Goal: Information Seeking & Learning: Learn about a topic

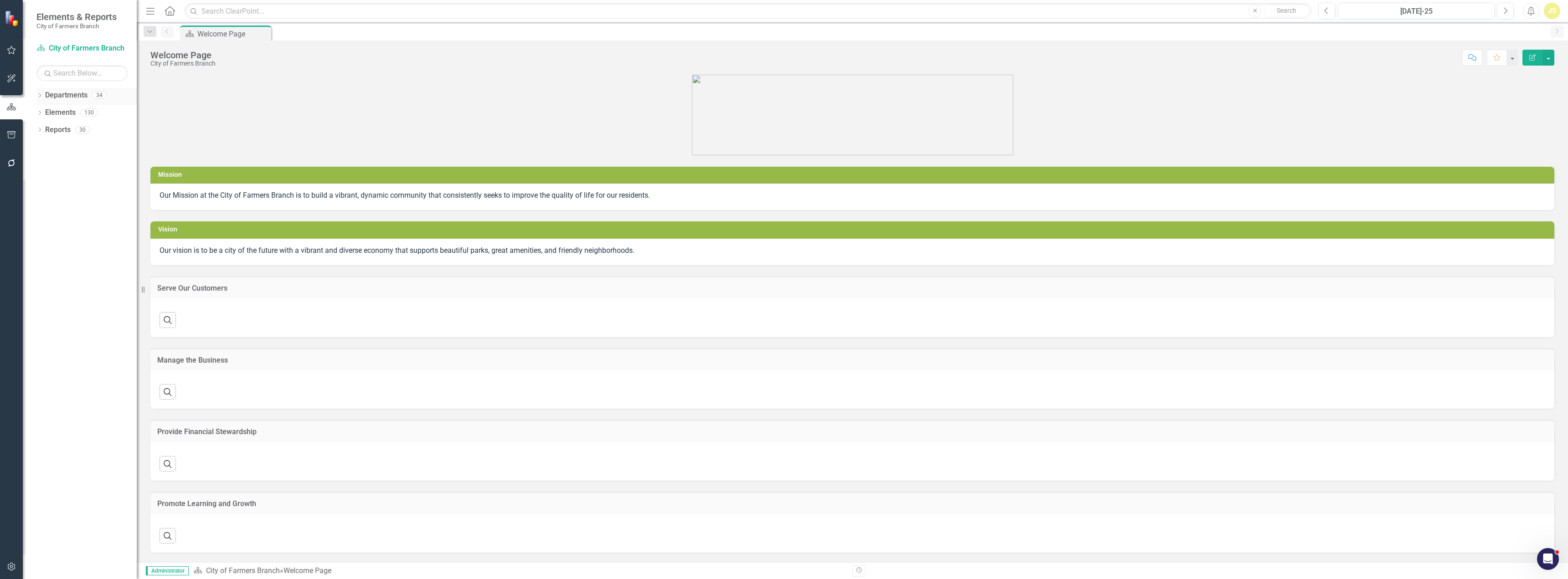
click at [41, 94] on icon "Dropdown" at bounding box center [40, 96] width 6 height 5
click at [44, 113] on icon "Dropdown" at bounding box center [44, 112] width 7 height 5
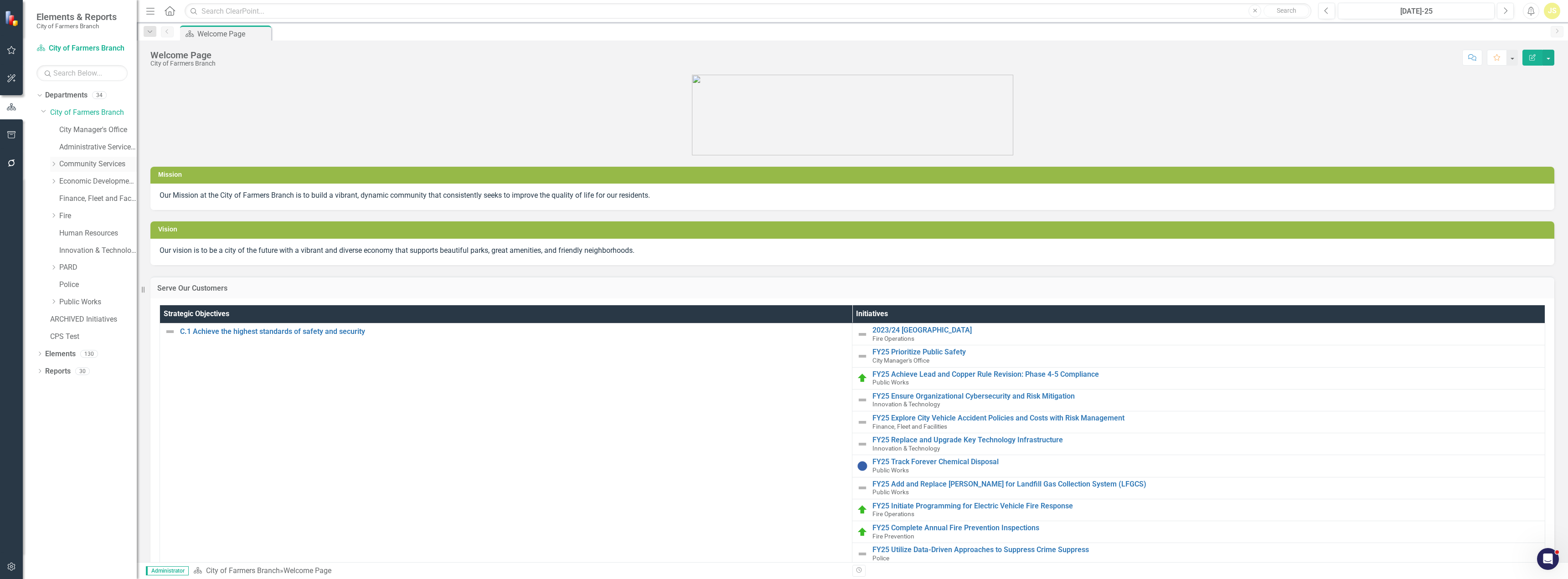
click at [52, 165] on icon "Dropdown" at bounding box center [53, 164] width 7 height 5
click at [54, 265] on icon "Dropdown" at bounding box center [53, 267] width 7 height 5
click at [70, 285] on link "Planning" at bounding box center [102, 285] width 68 height 10
click at [77, 285] on link "Planning" at bounding box center [102, 285] width 68 height 10
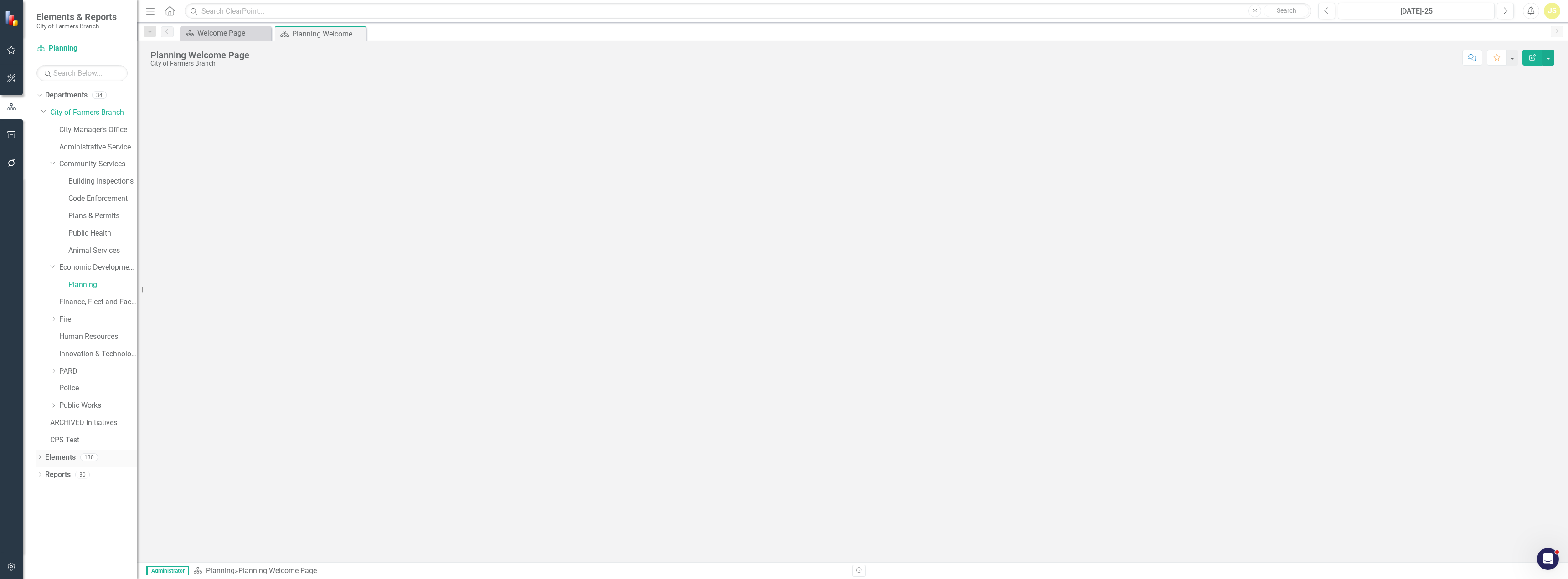
click at [61, 458] on link "Elements" at bounding box center [60, 457] width 30 height 10
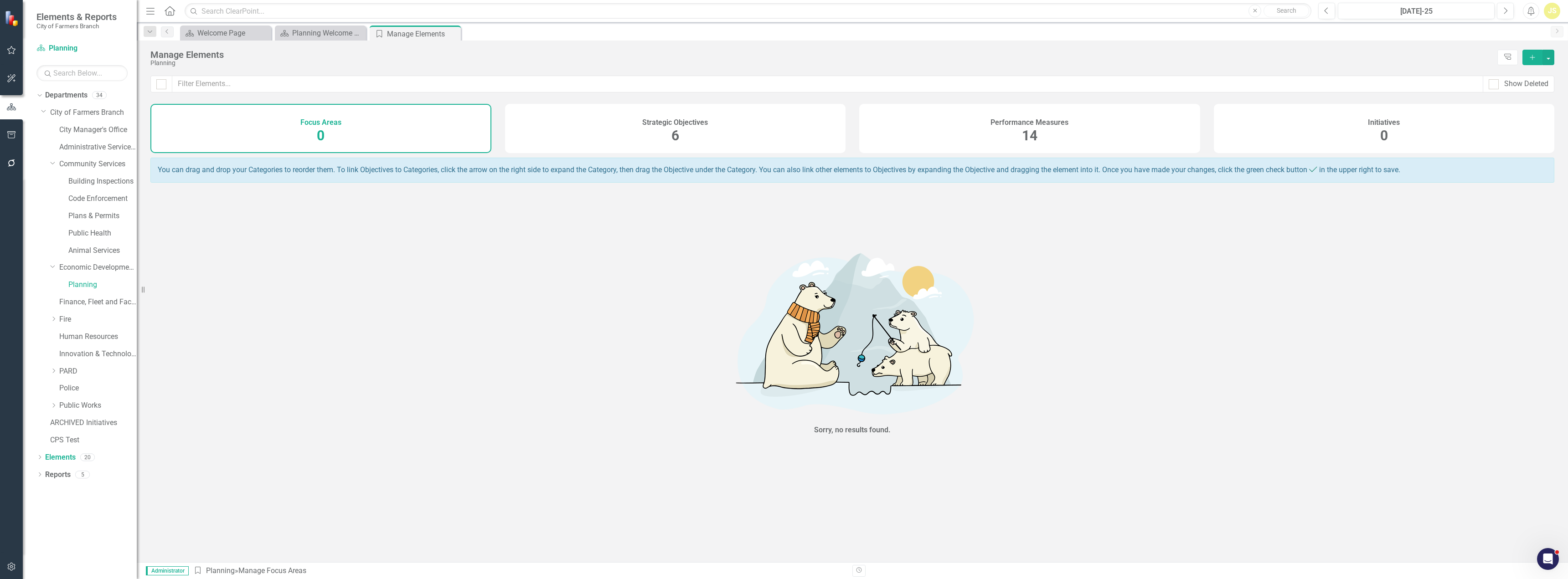
click at [1005, 133] on div "Performance Measures 14" at bounding box center [1030, 128] width 341 height 49
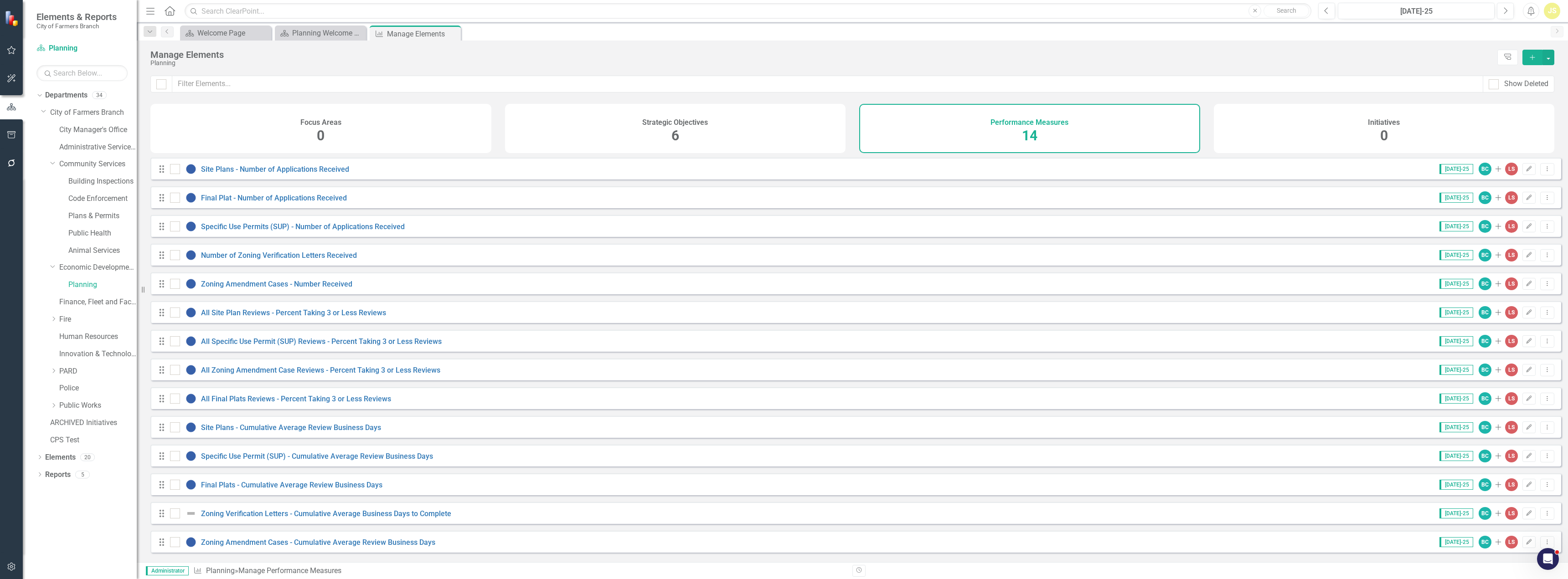
scroll to position [4, 0]
click at [323, 432] on link "Site Plans - Cumulative Average Review Business Days" at bounding box center [291, 428] width 180 height 9
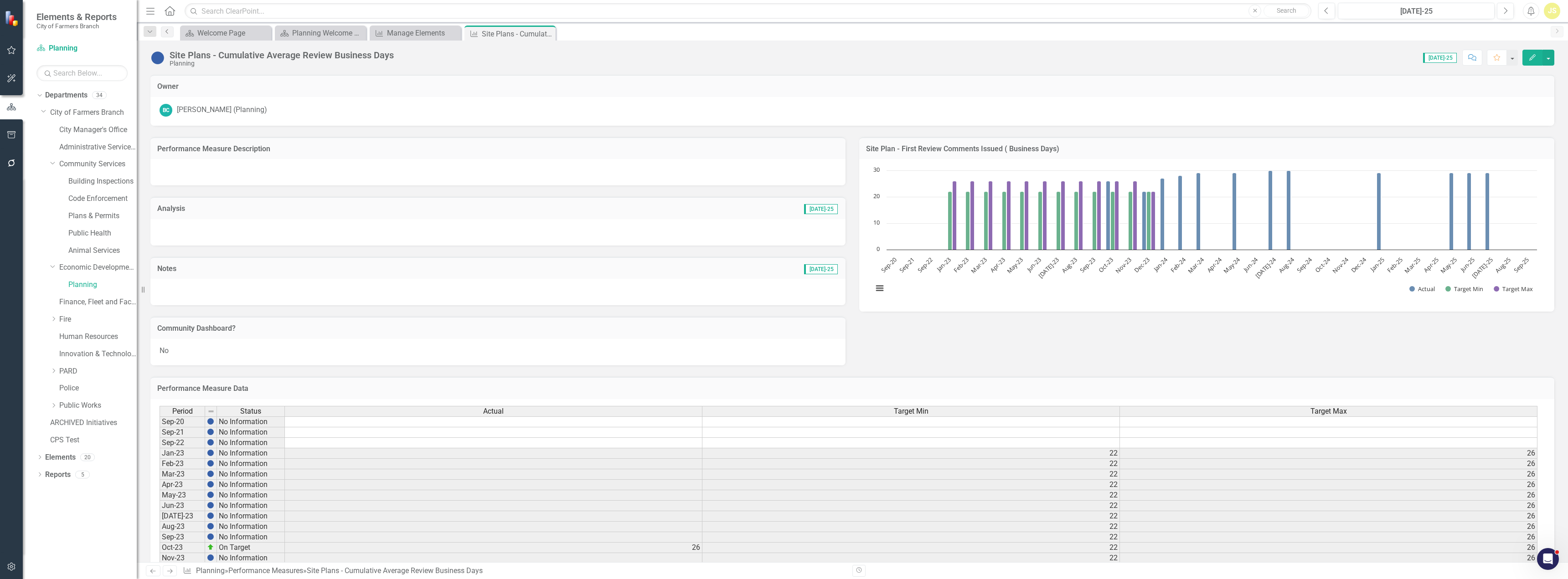
click at [168, 33] on icon at bounding box center [167, 31] width 2 height 4
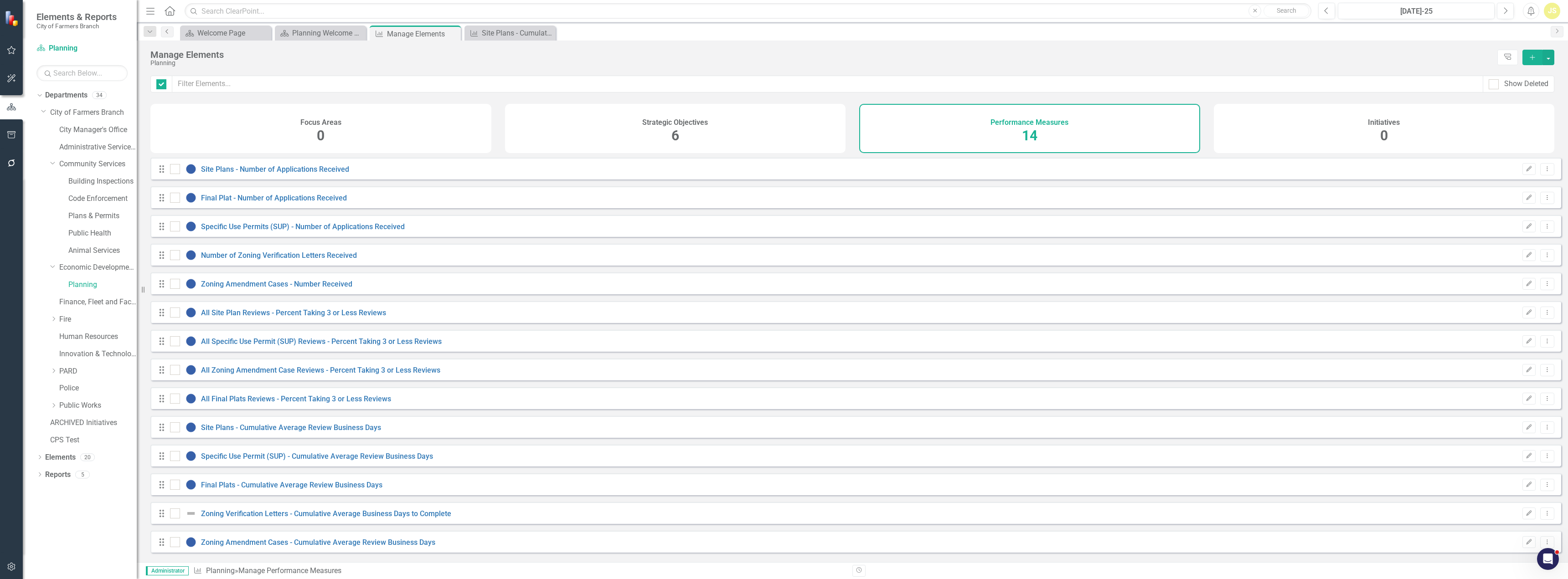
checkbox input "false"
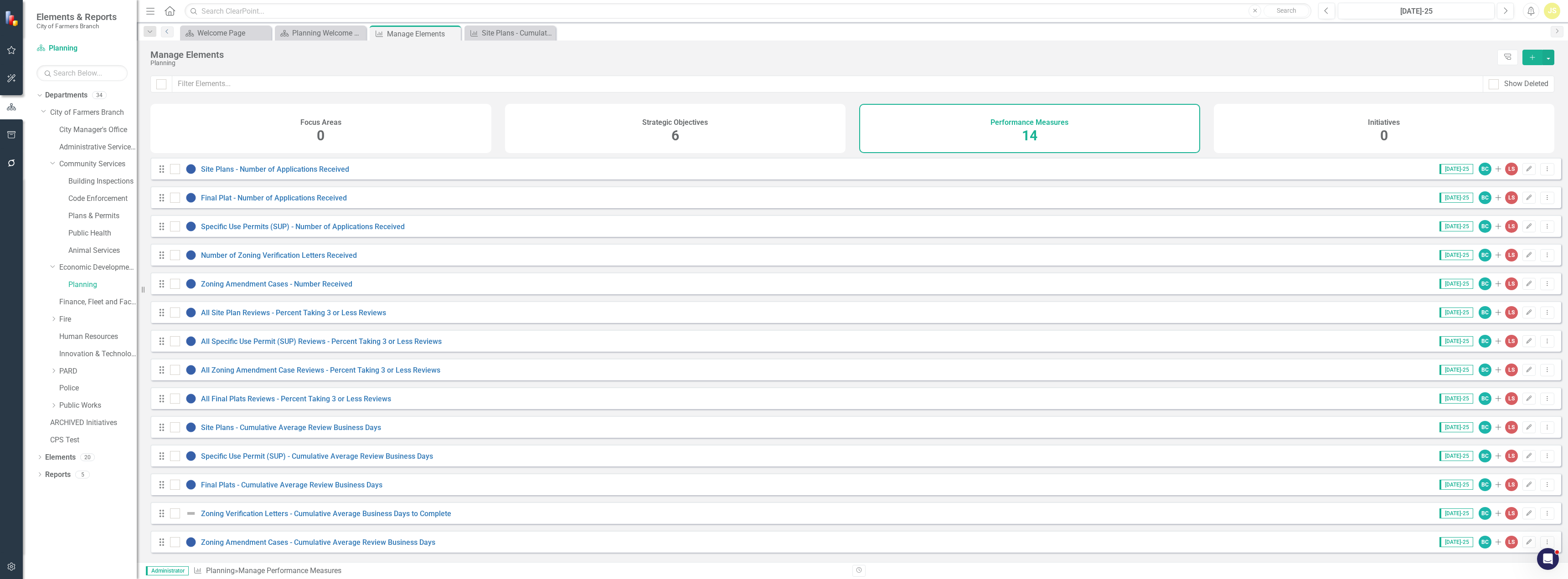
scroll to position [4, 0]
click at [225, 489] on link "Final Plats - Cumulative Average Review Business Days" at bounding box center [292, 485] width 181 height 9
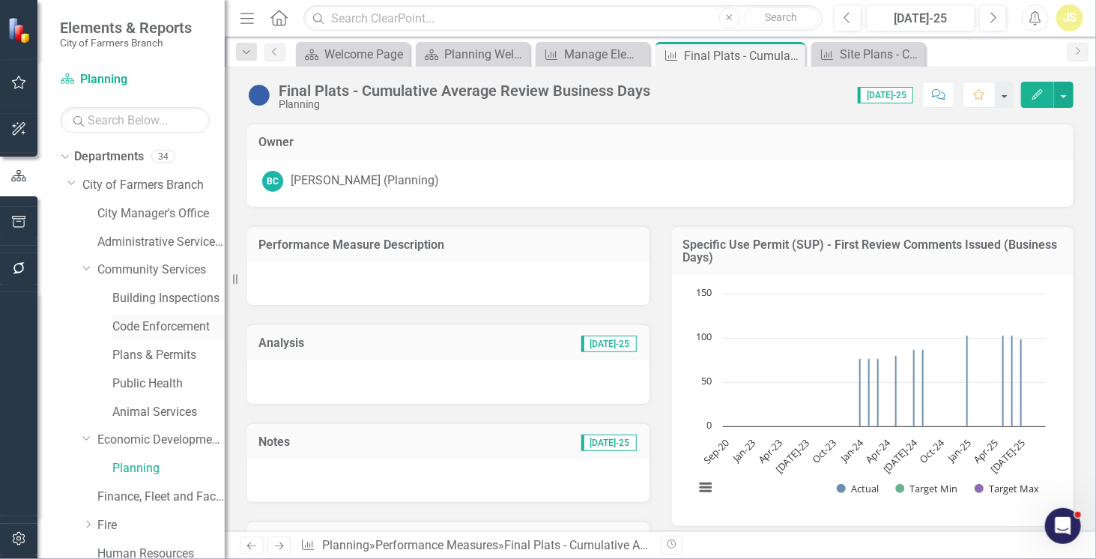
click at [145, 329] on link "Code Enforcement" at bounding box center [168, 326] width 112 height 17
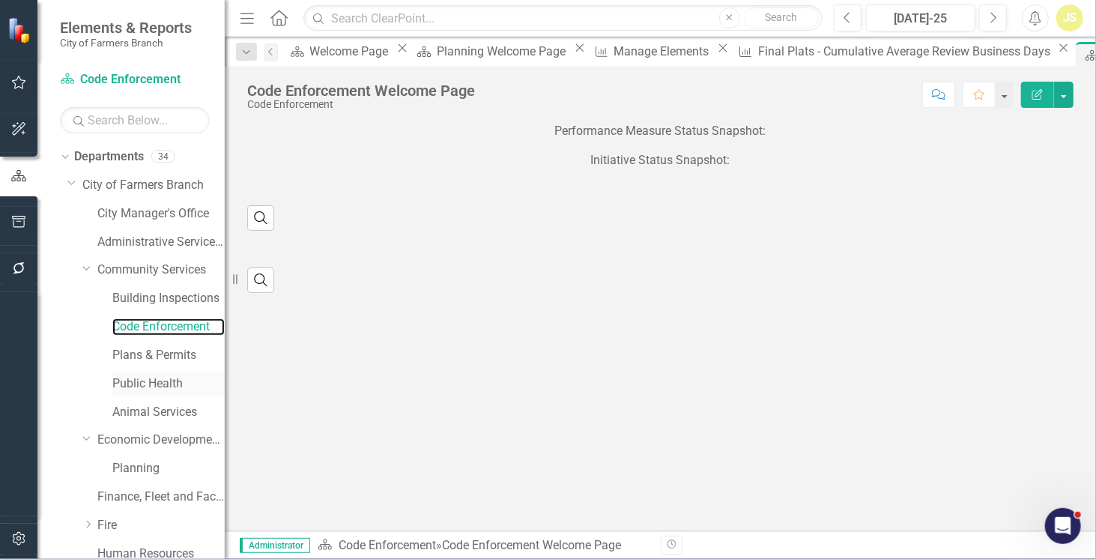
scroll to position [237, 0]
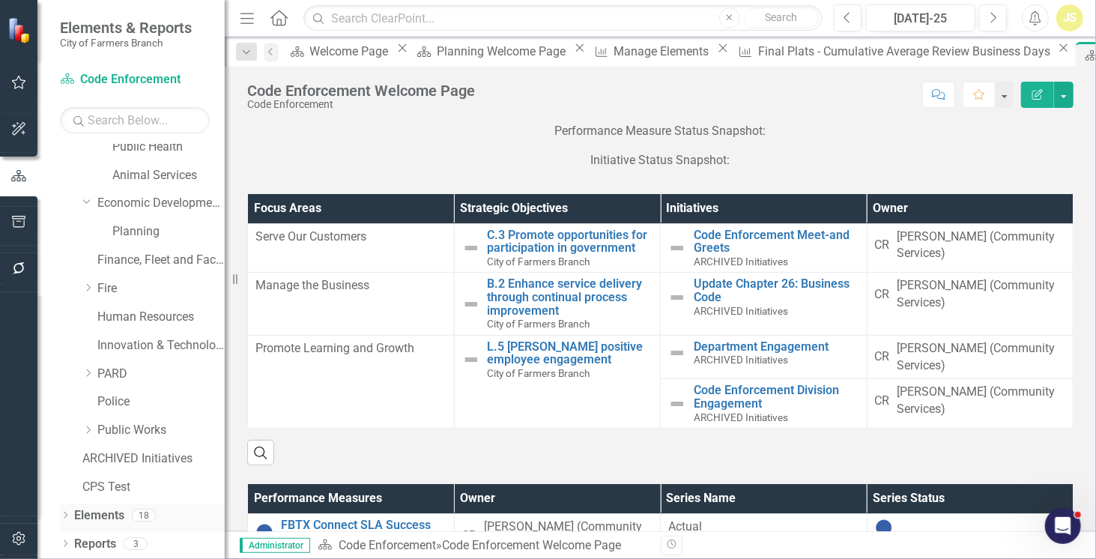
click at [111, 507] on link "Elements" at bounding box center [99, 515] width 50 height 17
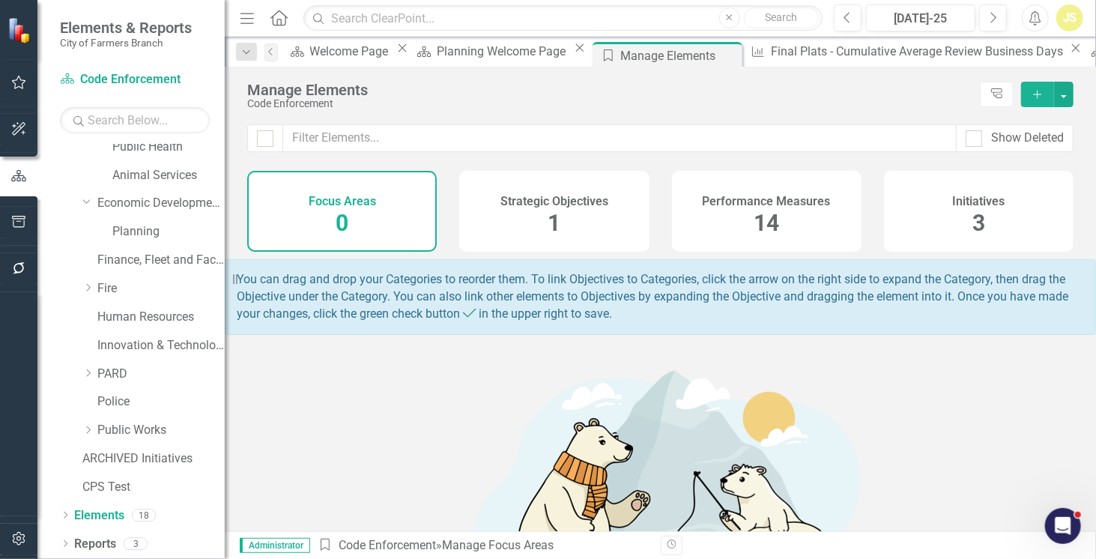
click at [737, 207] on h4 "Performance Measures" at bounding box center [766, 201] width 128 height 13
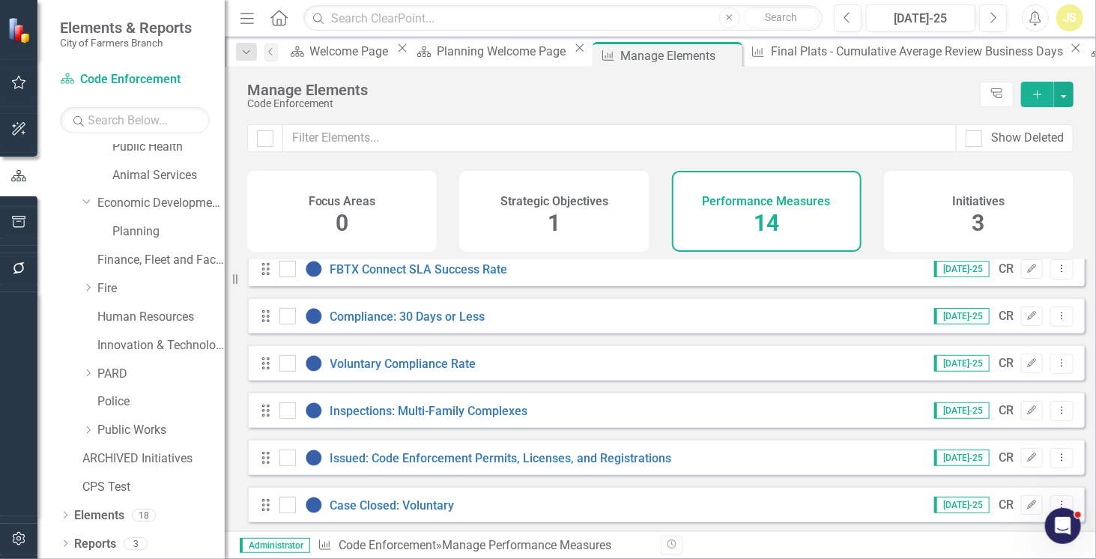
scroll to position [7, 0]
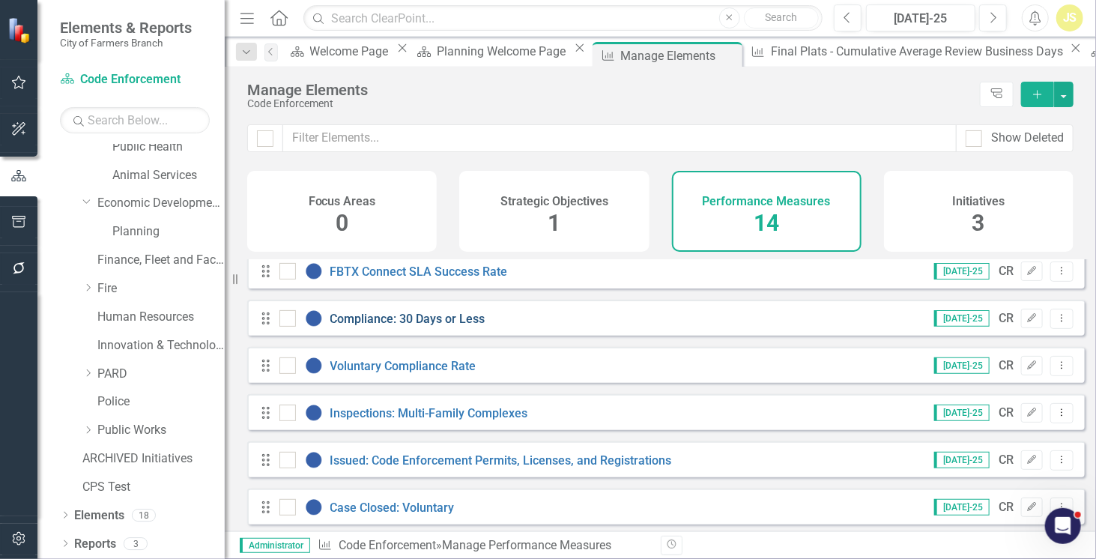
click at [437, 326] on link "Compliance: 30 Days or Less" at bounding box center [407, 319] width 155 height 14
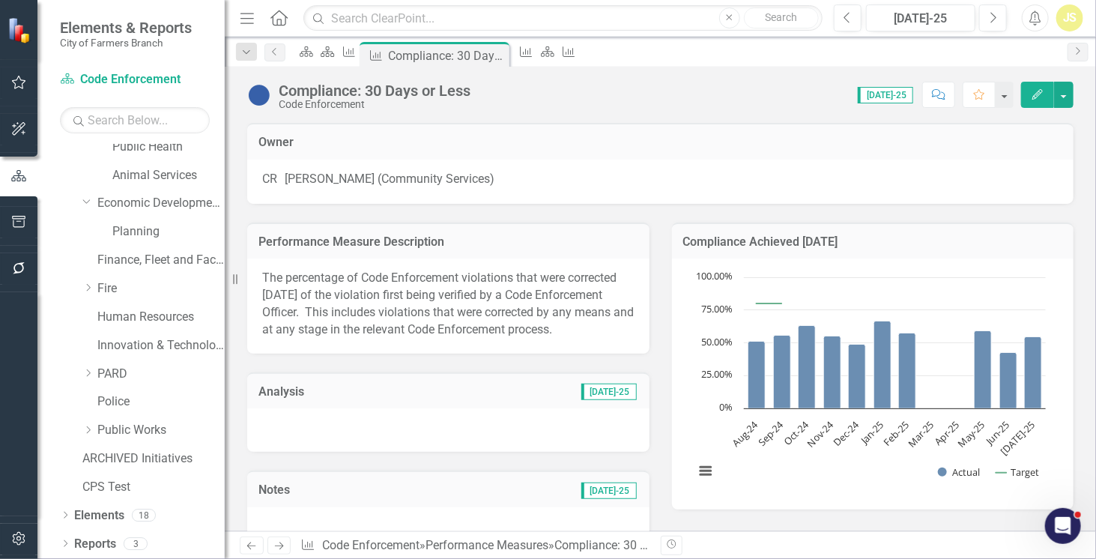
drag, startPoint x: 336, startPoint y: 353, endPoint x: 269, endPoint y: 297, distance: 88.2
click at [269, 297] on p "The percentage of Code Enforcement violations that were corrected [DATE] of the…" at bounding box center [448, 304] width 372 height 68
click at [511, 278] on p "The percentage of Code Enforcement violations that were corrected [DATE] of the…" at bounding box center [448, 304] width 372 height 68
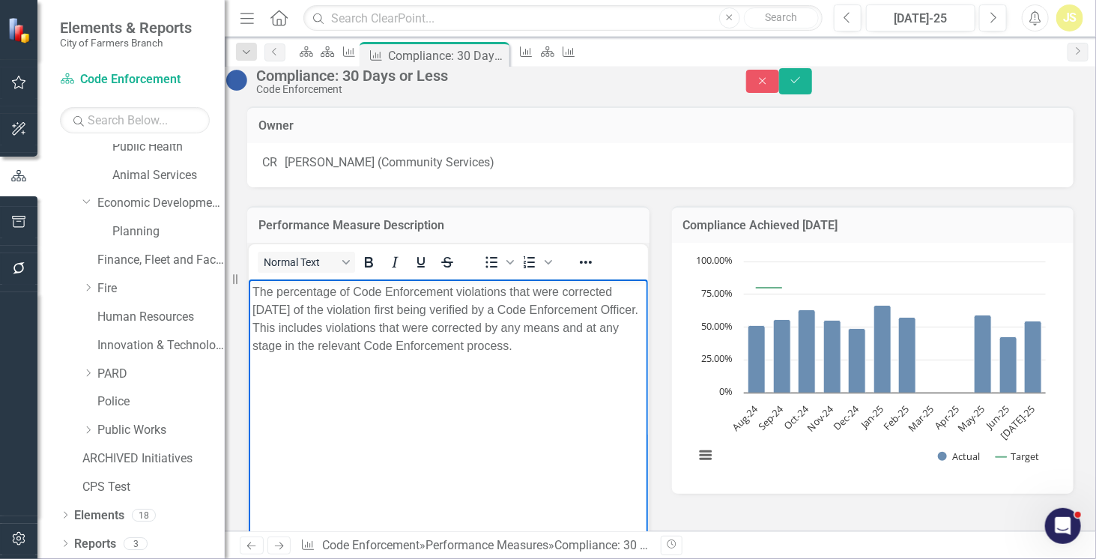
drag, startPoint x: 399, startPoint y: 366, endPoint x: 245, endPoint y: 288, distance: 172.8
click at [248, 288] on html "The percentage of Code Enforcement violations that were corrected [DATE] of the…" at bounding box center [447, 391] width 399 height 225
copy p "The percentage of Code Enforcement violations that were corrected [DATE] of the…"
click at [250, 548] on icon "Previous" at bounding box center [251, 546] width 13 height 10
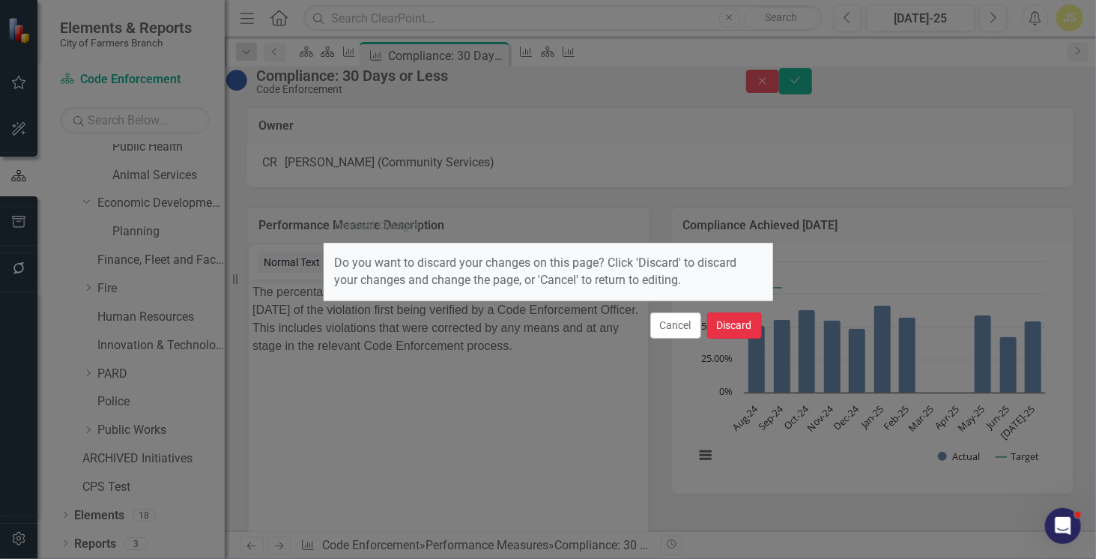
click at [714, 321] on button "Discard" at bounding box center [734, 325] width 55 height 26
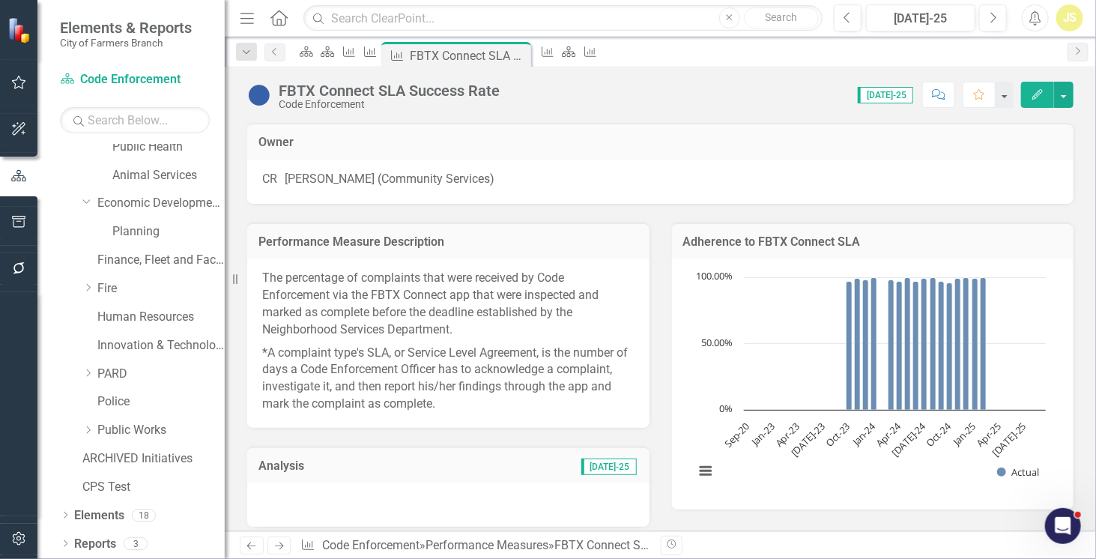
drag, startPoint x: 440, startPoint y: 407, endPoint x: 285, endPoint y: 347, distance: 167.2
click at [285, 347] on p "*A complaint type's SLA, or Service Level Agreement, is the number of days a Co…" at bounding box center [448, 376] width 372 height 71
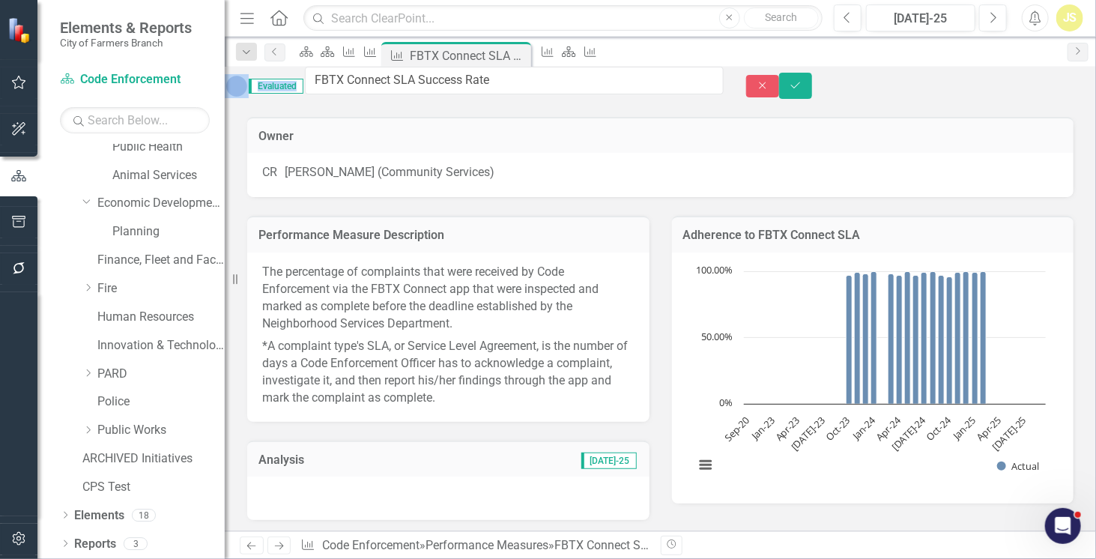
drag, startPoint x: 499, startPoint y: 85, endPoint x: 329, endPoint y: 88, distance: 170.0
drag, startPoint x: 536, startPoint y: 89, endPoint x: 323, endPoint y: 77, distance: 213.8
click at [323, 77] on div "Evaluated FBTX Connect SLA Success Rate" at bounding box center [474, 86] width 499 height 39
click at [534, 171] on div "CR [PERSON_NAME] (Community Services)" at bounding box center [660, 172] width 796 height 17
click at [433, 335] on p "The percentage of complaints that were received by Code Enforcement via the FBT…" at bounding box center [448, 299] width 372 height 71
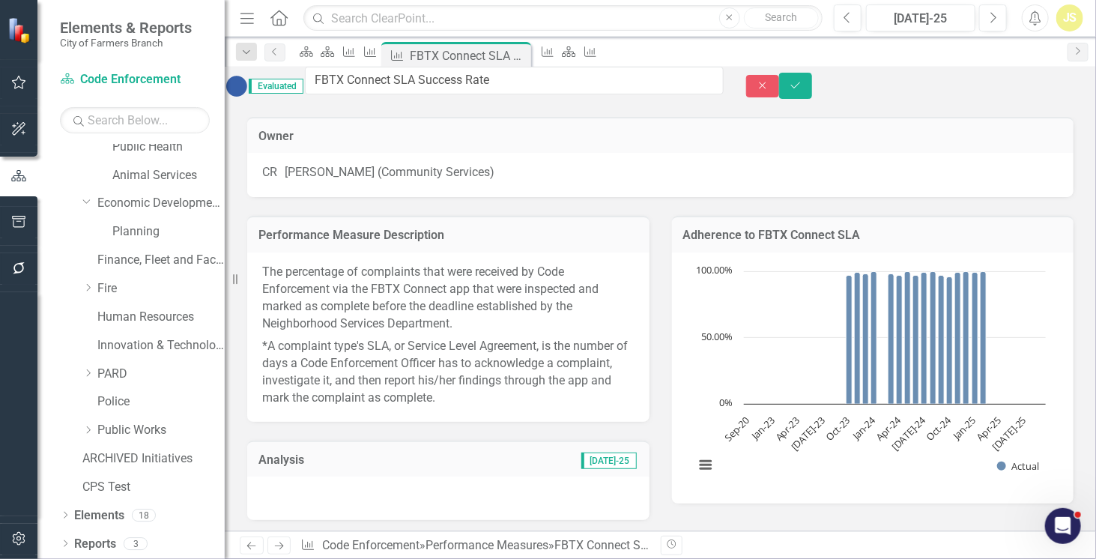
click at [433, 335] on p "The percentage of complaints that were received by Code Enforcement via the FBT…" at bounding box center [448, 299] width 372 height 71
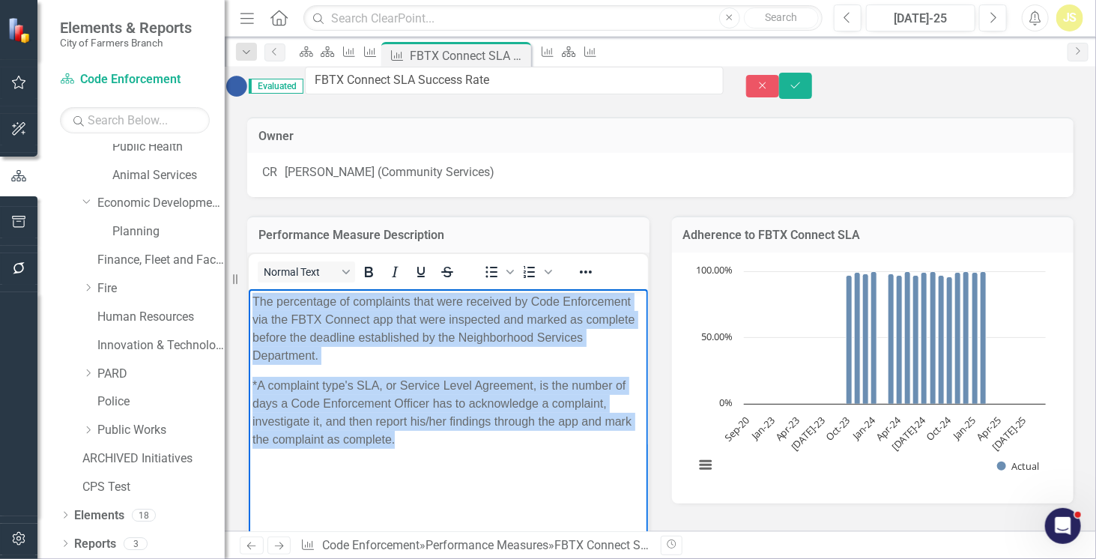
drag, startPoint x: 513, startPoint y: 440, endPoint x: 249, endPoint y: 298, distance: 299.5
click at [249, 298] on body "The percentage of complaints that were received by Code Enforcement via the FBT…" at bounding box center [447, 400] width 399 height 225
copy body "The percentage of complaints that were received by Code Enforcement via the FBT…"
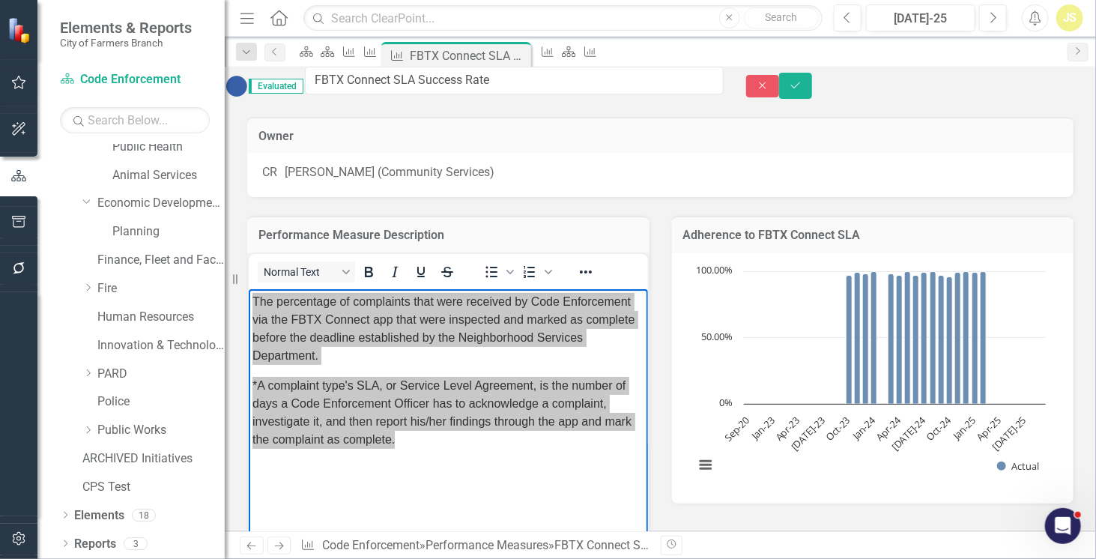
click at [503, 252] on div "Performance Measure Description" at bounding box center [448, 234] width 402 height 37
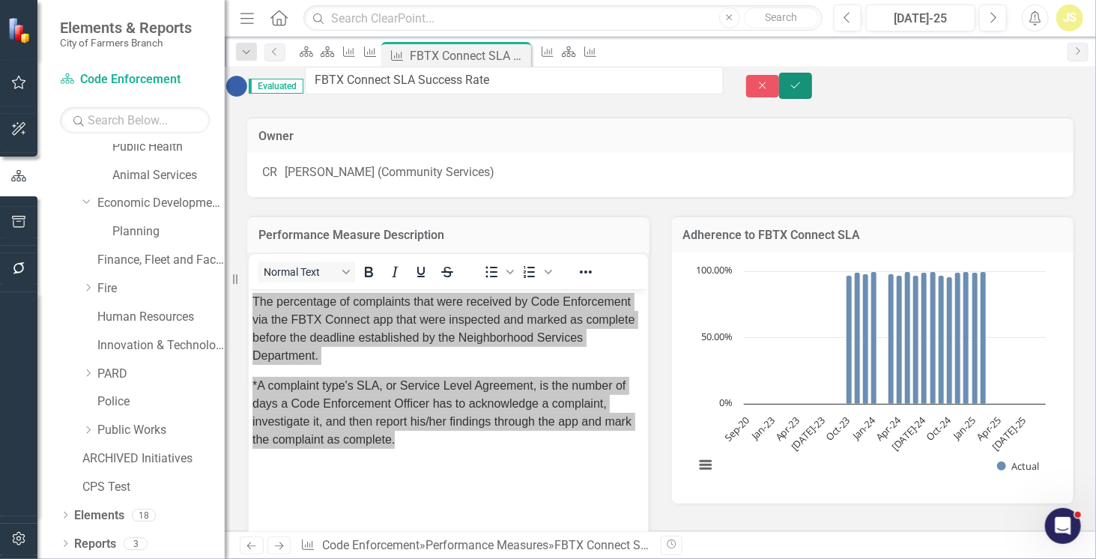
click at [802, 88] on icon "Save" at bounding box center [795, 85] width 13 height 10
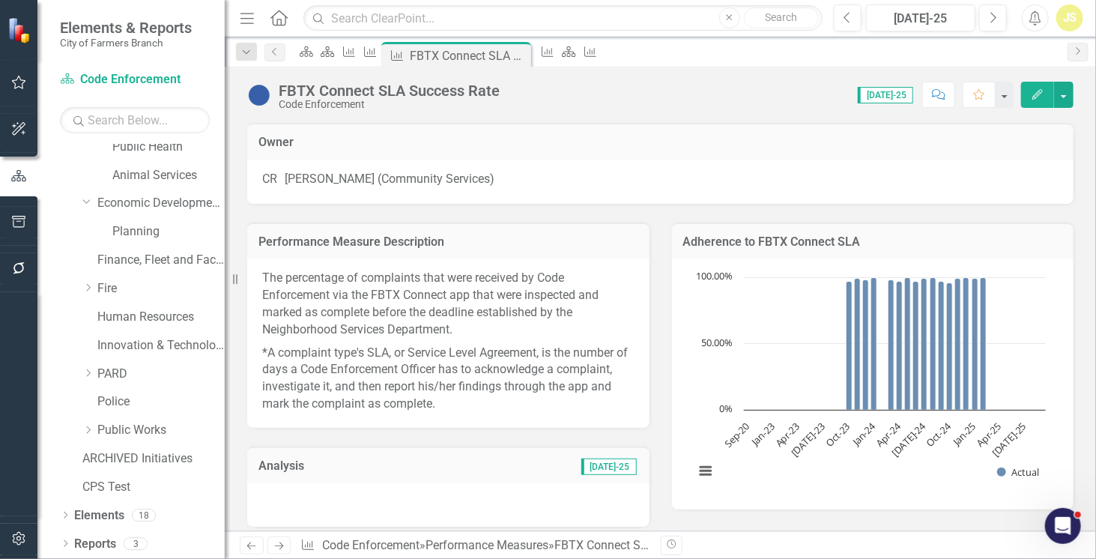
click at [276, 549] on icon "Next" at bounding box center [279, 546] width 13 height 10
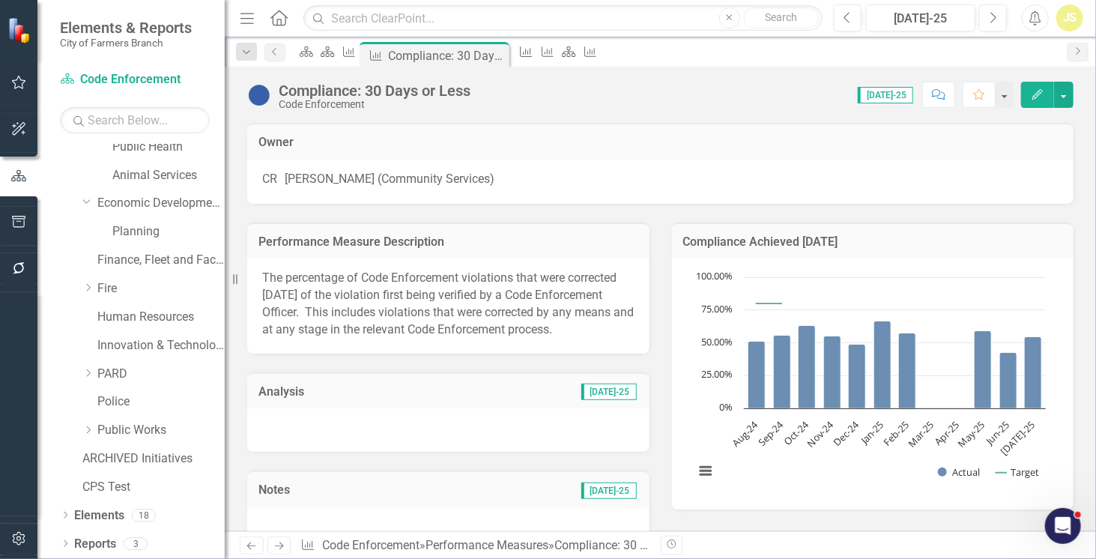
click at [273, 545] on icon "Next" at bounding box center [279, 546] width 13 height 10
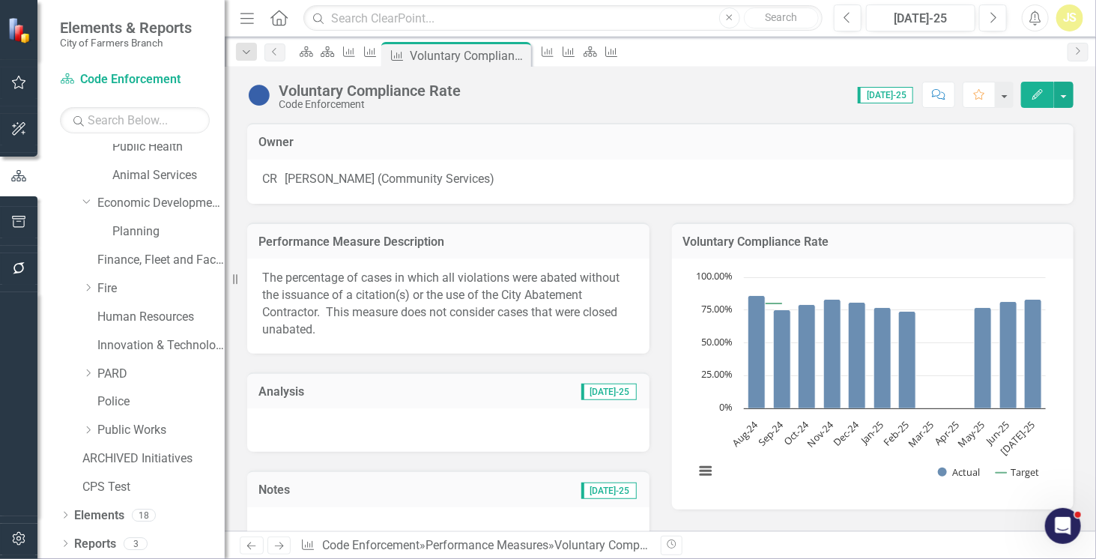
click at [247, 547] on icon "Previous" at bounding box center [251, 546] width 13 height 10
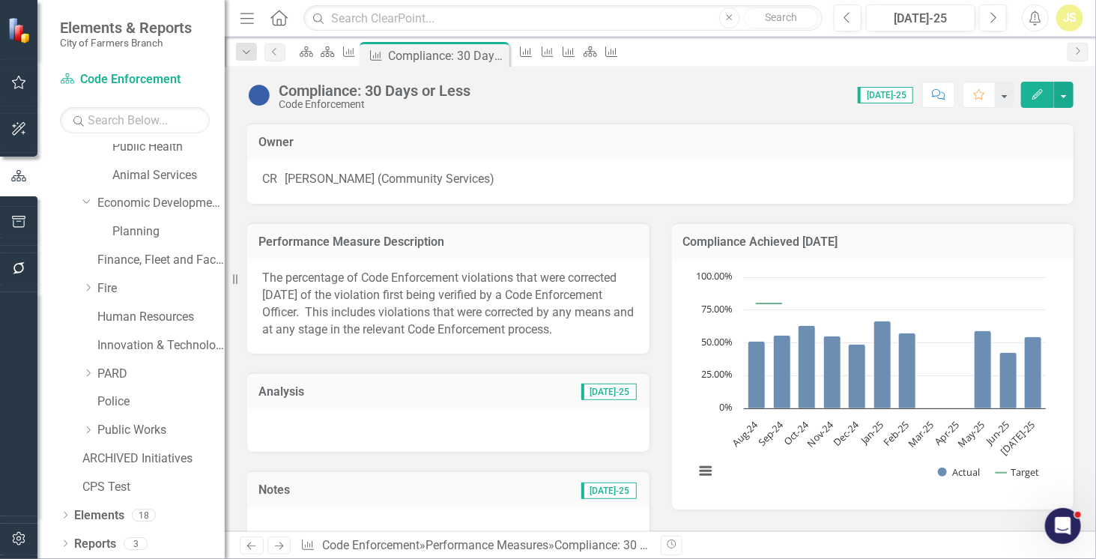
click at [282, 546] on icon at bounding box center [279, 545] width 9 height 7
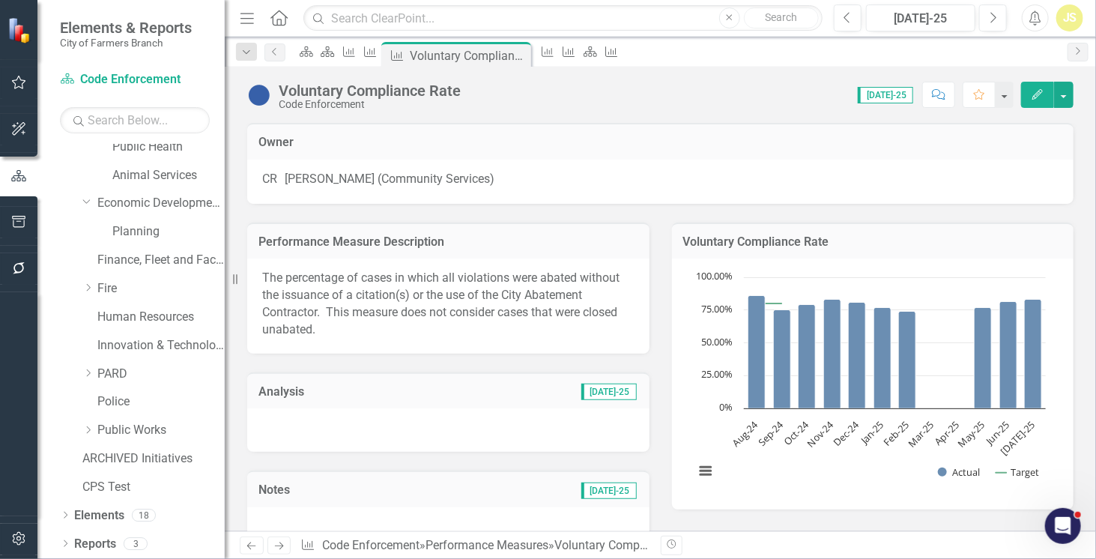
click at [337, 293] on p "The percentage of cases in which all violations were abated without the issuanc…" at bounding box center [448, 304] width 372 height 68
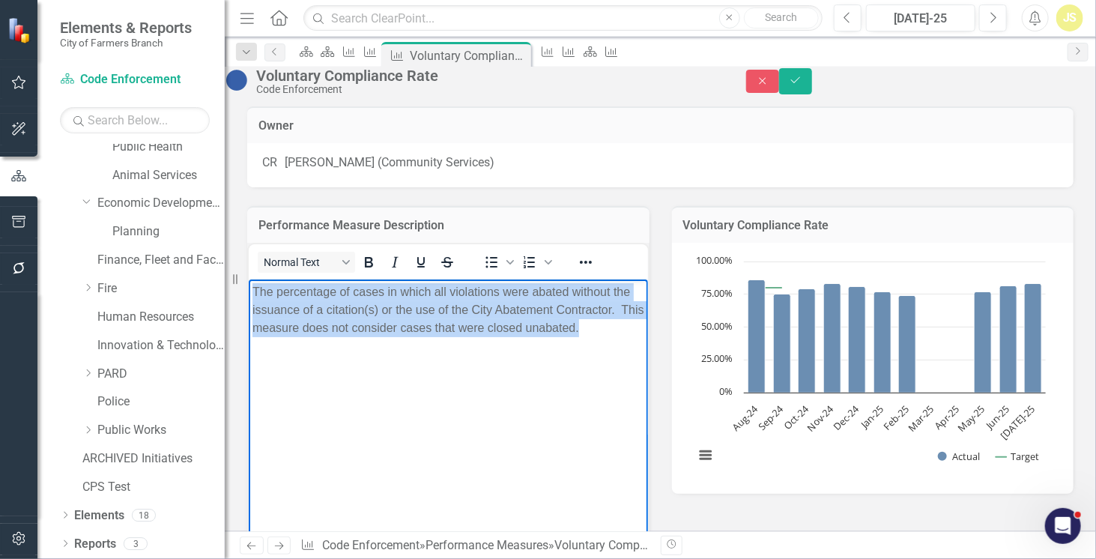
drag, startPoint x: 385, startPoint y: 344, endPoint x: 238, endPoint y: 292, distance: 155.9
click at [248, 292] on html "The percentage of cases in which all violations were abated without the issuanc…" at bounding box center [447, 391] width 399 height 225
copy p "The percentage of cases in which all violations were abated without the issuanc…"
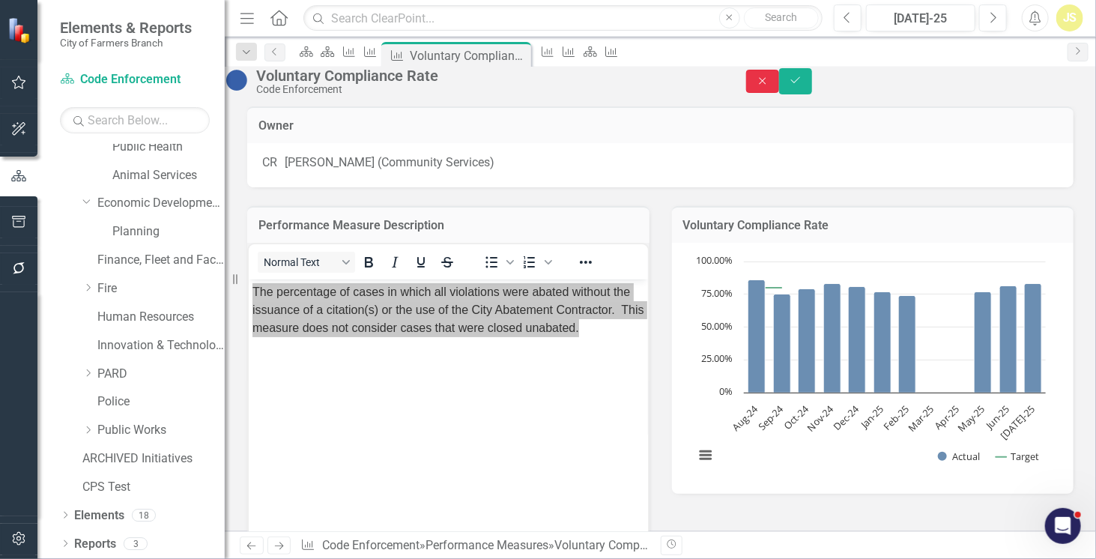
click at [779, 93] on button "Close" at bounding box center [762, 81] width 33 height 23
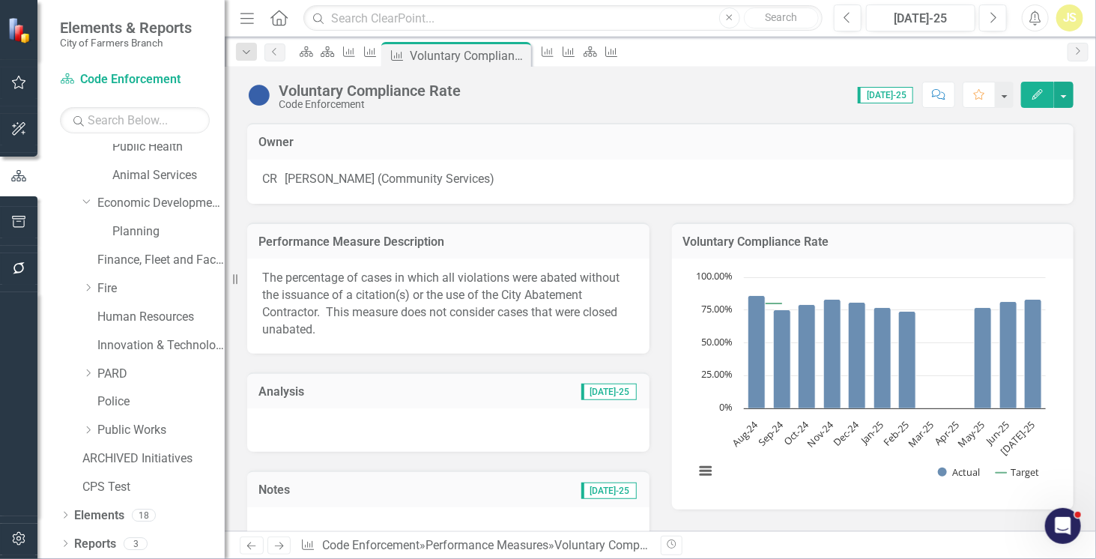
click at [276, 538] on link "Next" at bounding box center [279, 545] width 24 height 18
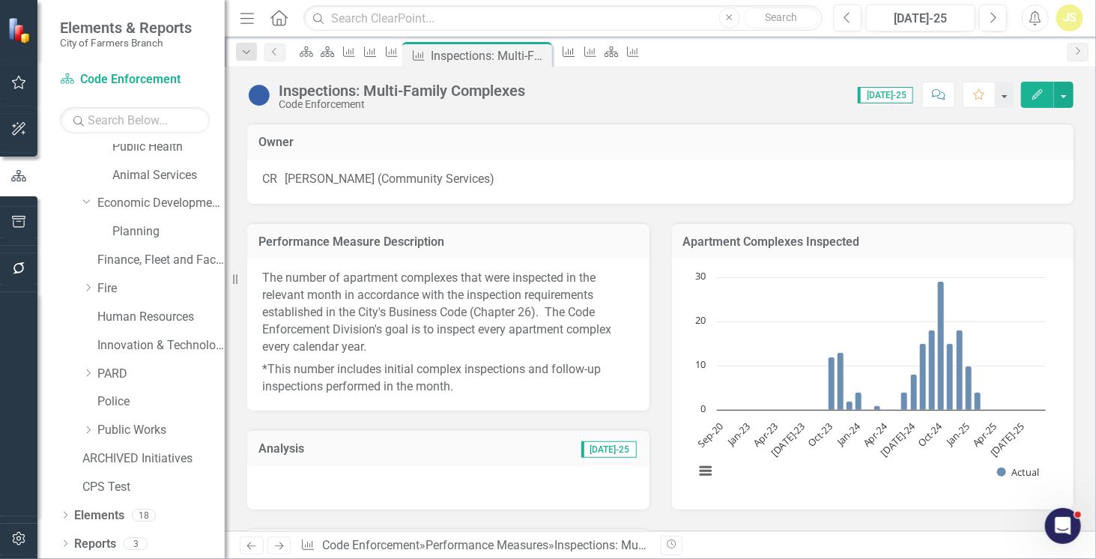
click at [476, 383] on p "*This number includes initial complex inspections and follow-up inspections per…" at bounding box center [448, 376] width 372 height 37
click at [278, 548] on icon "Next" at bounding box center [279, 546] width 13 height 10
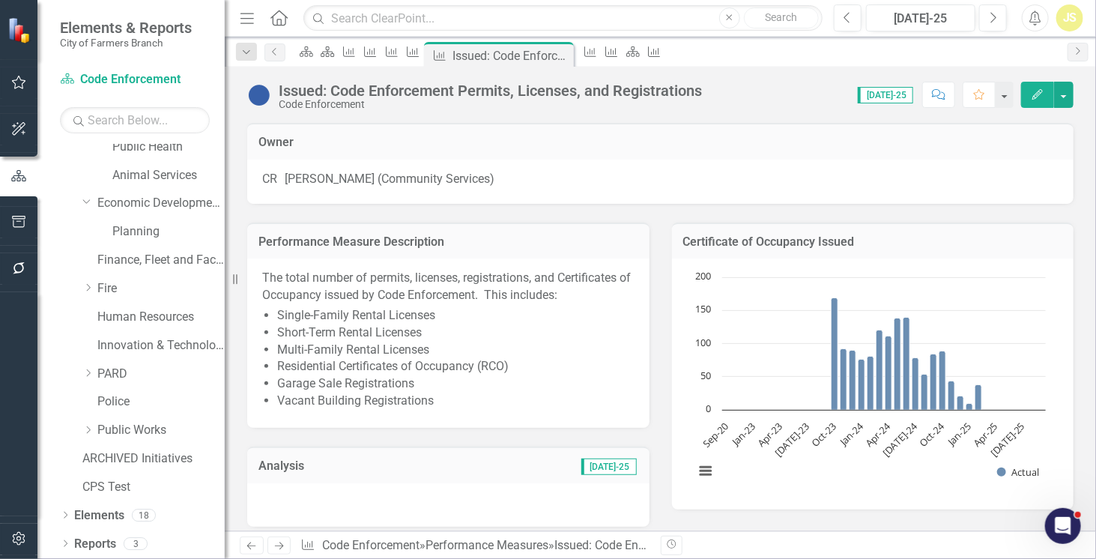
click at [443, 410] on li "Vacant Building Registrations" at bounding box center [455, 400] width 357 height 17
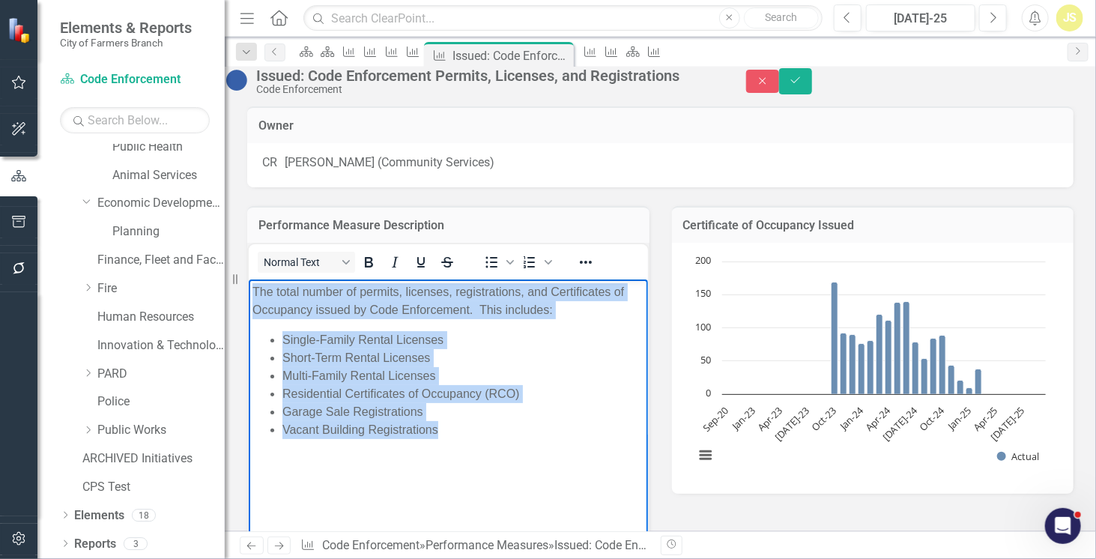
drag, startPoint x: 449, startPoint y: 448, endPoint x: 230, endPoint y: 278, distance: 277.6
click at [248, 279] on html "The total number of permits, licenses, registrations, and Certificates of Occup…" at bounding box center [447, 391] width 399 height 225
copy body "The total number of permits, licenses, registrations, and Certificates of Occup…"
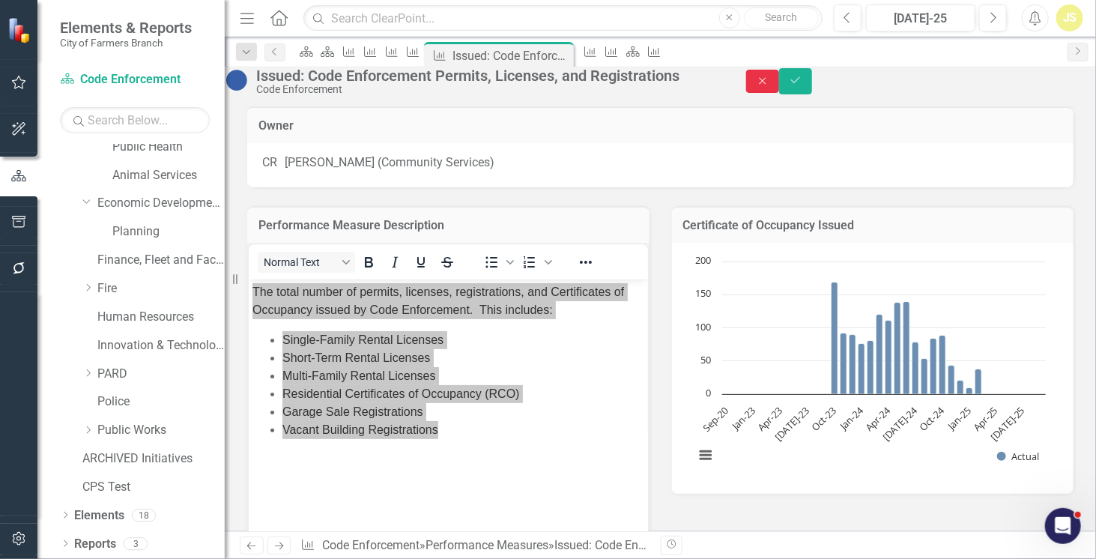
click at [765, 84] on icon "button" at bounding box center [762, 80] width 7 height 7
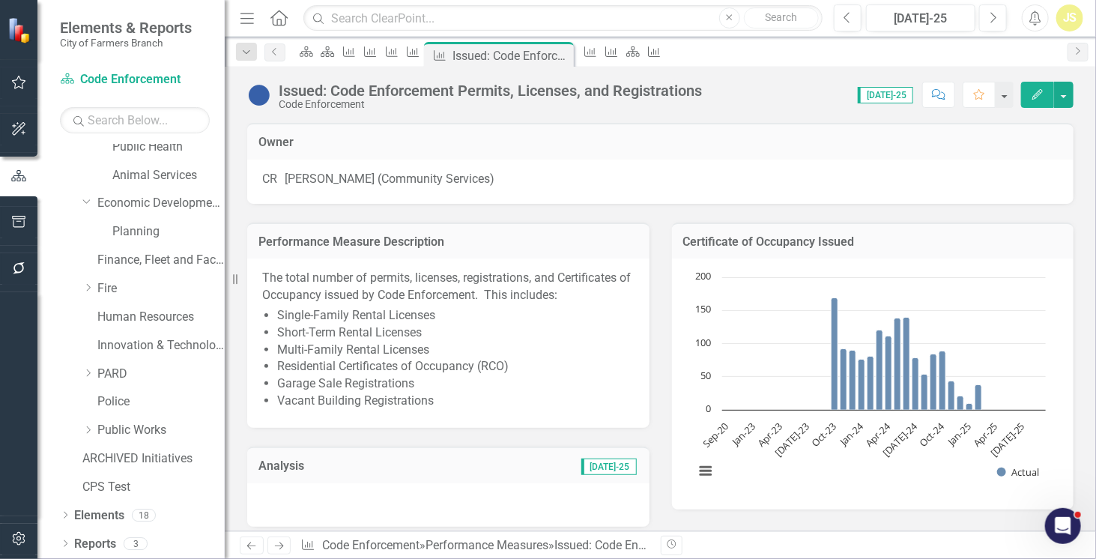
click at [283, 536] on div "Previous Next Performance Measure Code Enforcement » Performance Measures » Iss…" at bounding box center [660, 545] width 871 height 28
click at [277, 547] on icon "Next" at bounding box center [279, 546] width 13 height 10
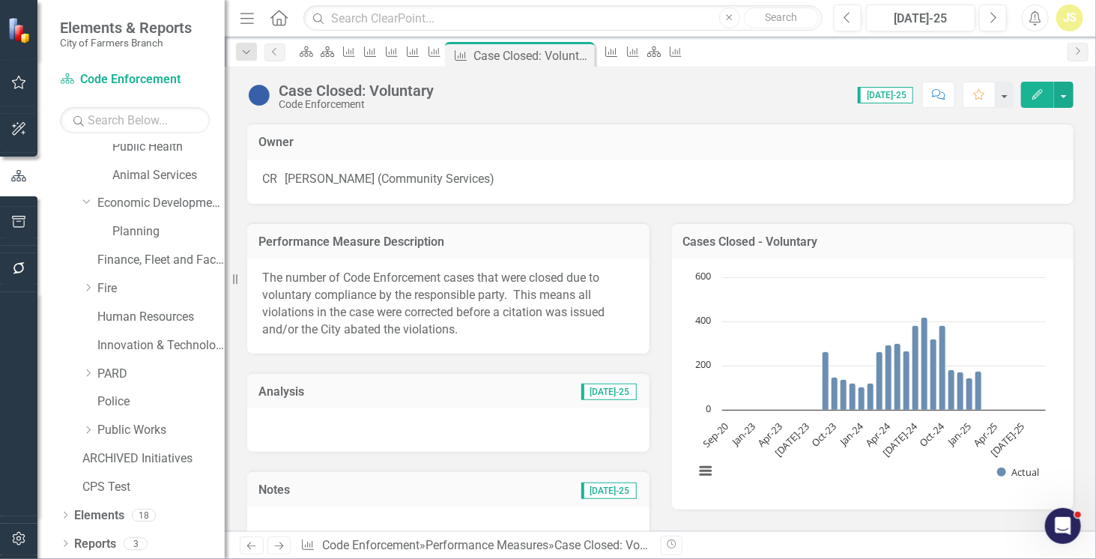
click at [564, 264] on div "The number of Code Enforcement cases that were closed due to voluntary complian…" at bounding box center [448, 305] width 402 height 94
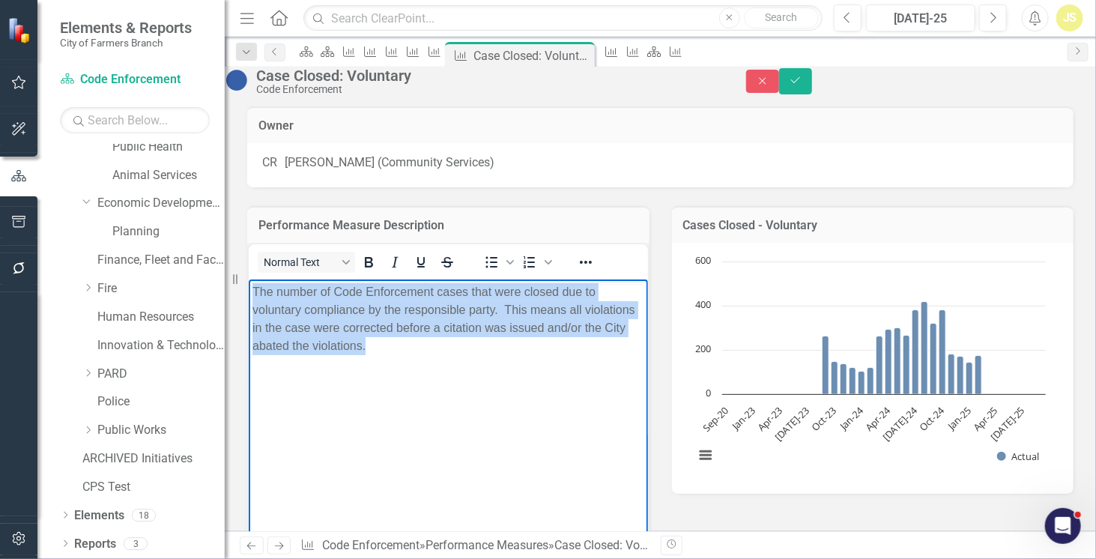
drag, startPoint x: 475, startPoint y: 343, endPoint x: 219, endPoint y: 285, distance: 261.8
click at [248, 285] on html "The number of Code Enforcement cases that were closed due to voluntary complian…" at bounding box center [447, 391] width 399 height 225
copy p "The number of Code Enforcement cases that were closed due to voluntary complian…"
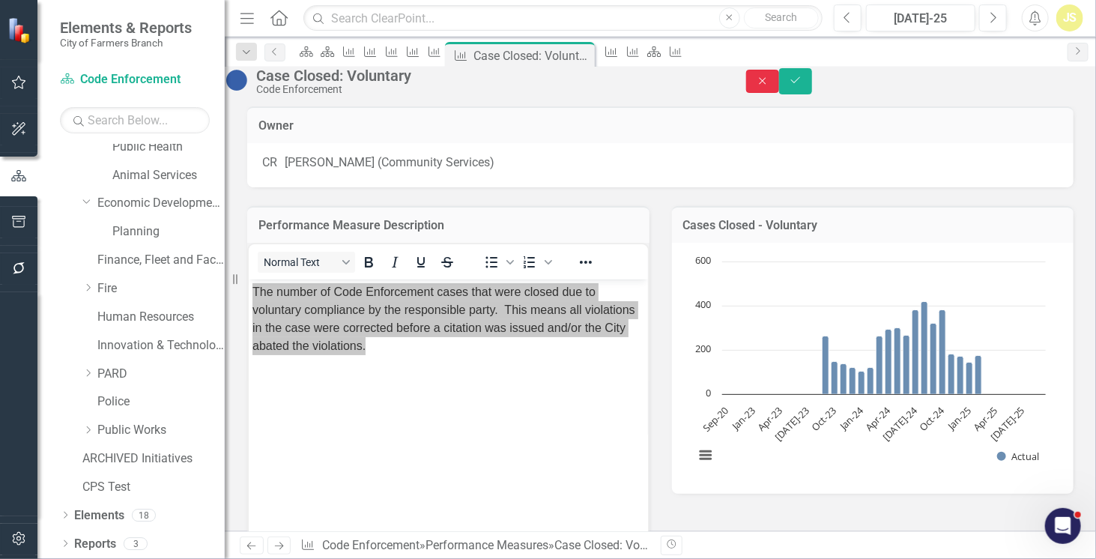
click at [779, 90] on button "Close" at bounding box center [762, 81] width 33 height 23
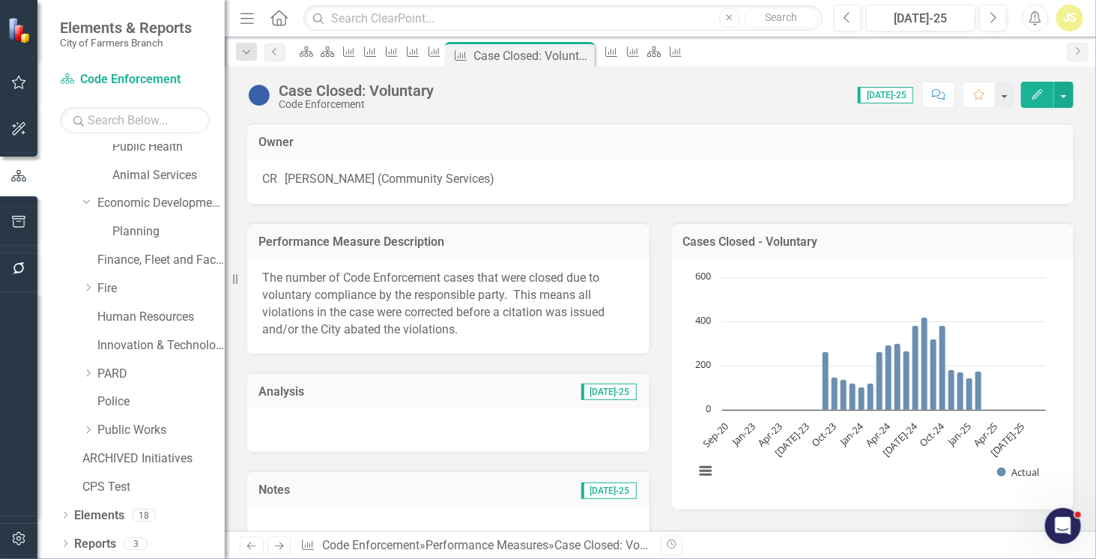
click at [281, 545] on icon at bounding box center [279, 545] width 9 height 7
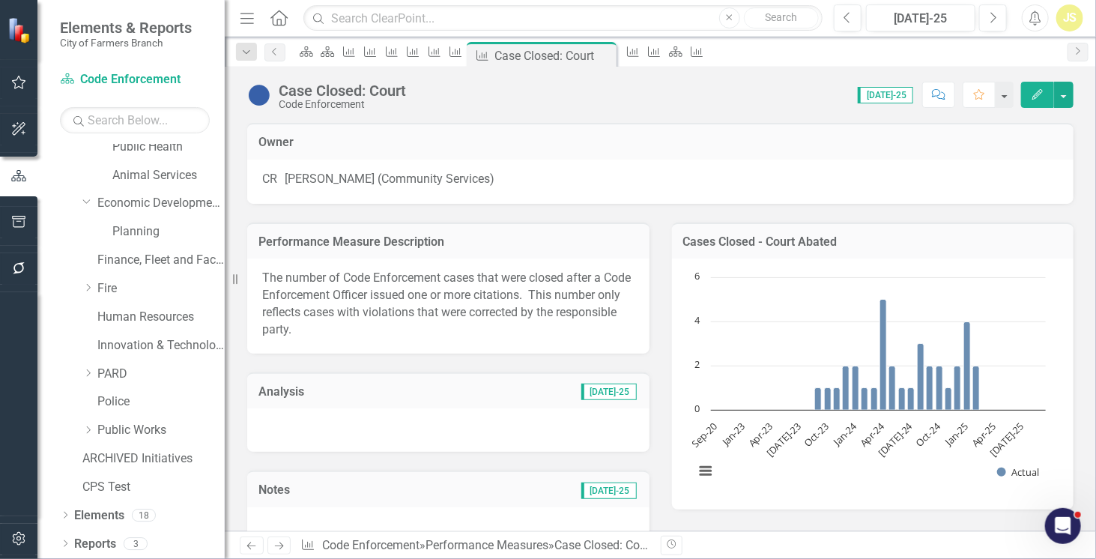
click at [428, 296] on p "The number of Code Enforcement cases that were closed after a Code Enforcement …" at bounding box center [448, 304] width 372 height 68
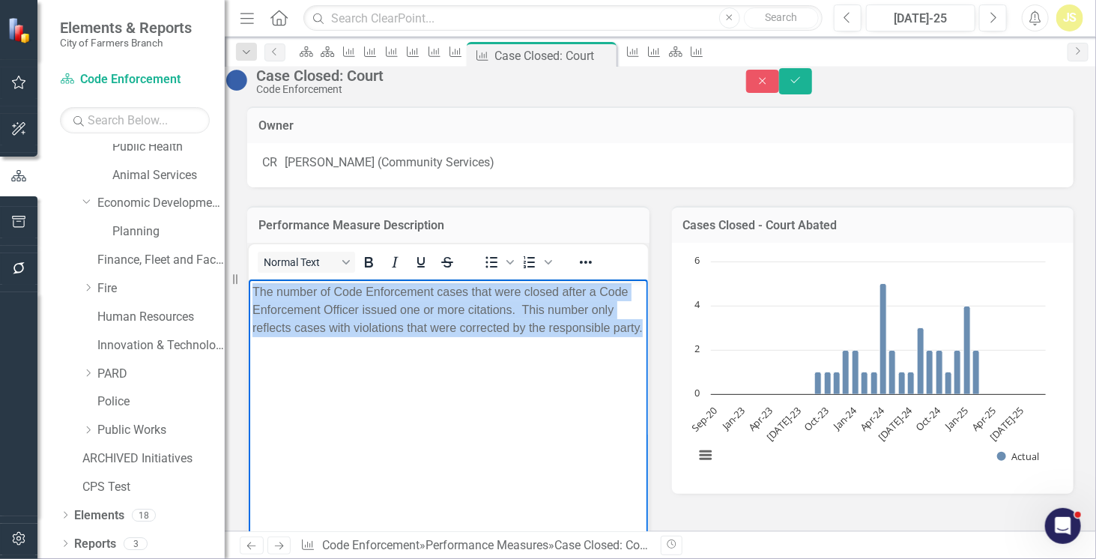
drag, startPoint x: 395, startPoint y: 346, endPoint x: 471, endPoint y: 595, distance: 260.1
click at [248, 282] on html "The number of Code Enforcement cases that were closed after a Code Enforcement …" at bounding box center [447, 391] width 399 height 225
copy p "The number of Code Enforcement cases that were closed after a Code Enforcement …"
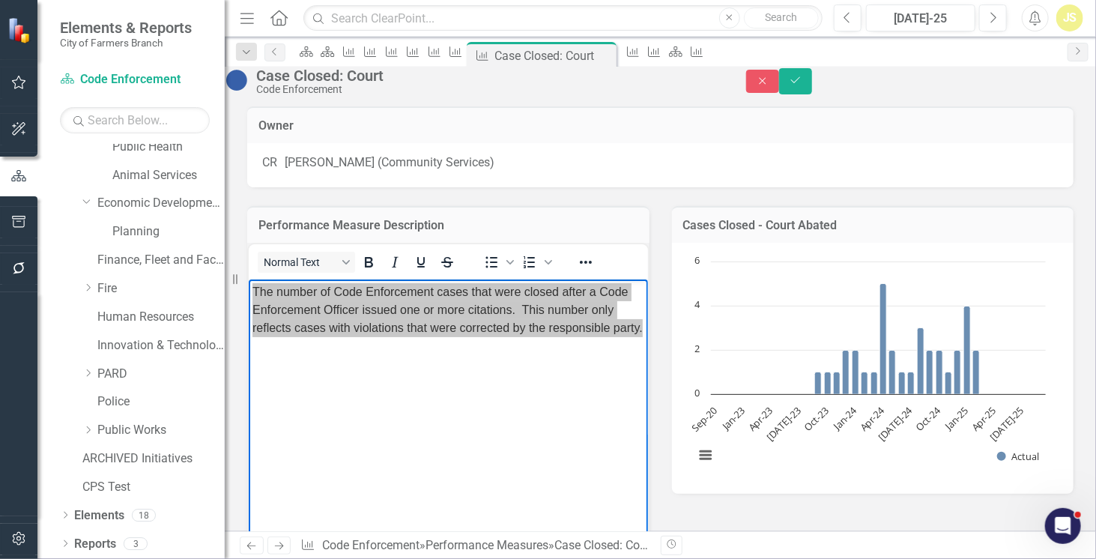
click at [285, 543] on link "Next" at bounding box center [279, 545] width 24 height 18
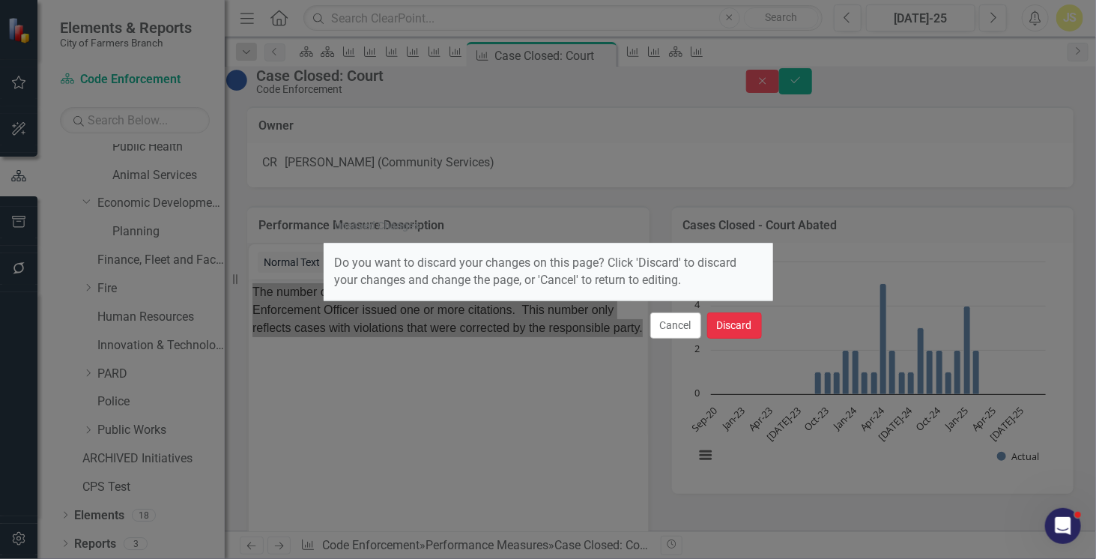
click at [753, 324] on button "Discard" at bounding box center [734, 325] width 55 height 26
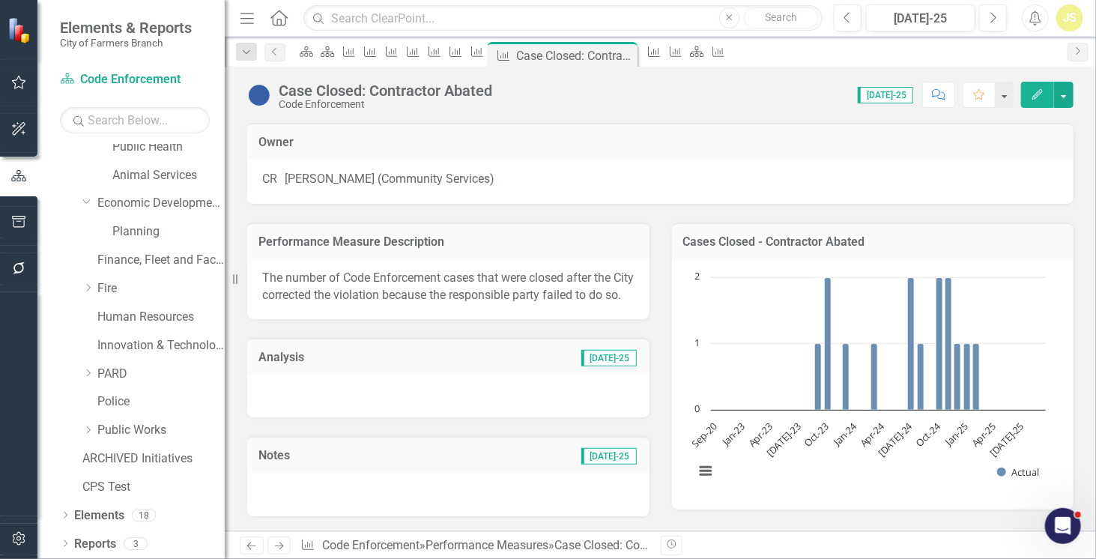
click at [274, 546] on icon "Next" at bounding box center [279, 546] width 13 height 10
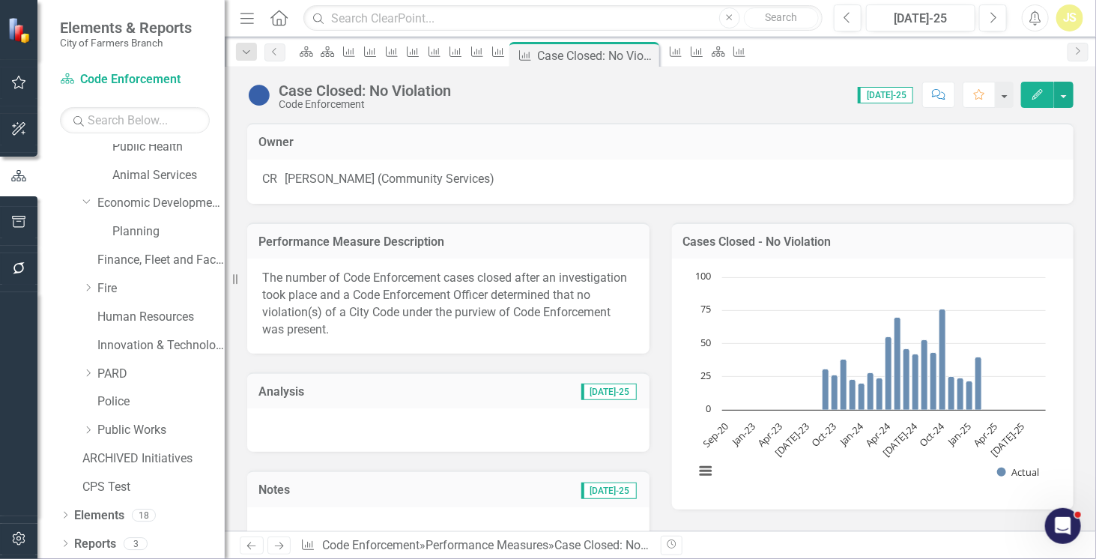
click at [245, 549] on icon "Previous" at bounding box center [251, 546] width 13 height 10
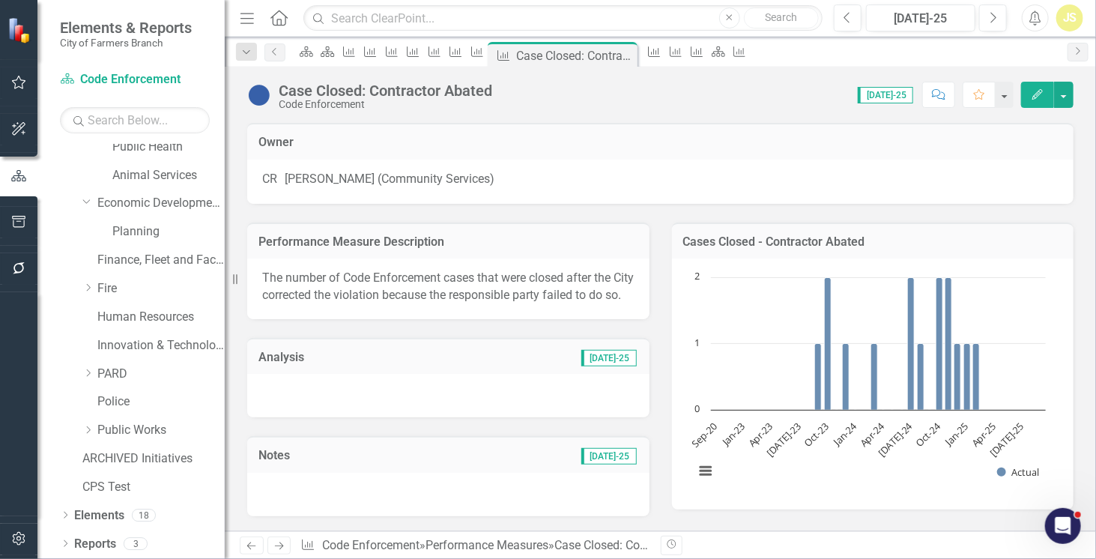
click at [350, 304] on p "The number of Code Enforcement cases that were closed after the City corrected …" at bounding box center [448, 287] width 372 height 34
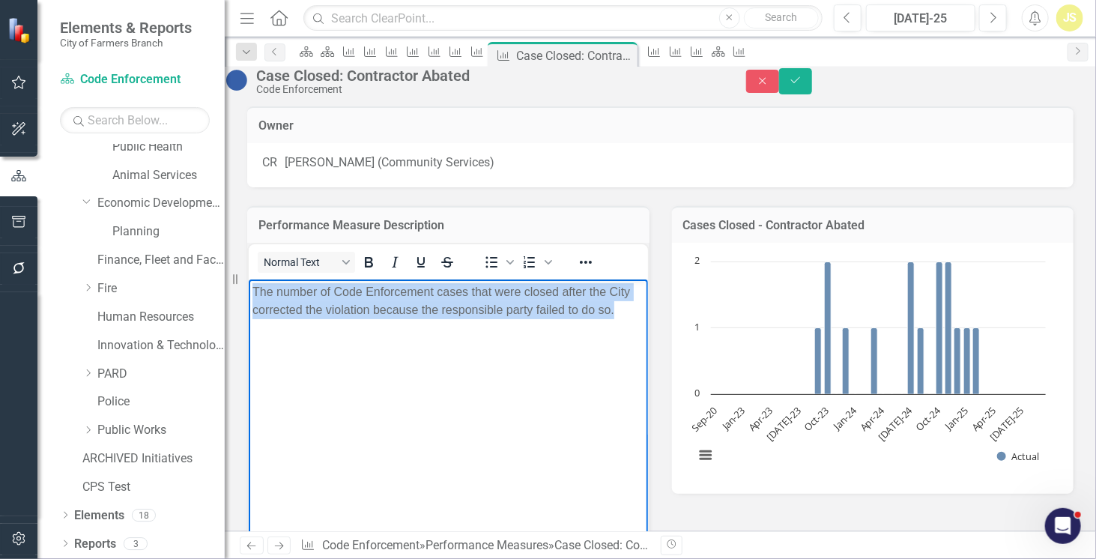
drag, startPoint x: 303, startPoint y: 330, endPoint x: 221, endPoint y: 273, distance: 100.1
click at [248, 279] on html "The number of Code Enforcement cases that were closed after the City corrected …" at bounding box center [447, 391] width 399 height 225
copy p "The number of Code Enforcement cases that were closed after the City corrected …"
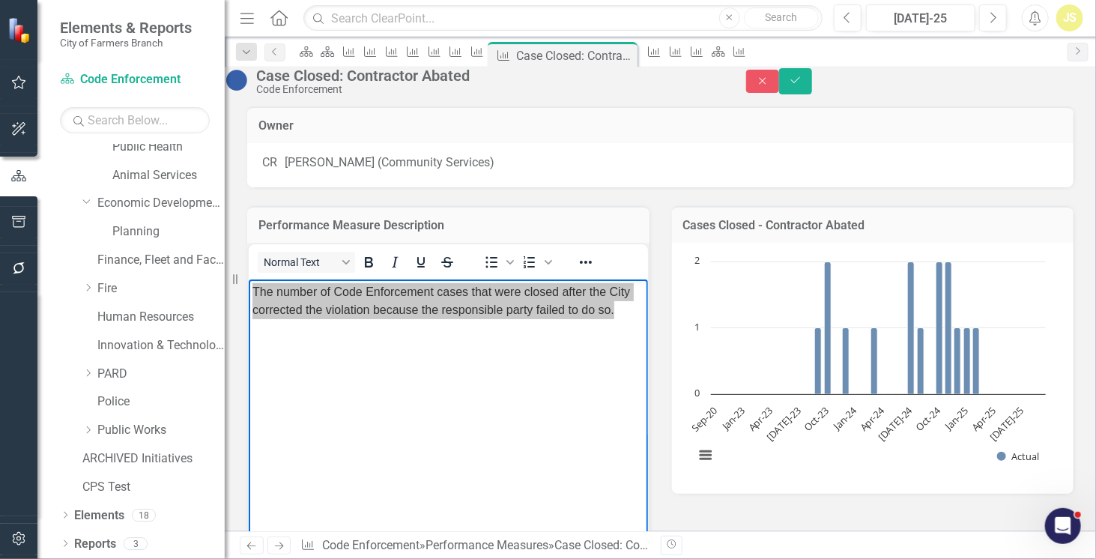
click at [237, 309] on div "Performance Measure Description <p>The number of Code Enforcement cases that we…" at bounding box center [448, 400] width 425 height 426
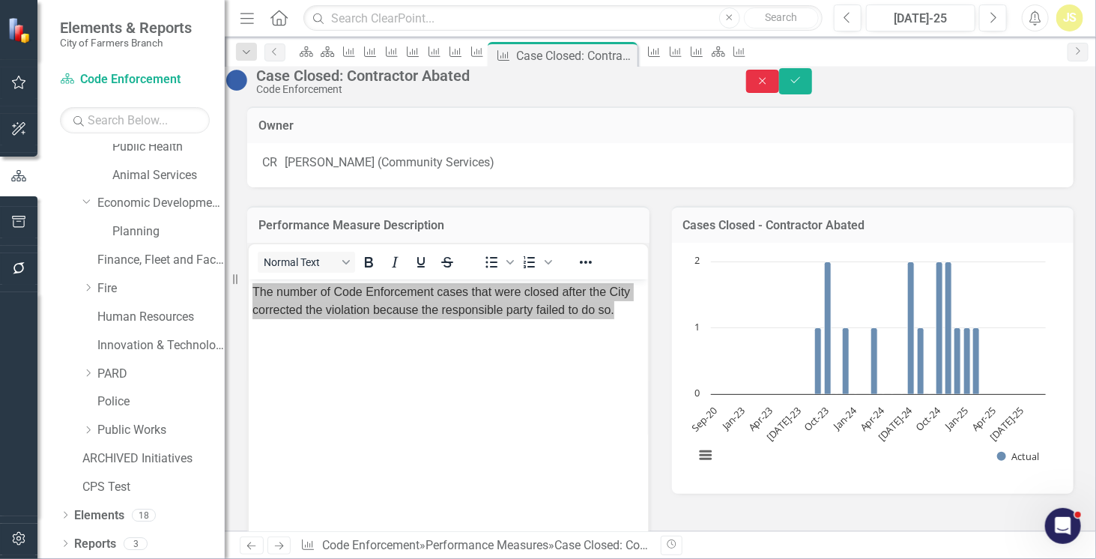
click at [769, 85] on icon "Close" at bounding box center [762, 81] width 13 height 10
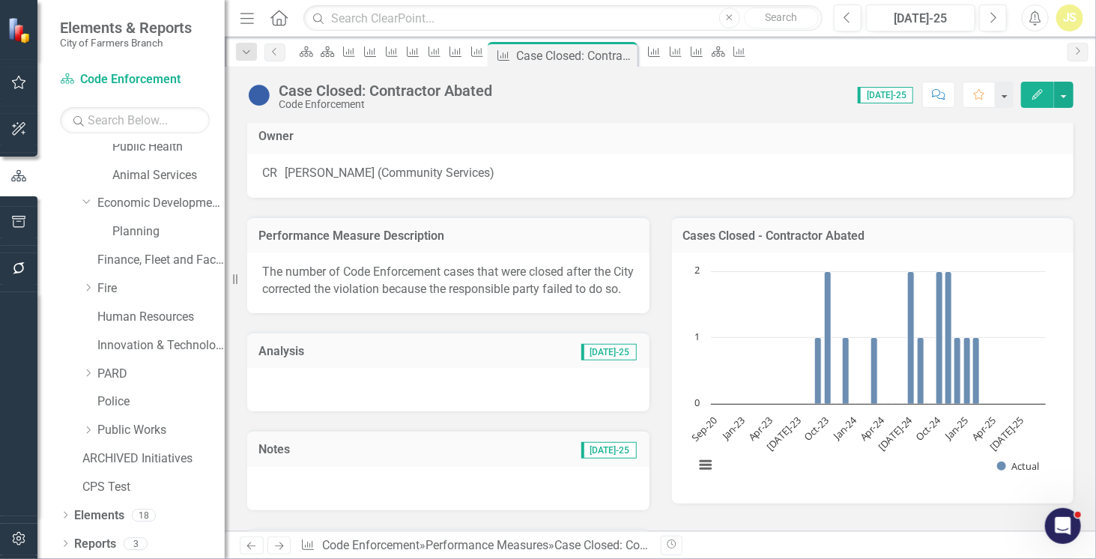
scroll to position [6, 0]
click at [453, 285] on p "The number of Code Enforcement cases that were closed after the City corrected …" at bounding box center [448, 281] width 372 height 34
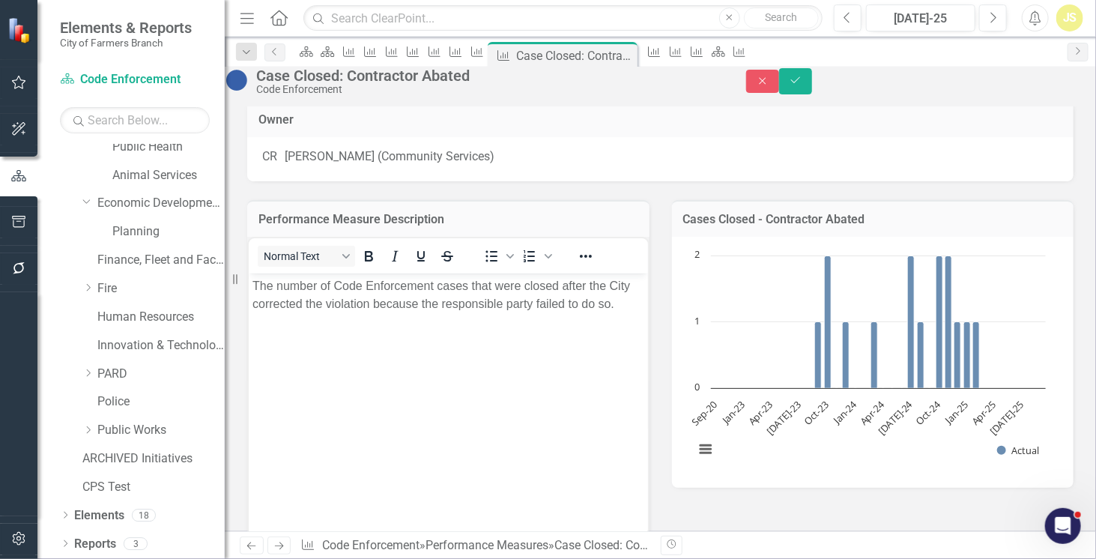
scroll to position [0, 0]
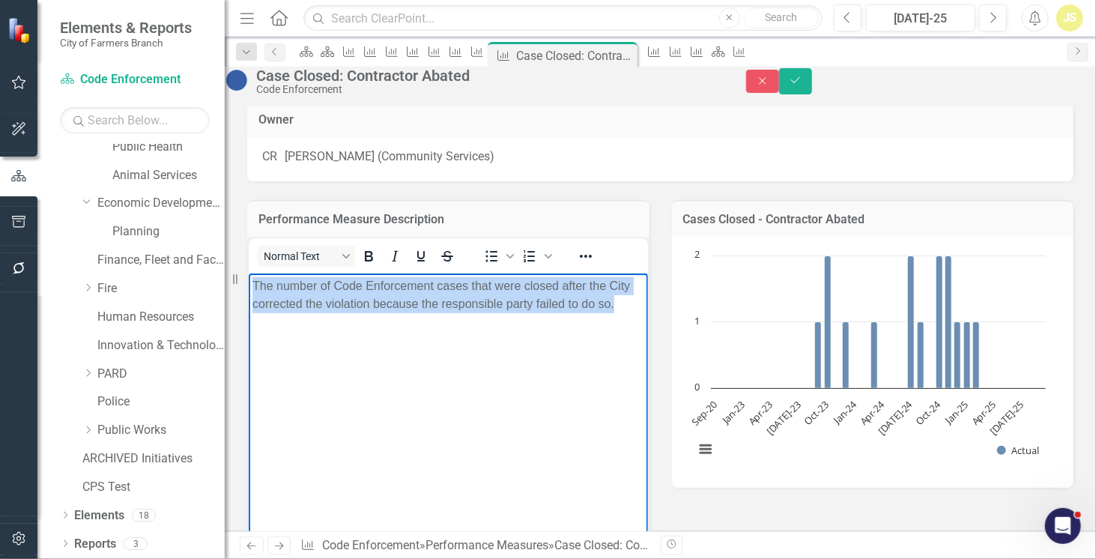
drag, startPoint x: 352, startPoint y: 325, endPoint x: 189, endPoint y: 258, distance: 176.6
click at [248, 273] on html "The number of Code Enforcement cases that were closed after the City corrected …" at bounding box center [447, 385] width 399 height 225
copy p "The number of Code Enforcement cases that were closed after the City corrected …"
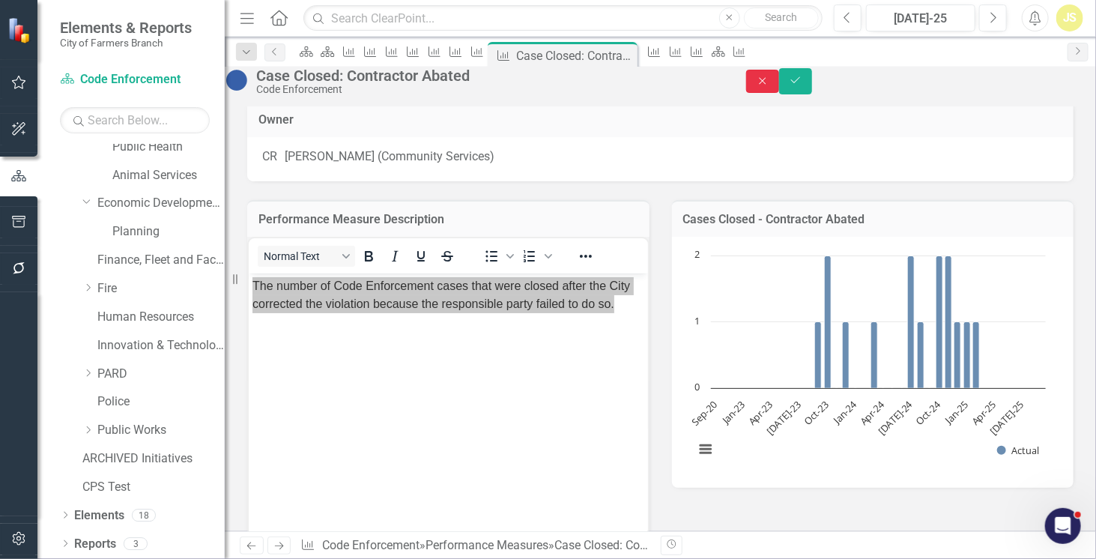
click at [779, 81] on button "Close" at bounding box center [762, 81] width 33 height 23
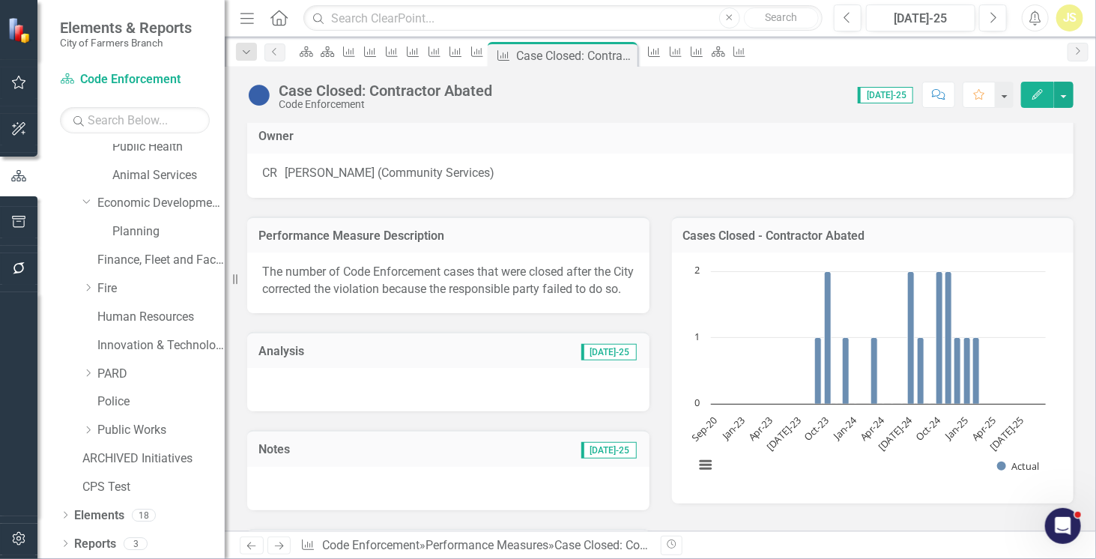
click at [281, 545] on icon "Next" at bounding box center [279, 546] width 13 height 10
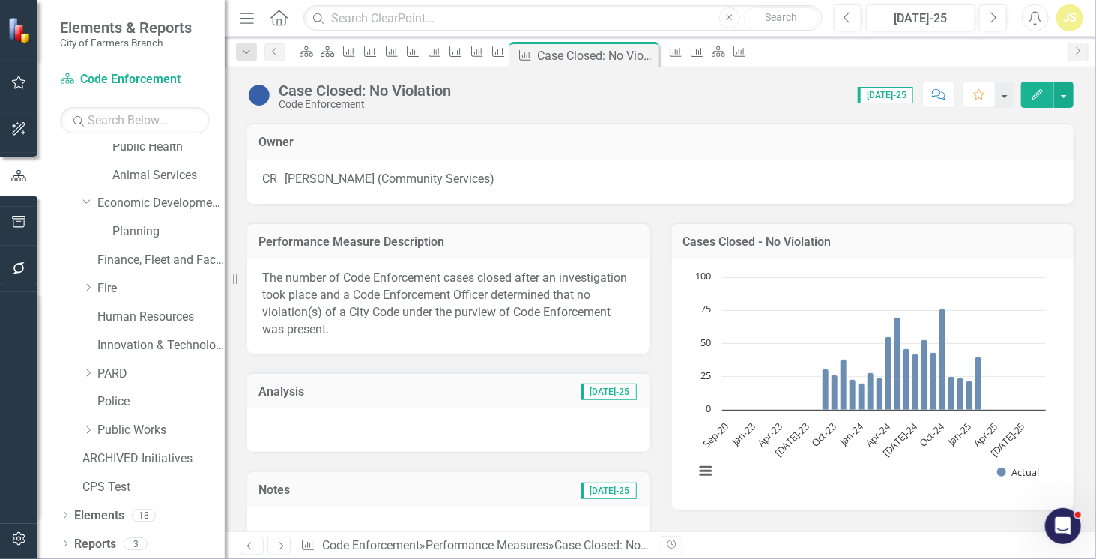
click at [472, 290] on p "The number of Code Enforcement cases closed after an investigation took place a…" at bounding box center [448, 304] width 372 height 68
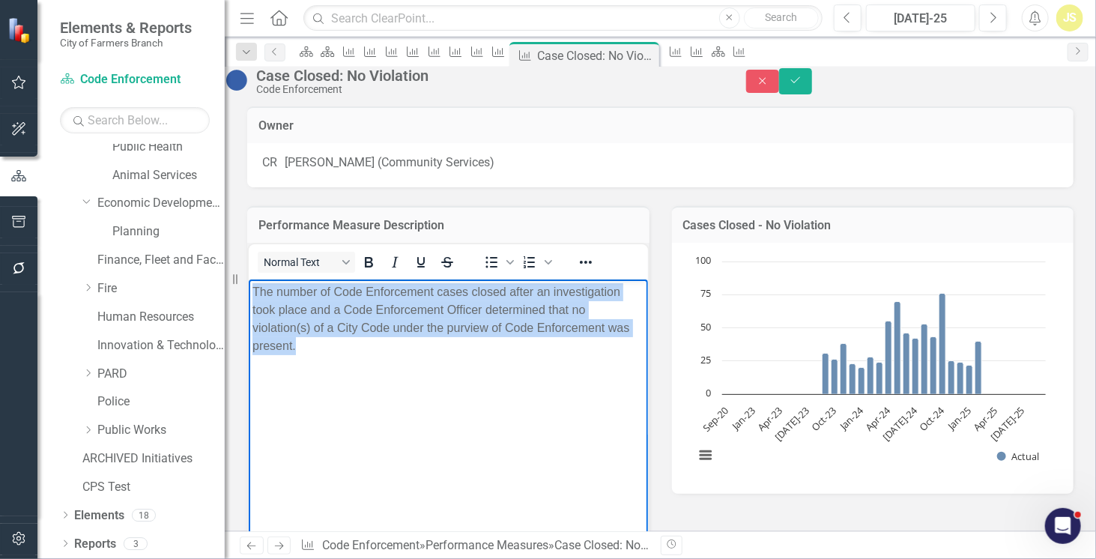
drag, startPoint x: 440, startPoint y: 352, endPoint x: 218, endPoint y: 280, distance: 233.0
click at [248, 280] on html "The number of Code Enforcement cases closed after an investigation took place a…" at bounding box center [447, 391] width 399 height 225
copy p "The number of Code Enforcement cases closed after an investigation took place a…"
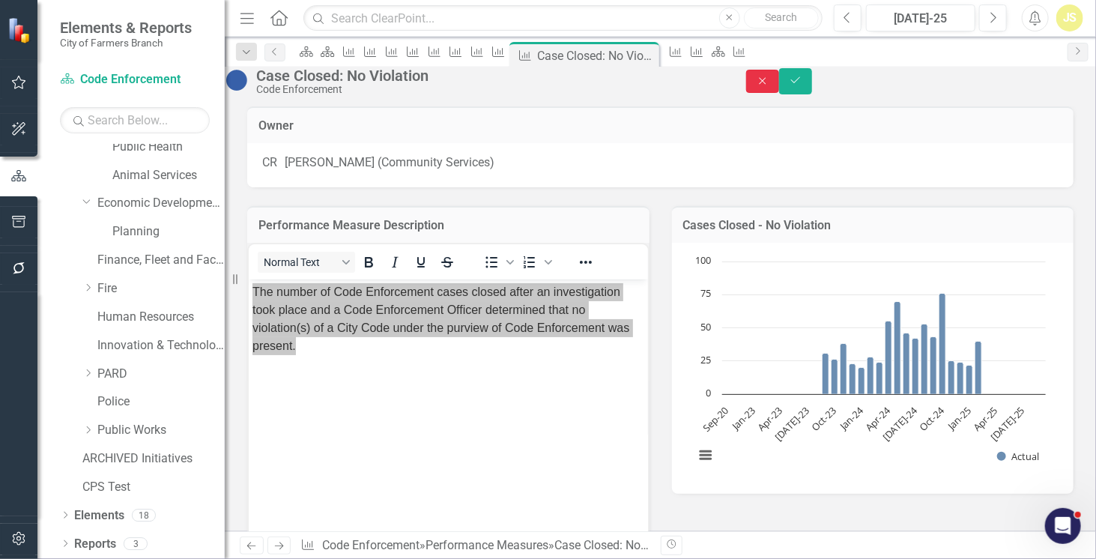
click at [769, 85] on icon "Close" at bounding box center [762, 81] width 13 height 10
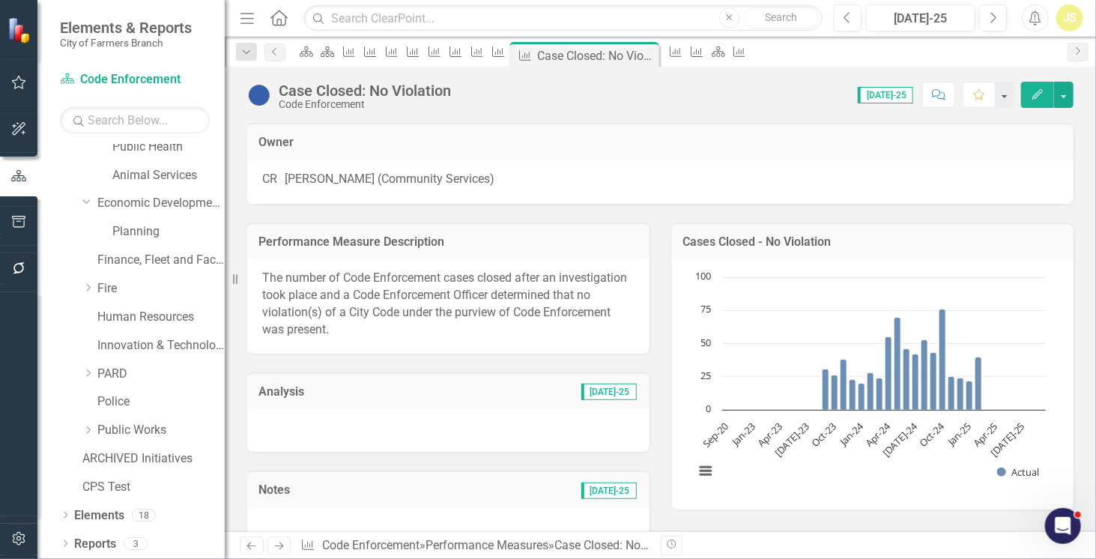
click at [275, 556] on div "Previous Next Performance Measure Code Enforcement » Performance Measures » Cas…" at bounding box center [660, 545] width 871 height 28
click at [277, 546] on icon "Next" at bounding box center [279, 546] width 13 height 10
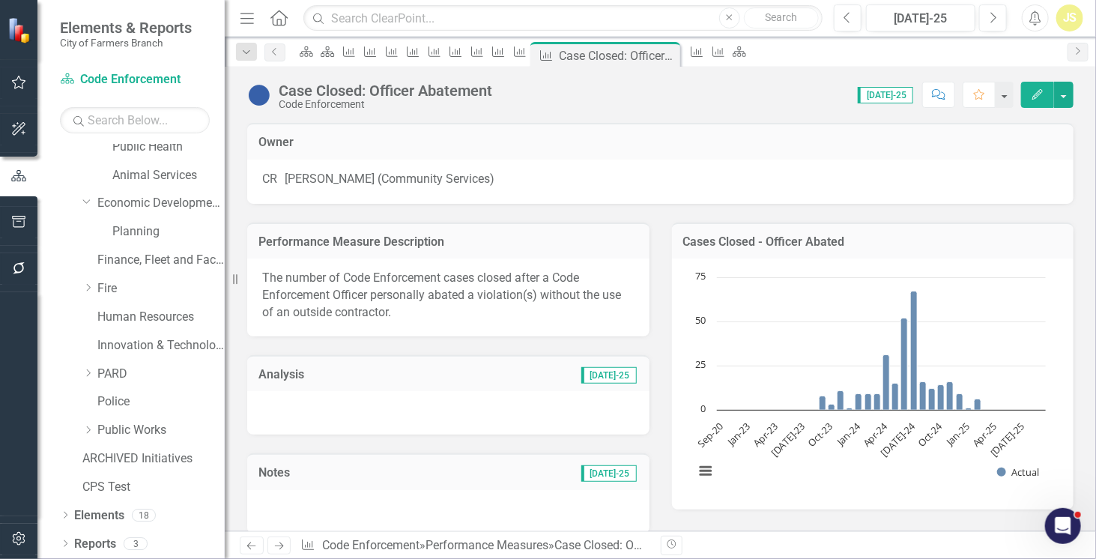
click at [491, 293] on p "The number of Code Enforcement cases closed after a Code Enforcement Officer pe…" at bounding box center [448, 296] width 372 height 52
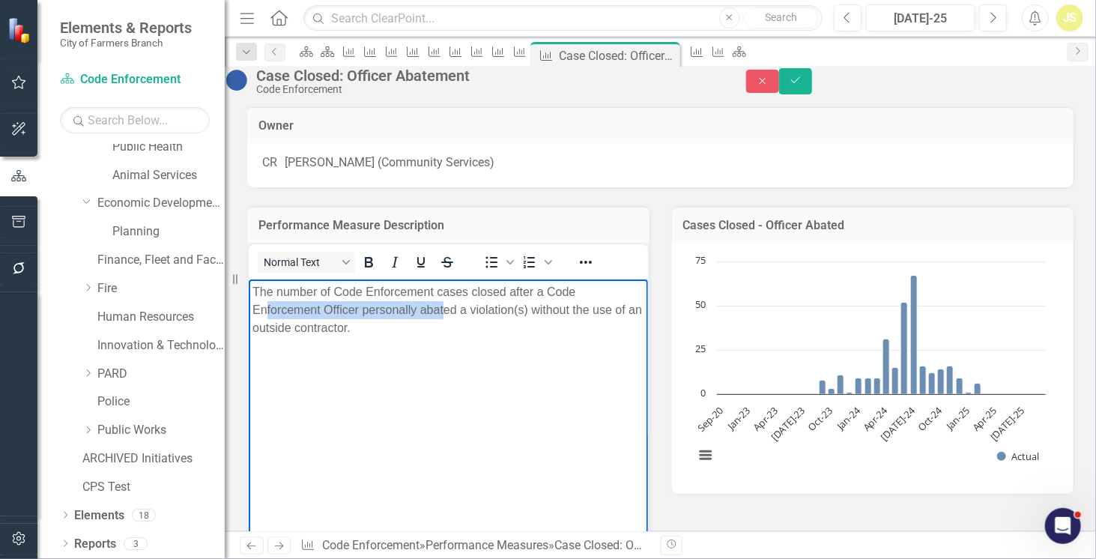
drag, startPoint x: 443, startPoint y: 309, endPoint x: 264, endPoint y: 304, distance: 179.0
click at [264, 304] on p "The number of Code Enforcement cases closed after a Code Enforcement Officer pe…" at bounding box center [448, 309] width 392 height 54
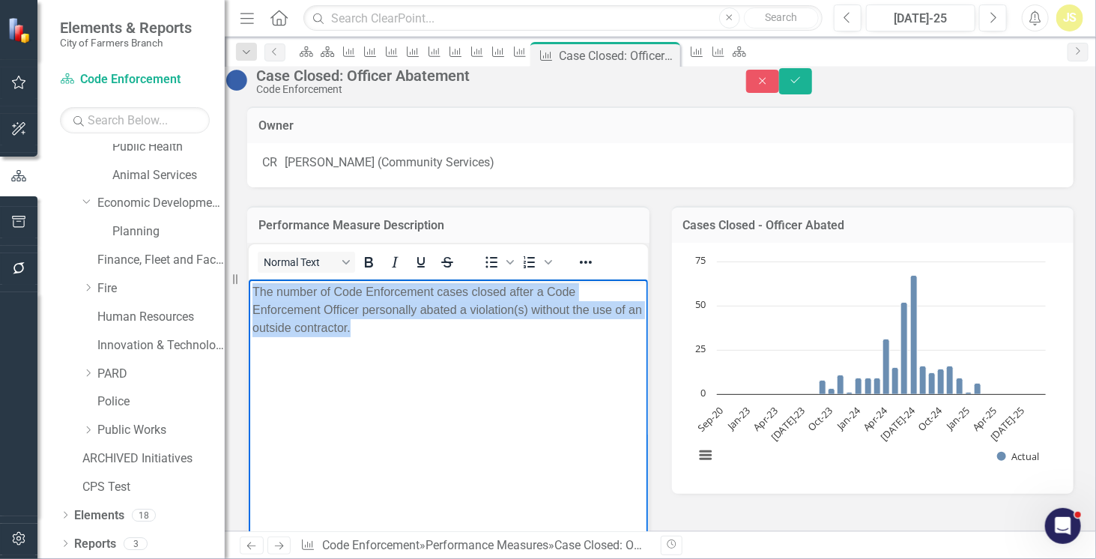
drag, startPoint x: 420, startPoint y: 328, endPoint x: 235, endPoint y: 274, distance: 192.7
click at [248, 279] on html "The number of Code Enforcement cases closed after a Code Enforcement Officer pe…" at bounding box center [447, 391] width 399 height 225
copy p "The number of Code Enforcement cases closed after a Code Enforcement Officer pe…"
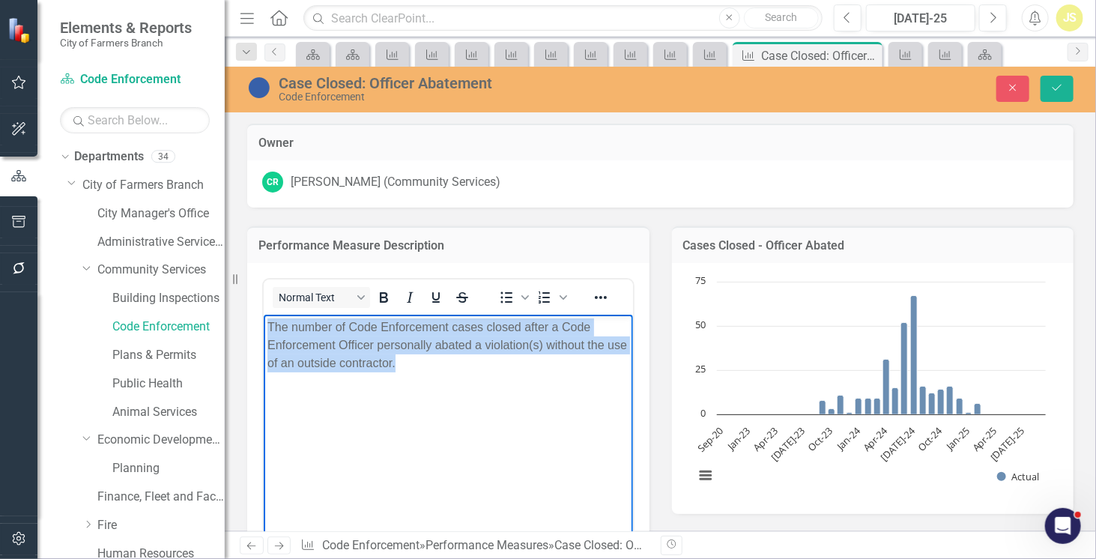
scroll to position [237, 0]
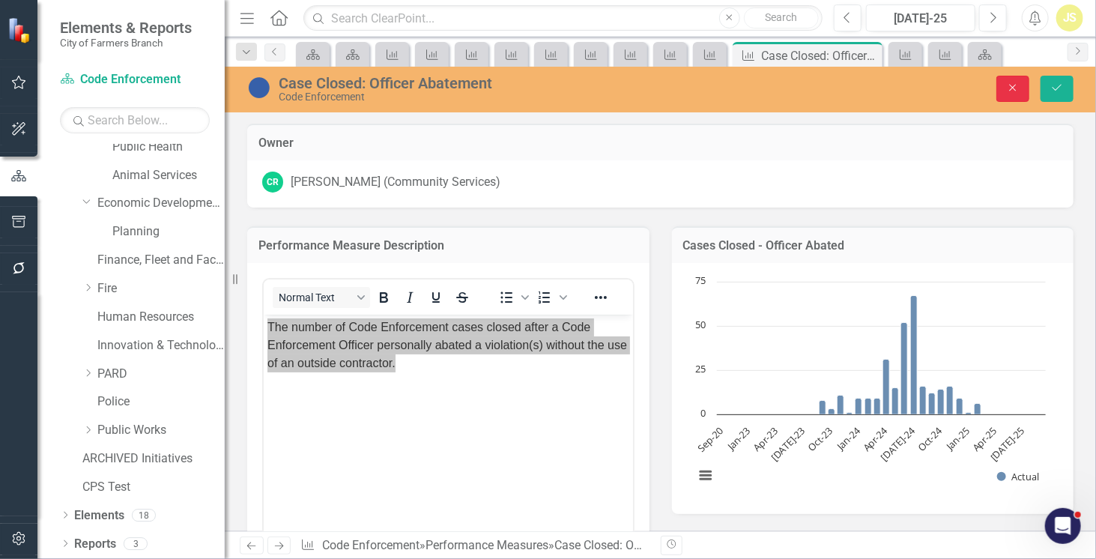
click at [1015, 93] on button "Close" at bounding box center [1012, 89] width 33 height 26
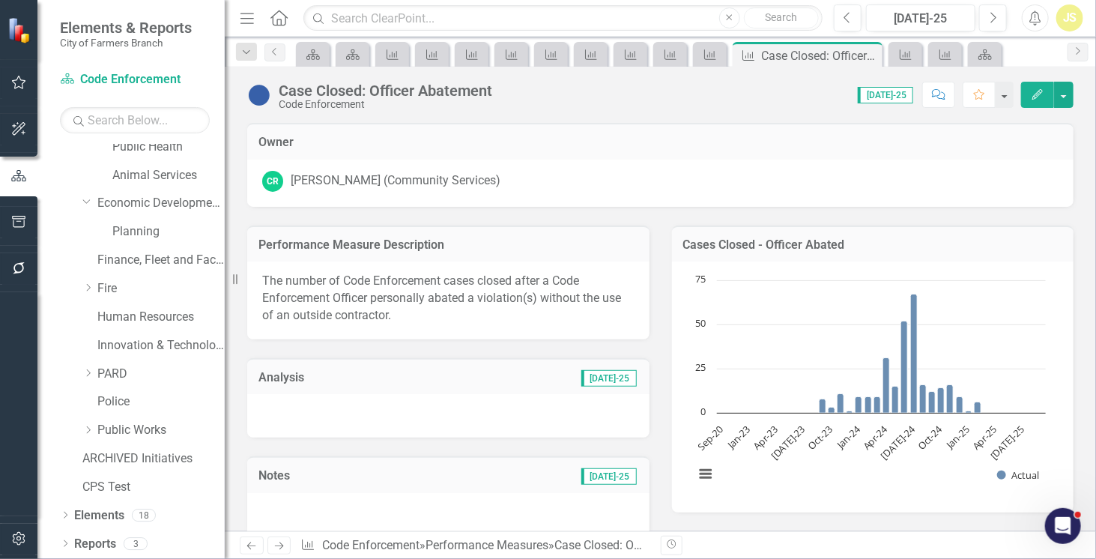
click at [277, 543] on icon "Next" at bounding box center [279, 546] width 13 height 10
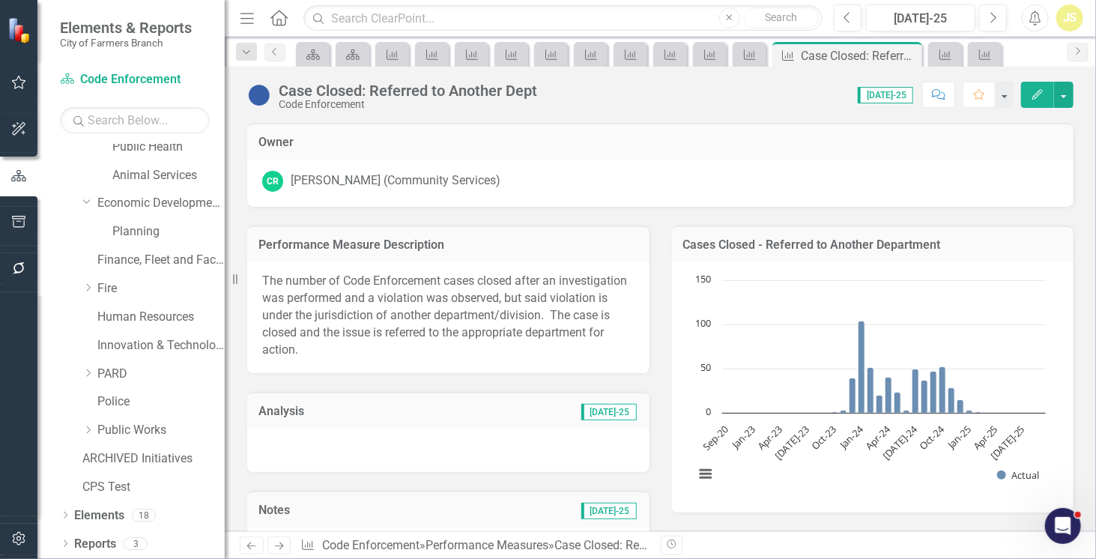
click at [416, 327] on p "The number of Code Enforcement cases closed after an investigation was performe…" at bounding box center [448, 315] width 372 height 85
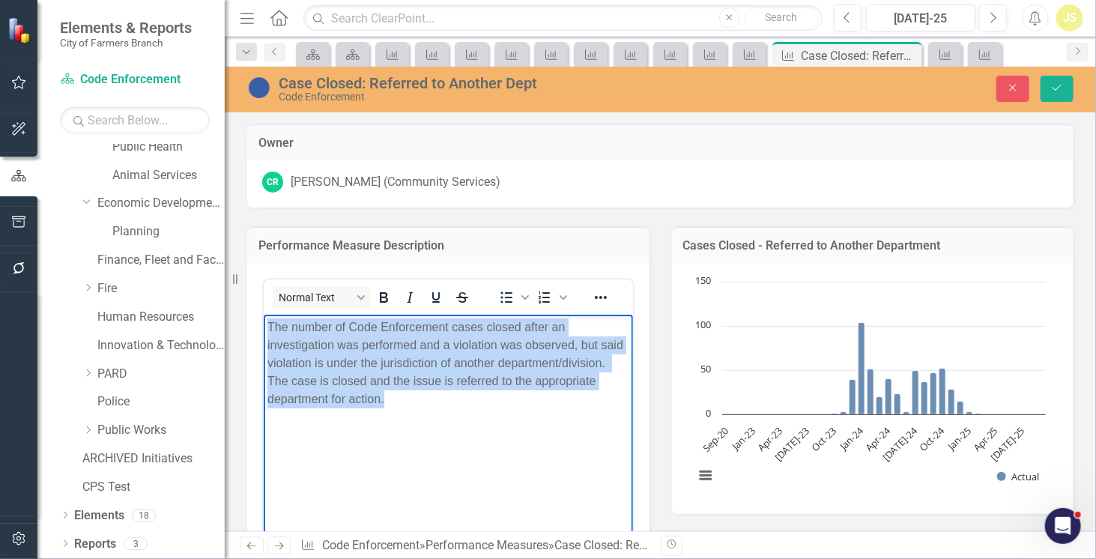
drag, startPoint x: 401, startPoint y: 408, endPoint x: 231, endPoint y: 312, distance: 194.5
click at [263, 314] on html "The number of Code Enforcement cases closed after an investigation was performe…" at bounding box center [447, 426] width 369 height 225
copy p "The number of Code Enforcement cases closed after an investigation was performe…"
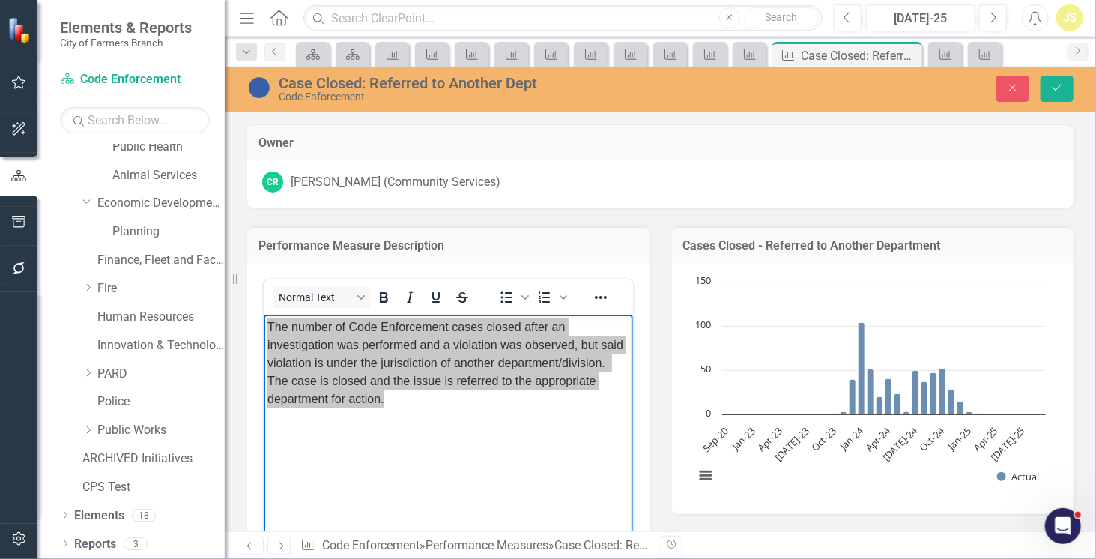
click at [275, 547] on icon "Next" at bounding box center [279, 546] width 13 height 10
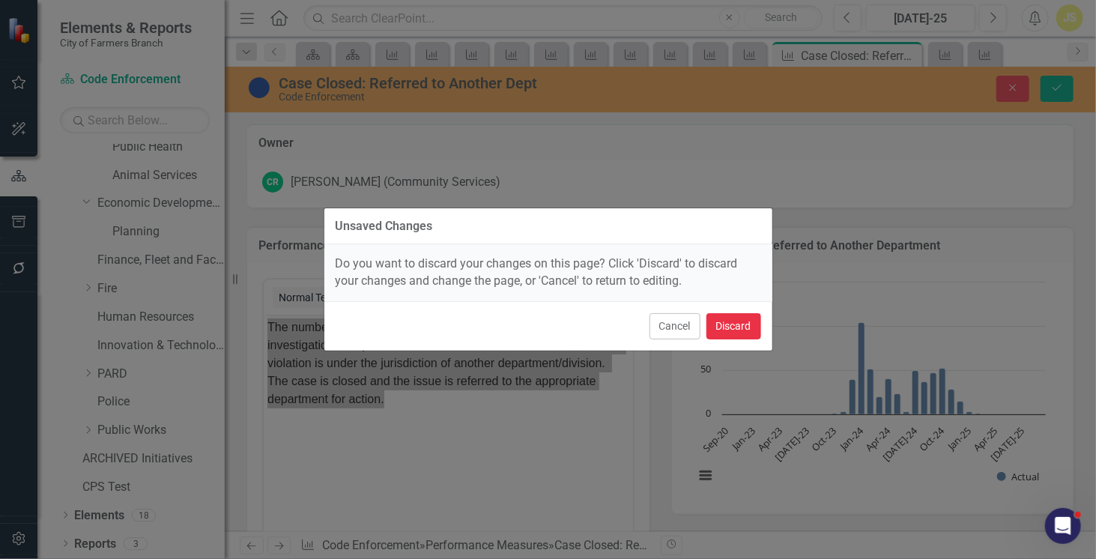
click at [726, 335] on button "Discard" at bounding box center [733, 326] width 55 height 26
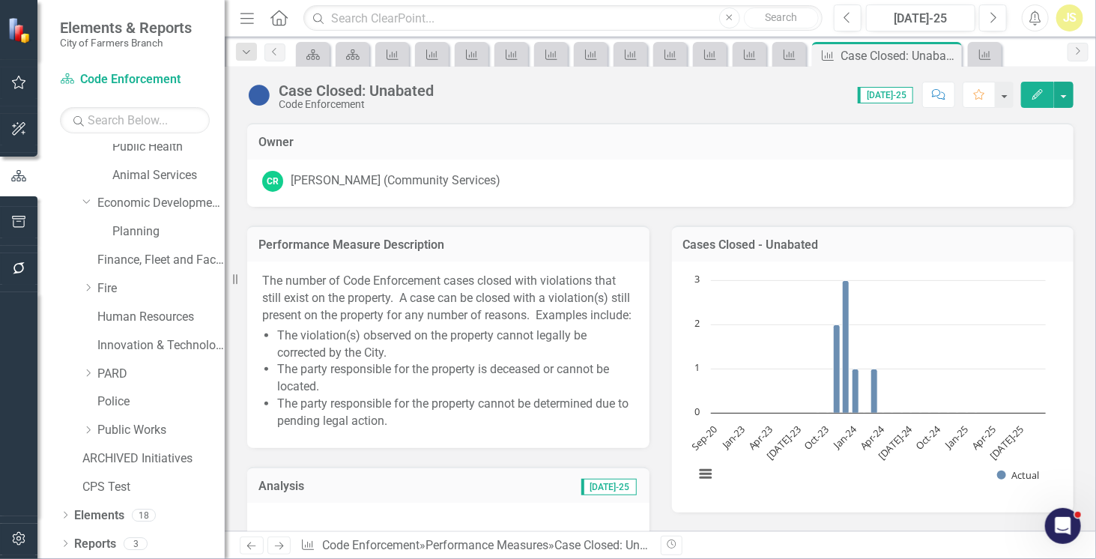
click at [423, 423] on li "The party responsible for the property cannot be determined due to pending lega…" at bounding box center [455, 412] width 357 height 34
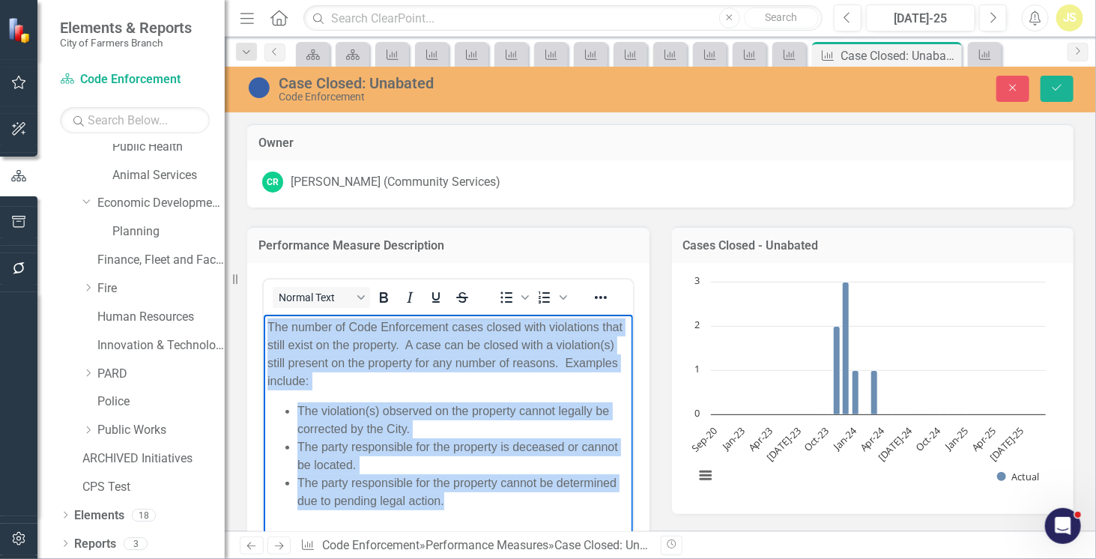
drag, startPoint x: 391, startPoint y: 468, endPoint x: 237, endPoint y: 323, distance: 210.8
click at [263, 323] on html "The number of Code Enforcement cases closed with violations that still exist on…" at bounding box center [447, 426] width 369 height 225
copy body "The number of Code Enforcement cases closed with violations that still exist on…"
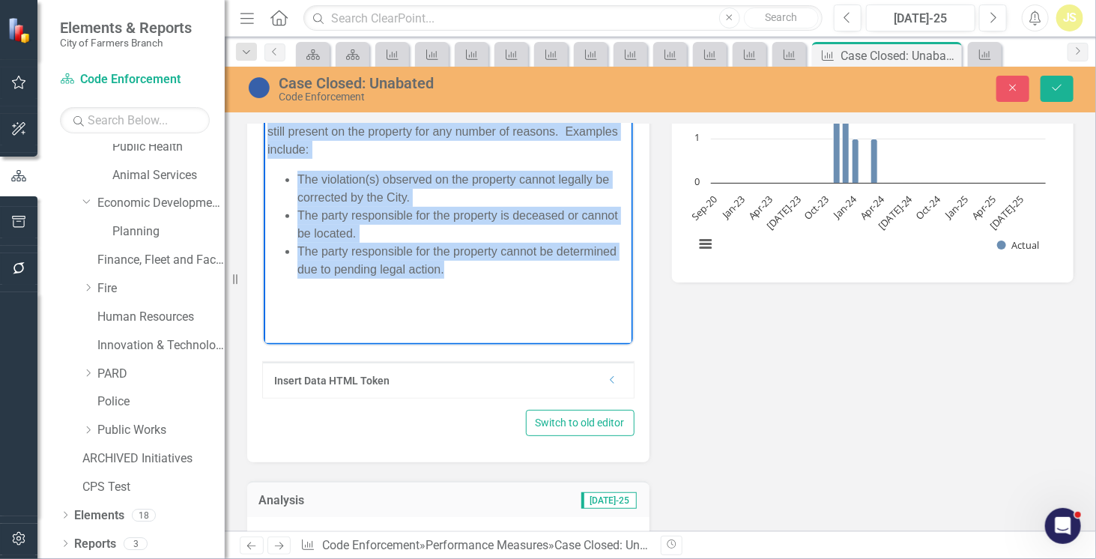
scroll to position [231, 0]
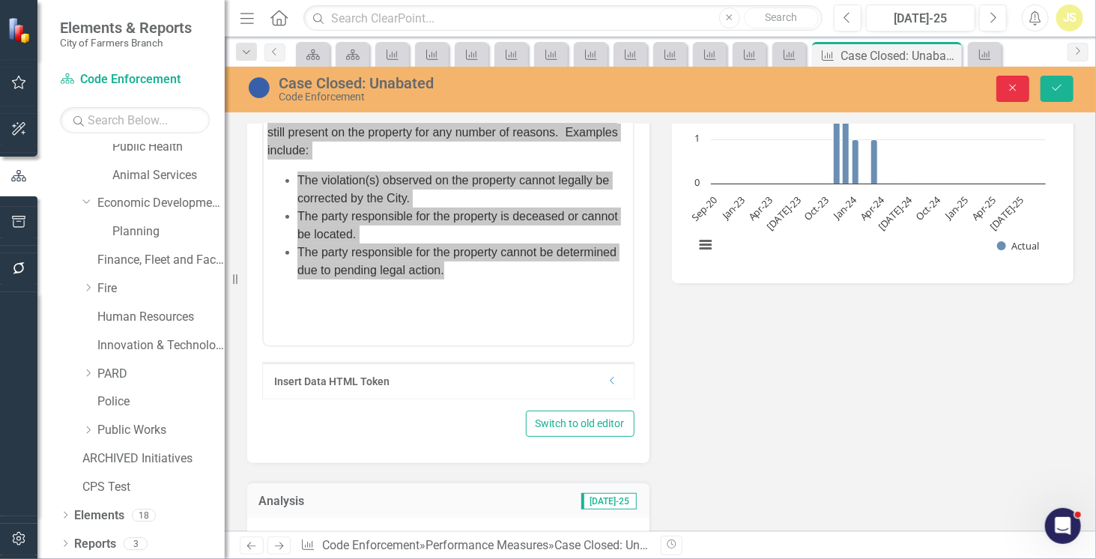
click at [1019, 79] on button "Close" at bounding box center [1012, 89] width 33 height 26
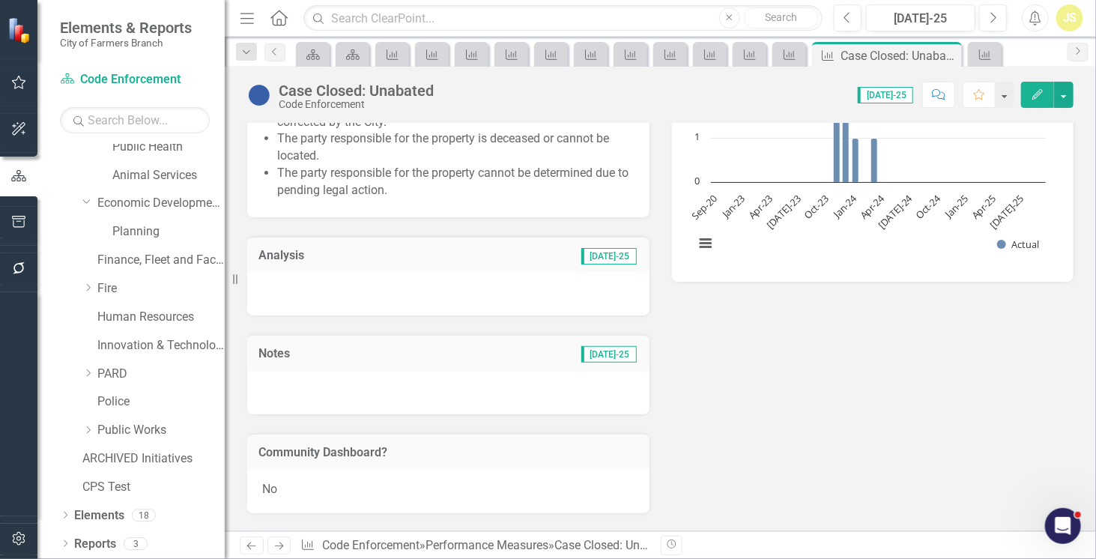
click at [281, 543] on icon "Next" at bounding box center [279, 546] width 13 height 10
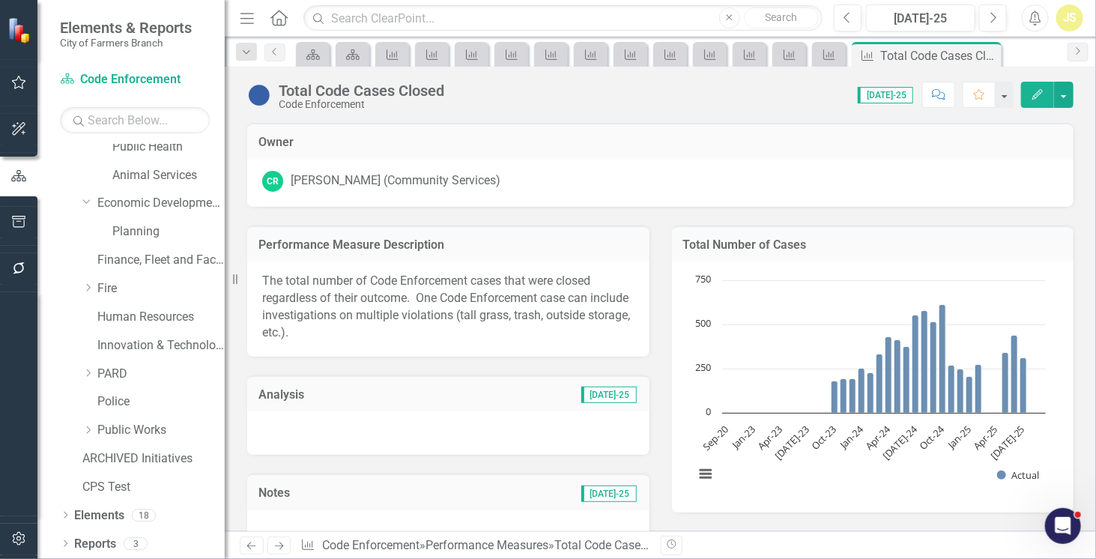
click at [532, 312] on p "The total number of Code Enforcement cases that were closed regardless of their…" at bounding box center [448, 307] width 372 height 68
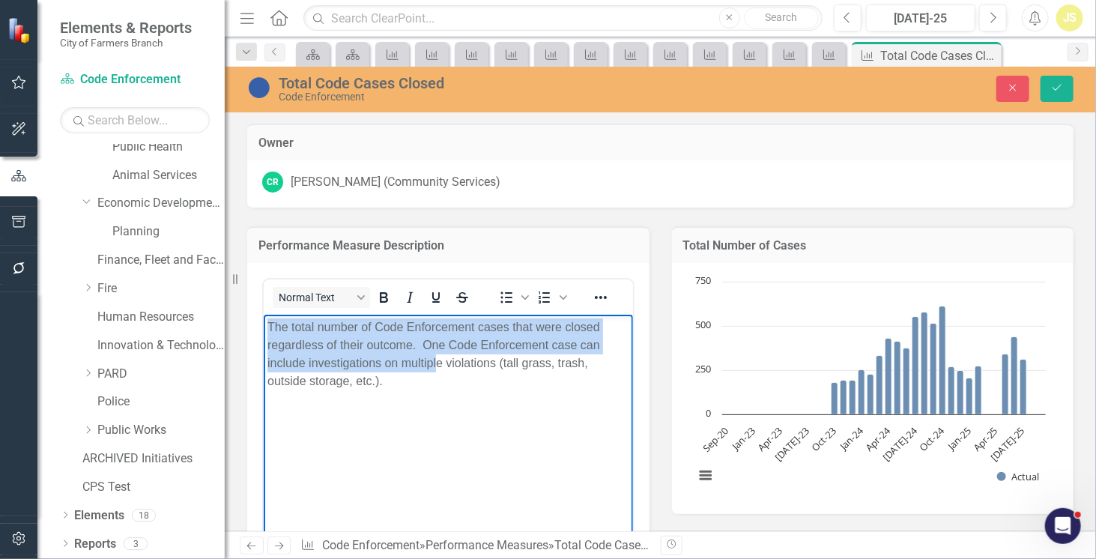
drag, startPoint x: 437, startPoint y: 371, endPoint x: 234, endPoint y: 326, distance: 207.0
click at [263, 326] on html "The total number of Code Enforcement cases that were closed regardless of their…" at bounding box center [447, 426] width 369 height 225
drag, startPoint x: 409, startPoint y: 387, endPoint x: 168, endPoint y: 295, distance: 258.1
click at [263, 314] on html "The total number of Code Enforcement cases that were closed regardless of their…" at bounding box center [447, 426] width 369 height 225
copy p "The total number of Code Enforcement cases that were closed regardless of their…"
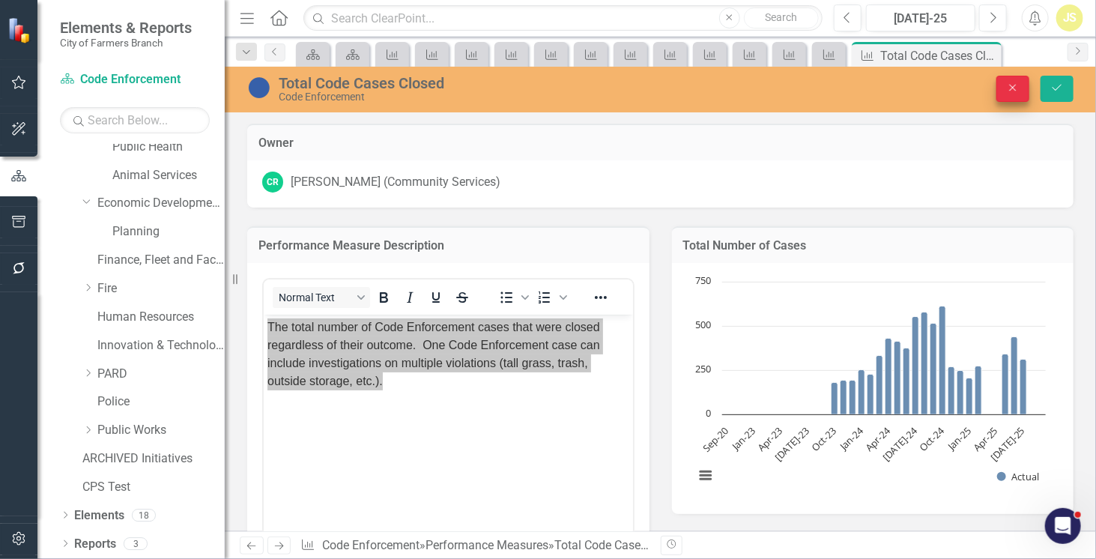
click at [1012, 92] on icon "Close" at bounding box center [1012, 87] width 13 height 10
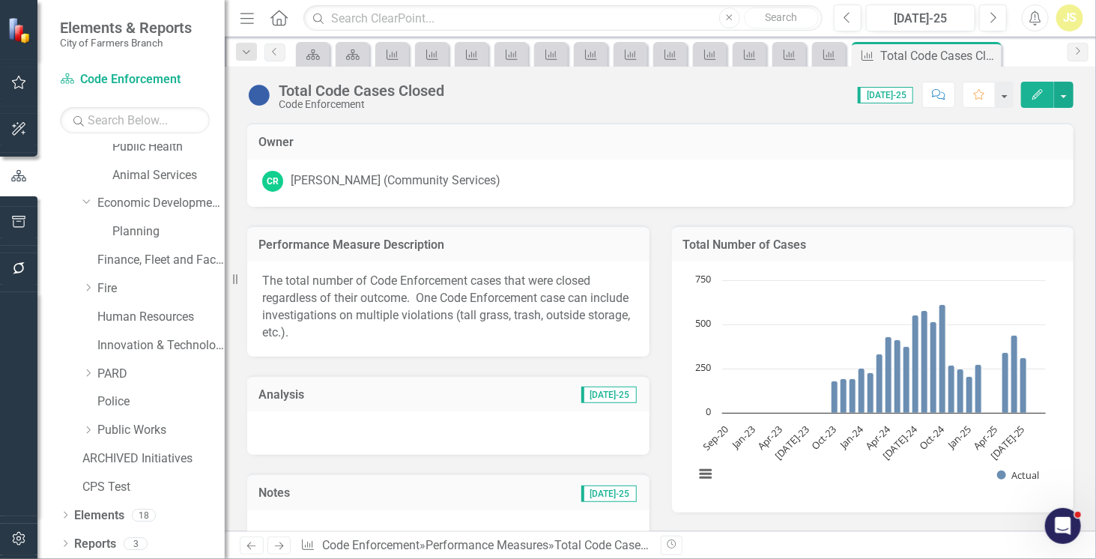
click at [275, 549] on icon "Next" at bounding box center [279, 546] width 13 height 10
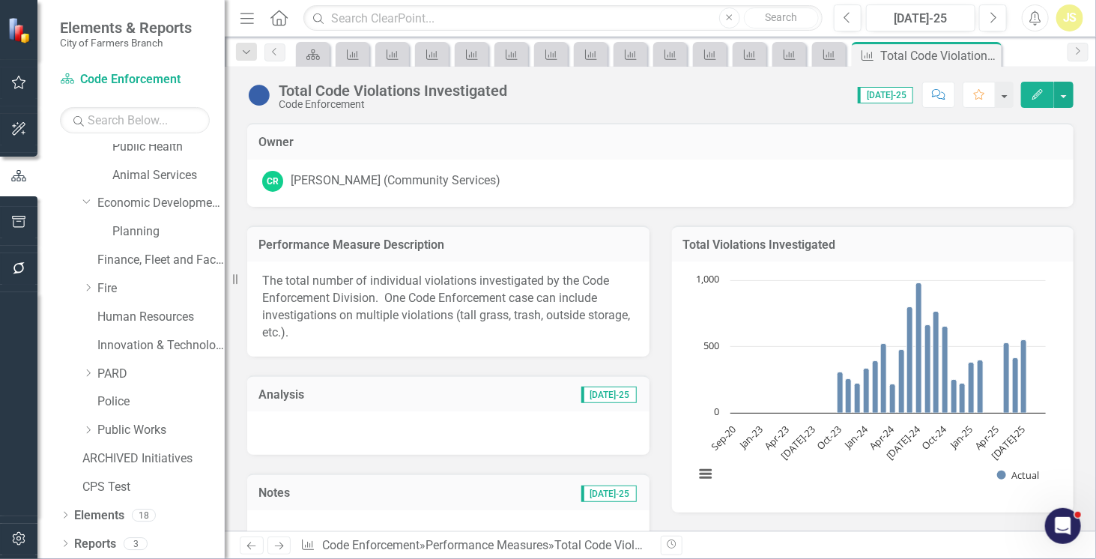
click at [408, 300] on p "The total number of individual violations investigated by the Code Enforcement …" at bounding box center [448, 307] width 372 height 68
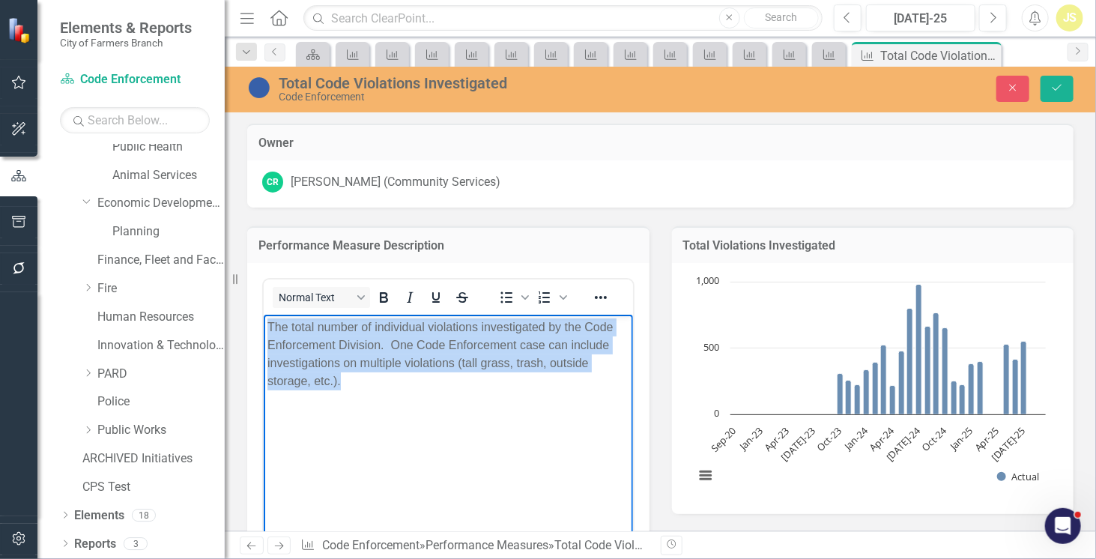
drag, startPoint x: 390, startPoint y: 380, endPoint x: 191, endPoint y: 295, distance: 216.7
click at [263, 314] on html "The total number of individual violations investigated by the Code Enforcement …" at bounding box center [447, 426] width 369 height 225
copy p "The total number of individual violations investigated by the Code Enforcement …"
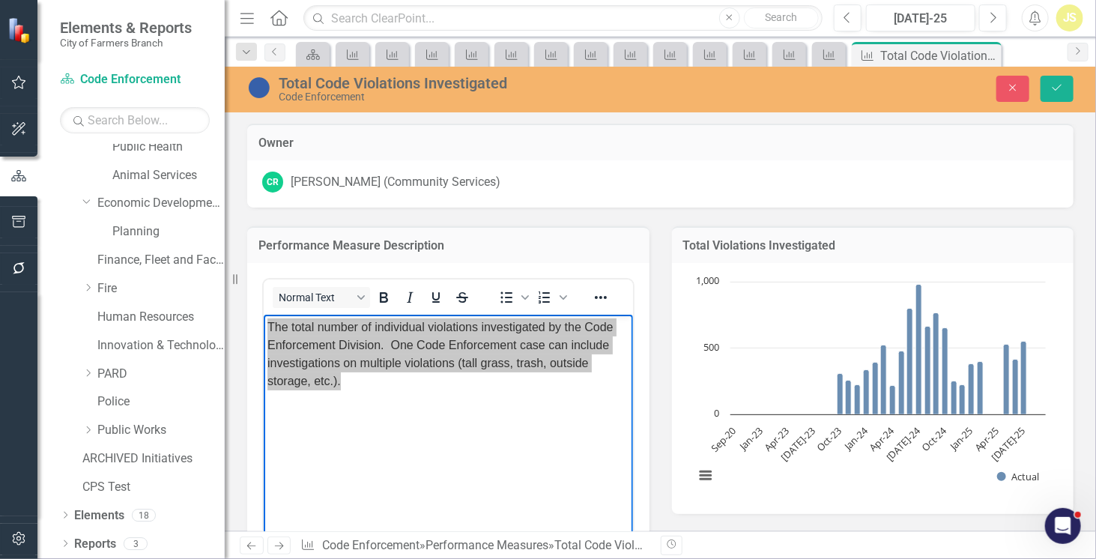
click at [282, 544] on icon "Next" at bounding box center [279, 546] width 13 height 10
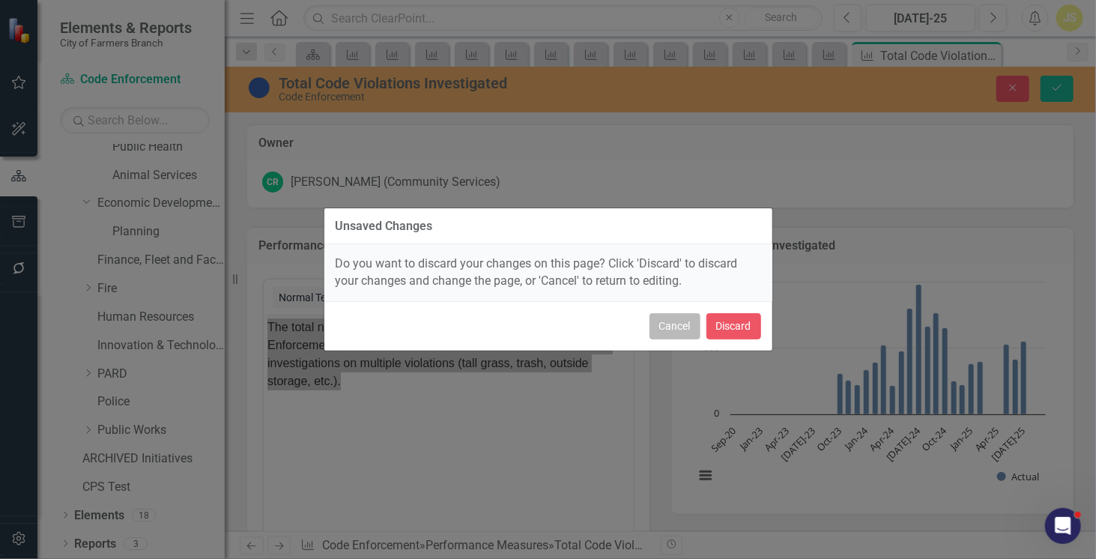
click at [690, 329] on button "Cancel" at bounding box center [674, 326] width 51 height 26
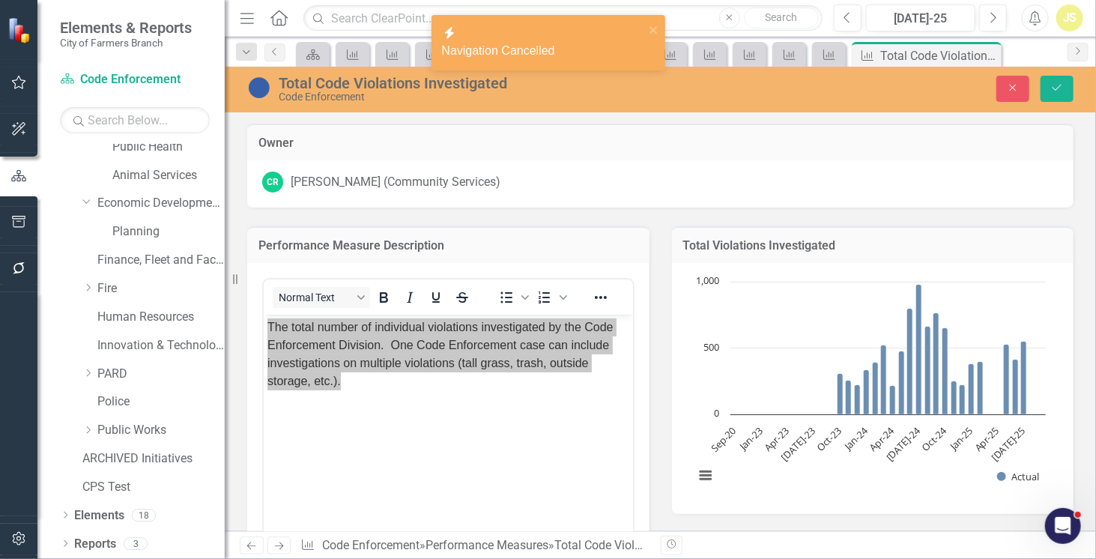
click at [280, 551] on link "Next" at bounding box center [279, 545] width 24 height 18
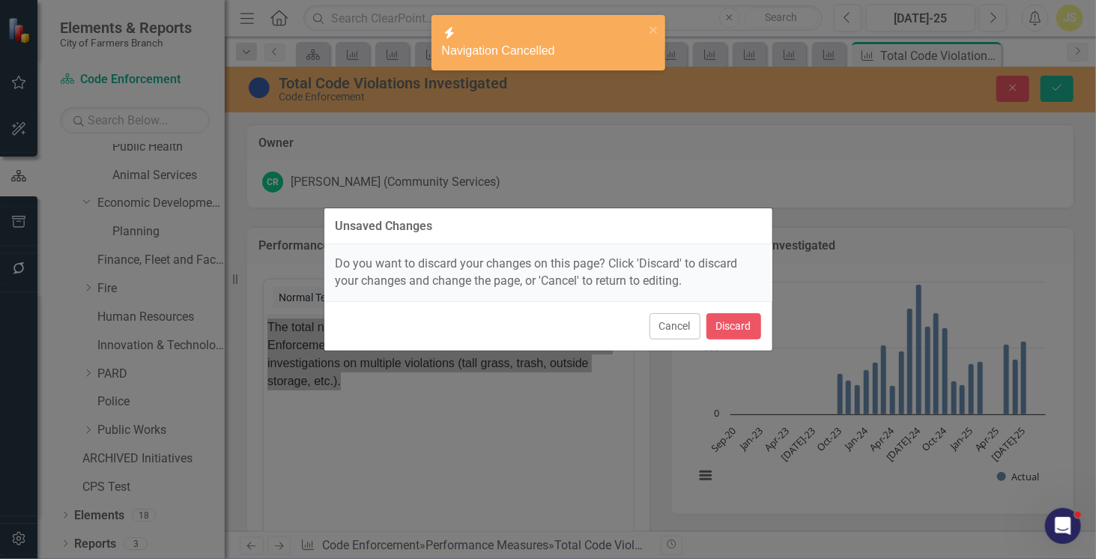
click at [761, 323] on div "Cancel Discard" at bounding box center [548, 325] width 448 height 49
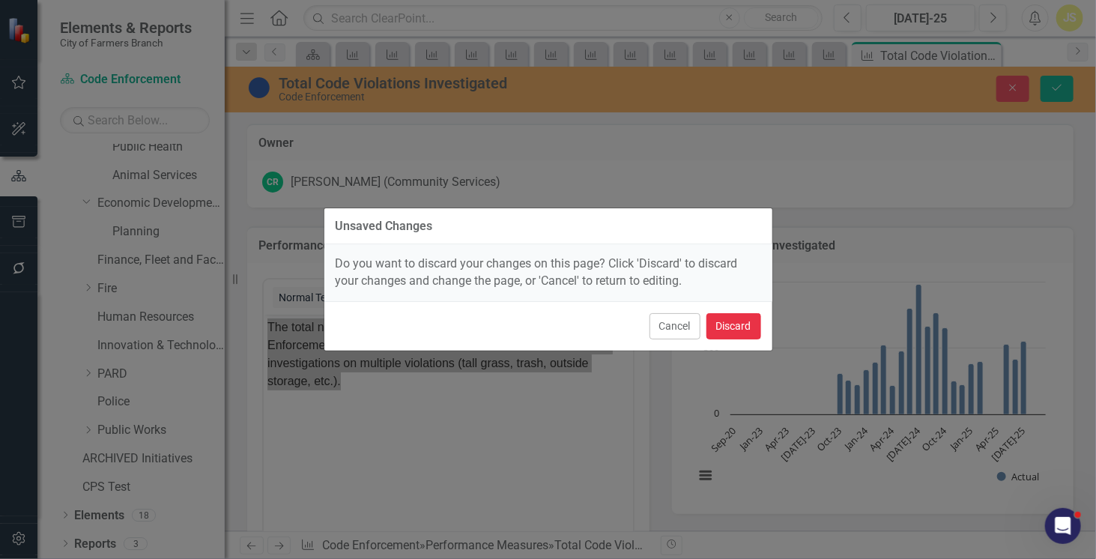
click at [735, 323] on button "Discard" at bounding box center [733, 326] width 55 height 26
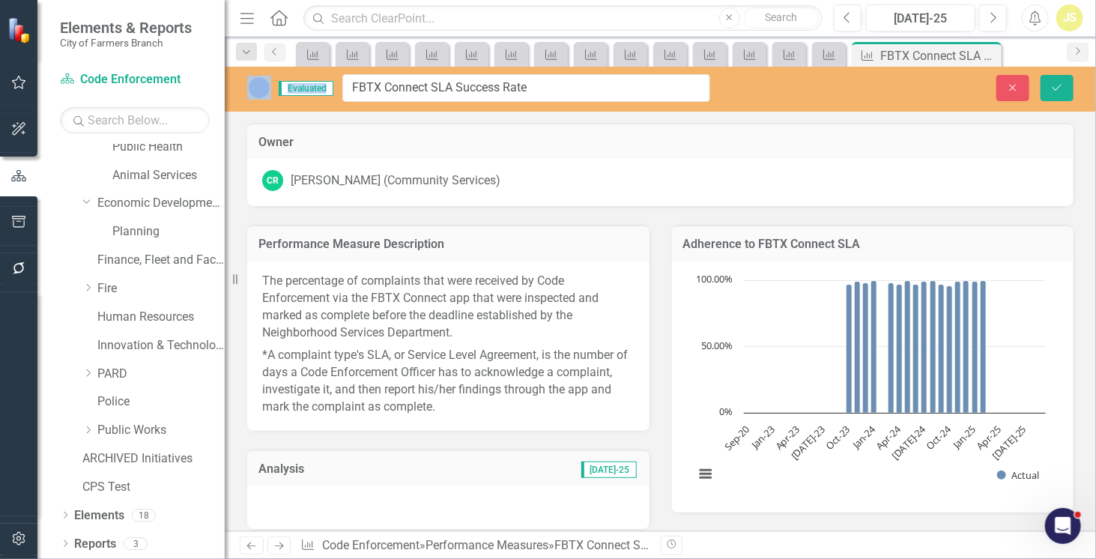
drag, startPoint x: 497, startPoint y: 94, endPoint x: 404, endPoint y: 99, distance: 93.7
click at [404, 99] on input "FBTX Connect SLA Success Rate" at bounding box center [526, 88] width 368 height 28
drag, startPoint x: 547, startPoint y: 85, endPoint x: 335, endPoint y: 93, distance: 211.3
click at [335, 93] on div "Evaluated FBTX Connect SLA Success Rate" at bounding box center [478, 88] width 463 height 28
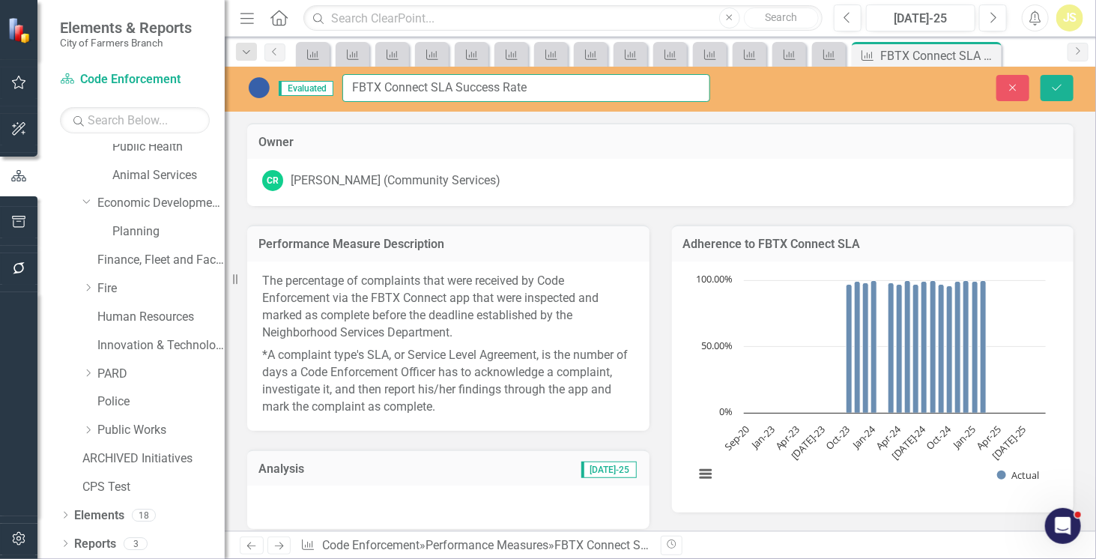
drag, startPoint x: 560, startPoint y: 86, endPoint x: 335, endPoint y: 78, distance: 224.8
click at [335, 78] on div "Evaluated FBTX Connect SLA Success Rate" at bounding box center [478, 88] width 463 height 28
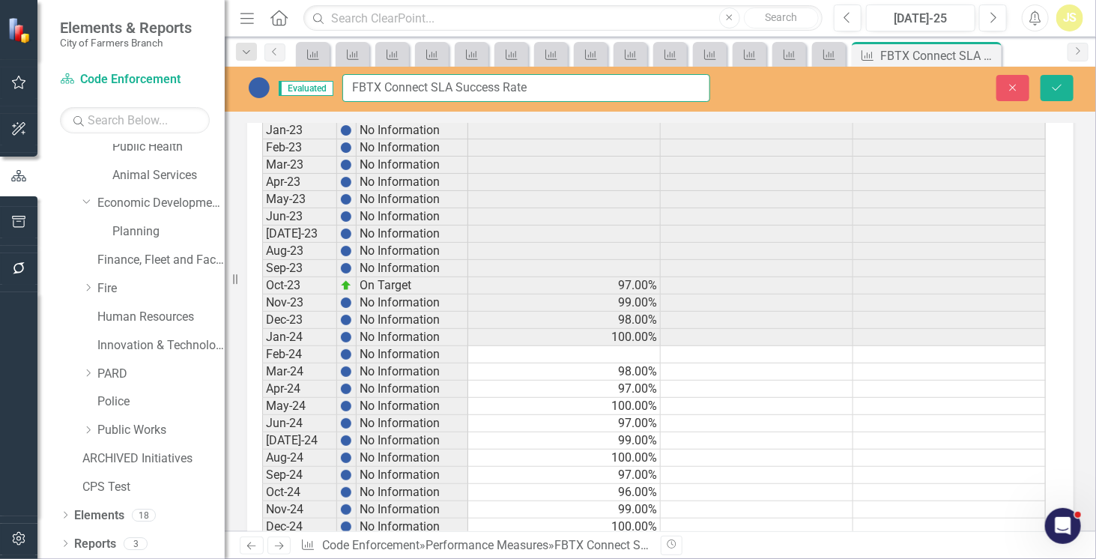
scroll to position [738, 0]
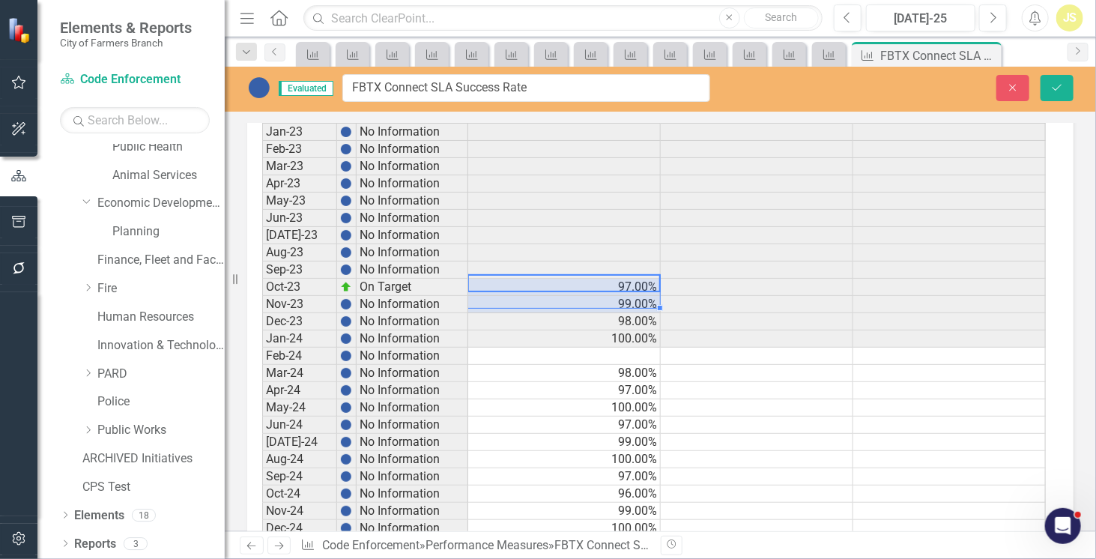
drag, startPoint x: 542, startPoint y: 273, endPoint x: 602, endPoint y: 291, distance: 62.5
click at [602, 291] on tbody "Sep-20 No Information Sep-21 No Information Sep-22 No Information Jan-23 No Inf…" at bounding box center [653, 381] width 783 height 621
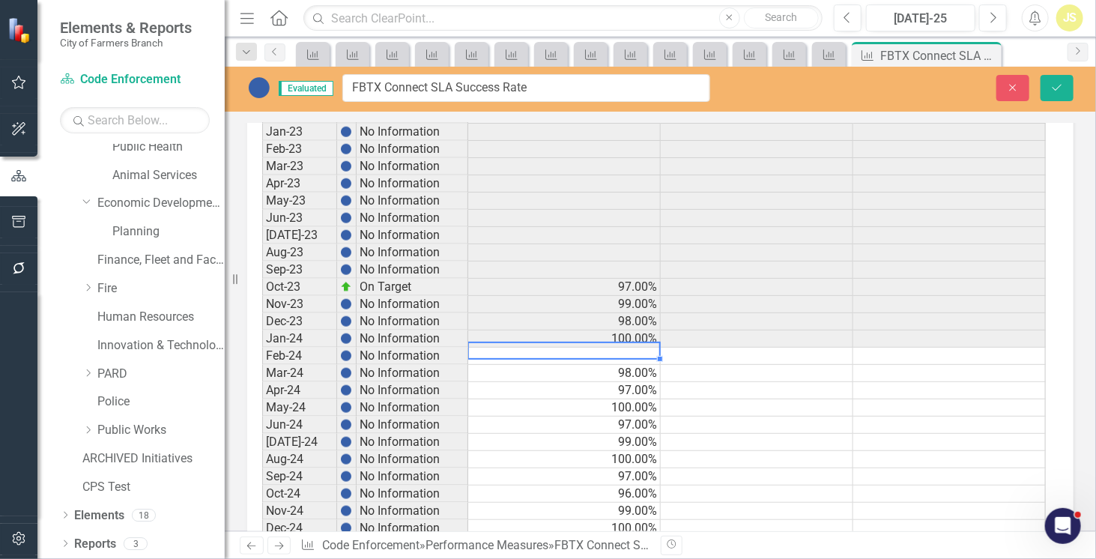
click at [625, 347] on td at bounding box center [564, 355] width 192 height 17
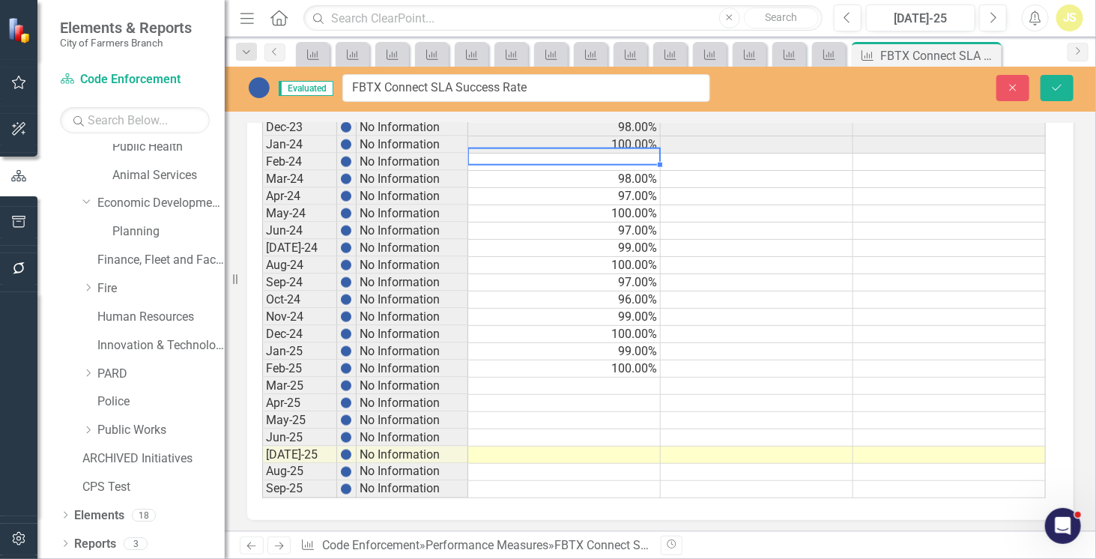
scroll to position [932, 0]
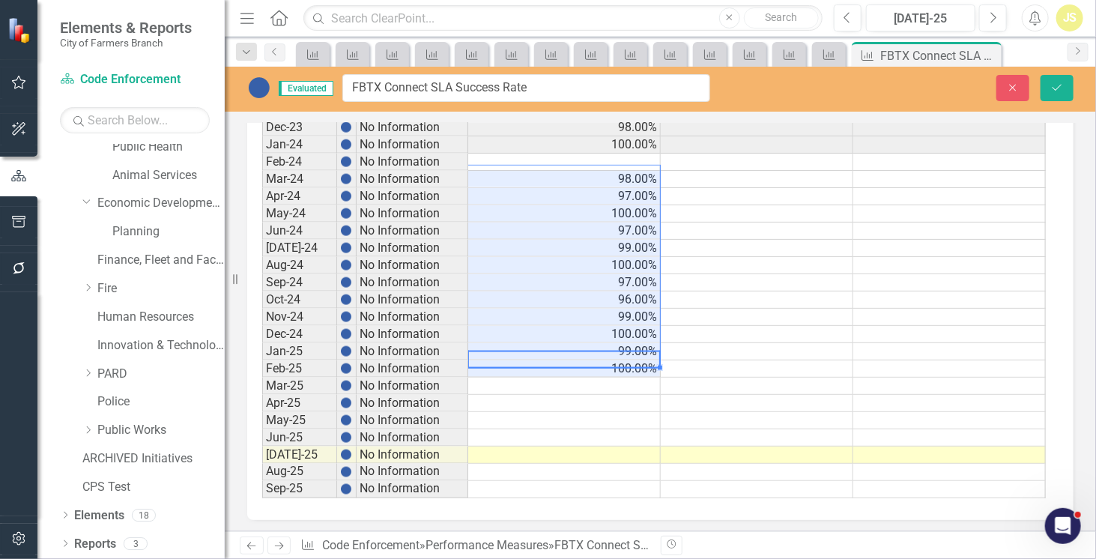
drag, startPoint x: 612, startPoint y: 353, endPoint x: 608, endPoint y: 170, distance: 183.5
click at [608, 170] on tbody "Sep-20 No Information Sep-21 No Information Sep-22 No Information Jan-23 No Inf…" at bounding box center [653, 187] width 783 height 621
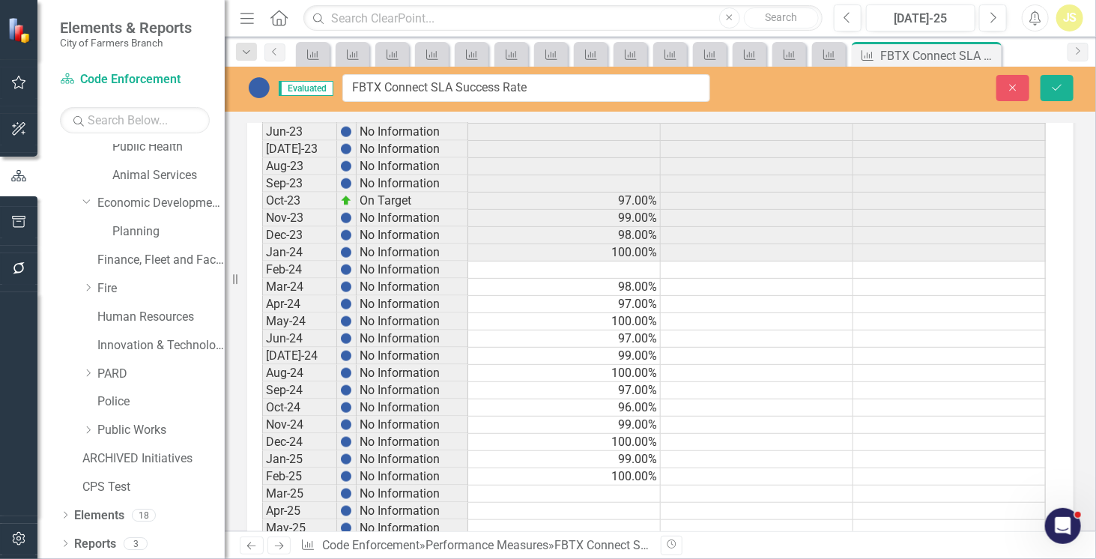
scroll to position [823, 0]
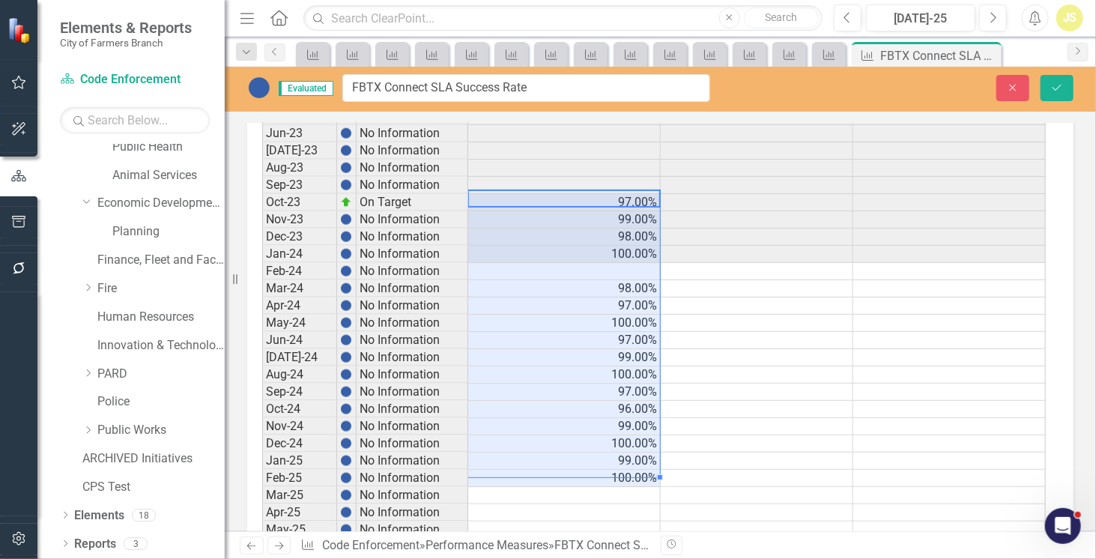
drag, startPoint x: 605, startPoint y: 189, endPoint x: 606, endPoint y: 461, distance: 271.1
click at [606, 461] on tbody "Sep-20 No Information Sep-21 No Information Sep-22 No Information Jan-23 No Inf…" at bounding box center [653, 297] width 783 height 621
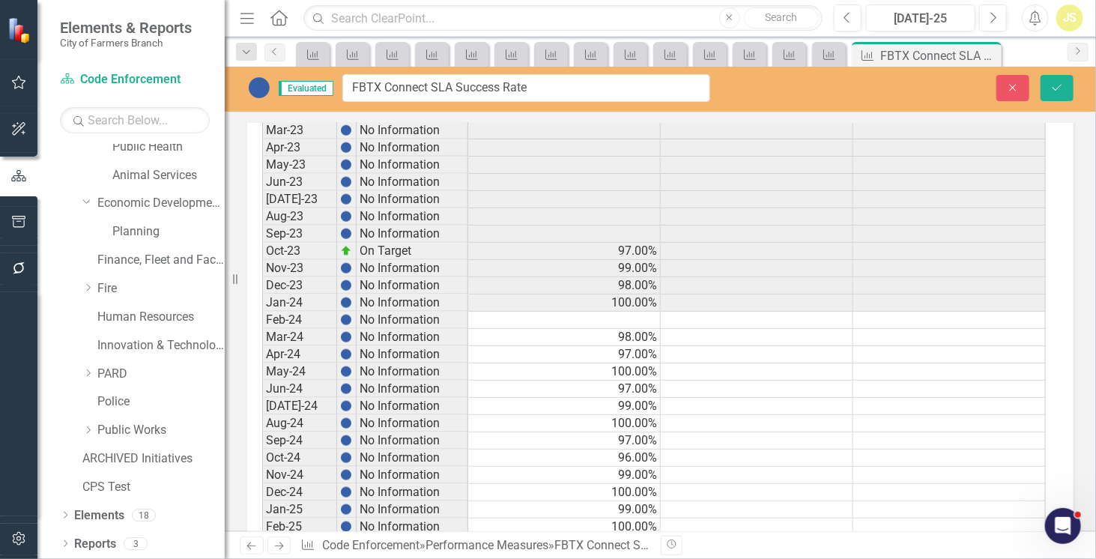
scroll to position [774, 0]
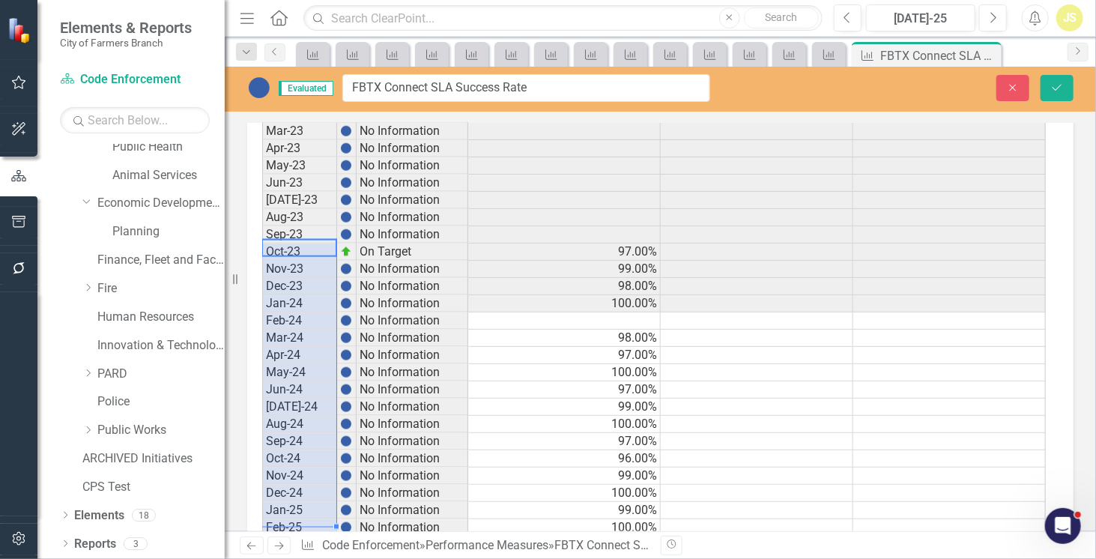
drag, startPoint x: 320, startPoint y: 248, endPoint x: 309, endPoint y: 521, distance: 273.6
click at [309, 521] on tbody "Sep-20 No Information Sep-21 No Information Sep-22 No Information Jan-23 No Inf…" at bounding box center [365, 346] width 206 height 621
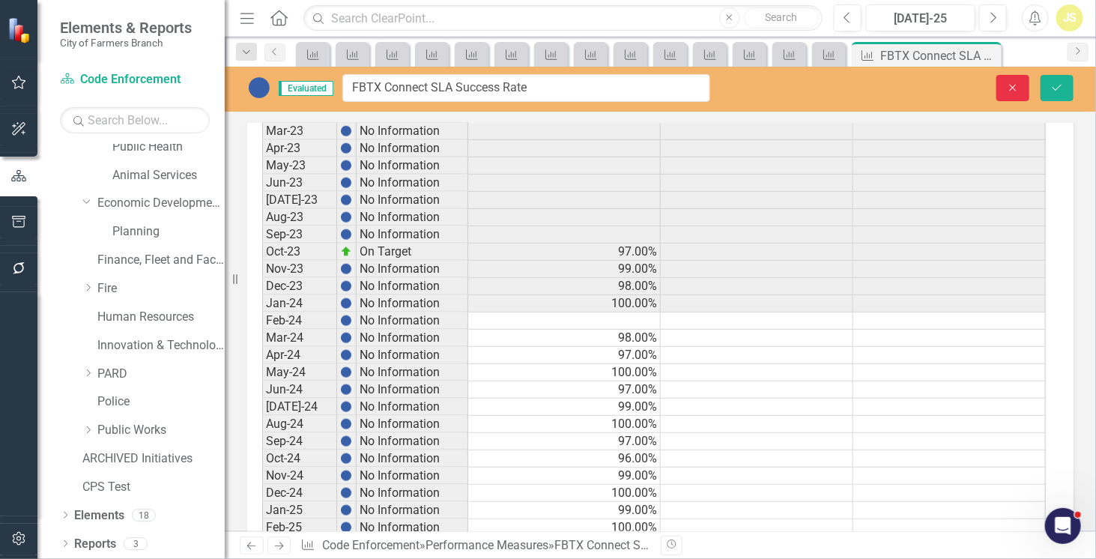
click at [1018, 99] on button "Close" at bounding box center [1012, 88] width 33 height 26
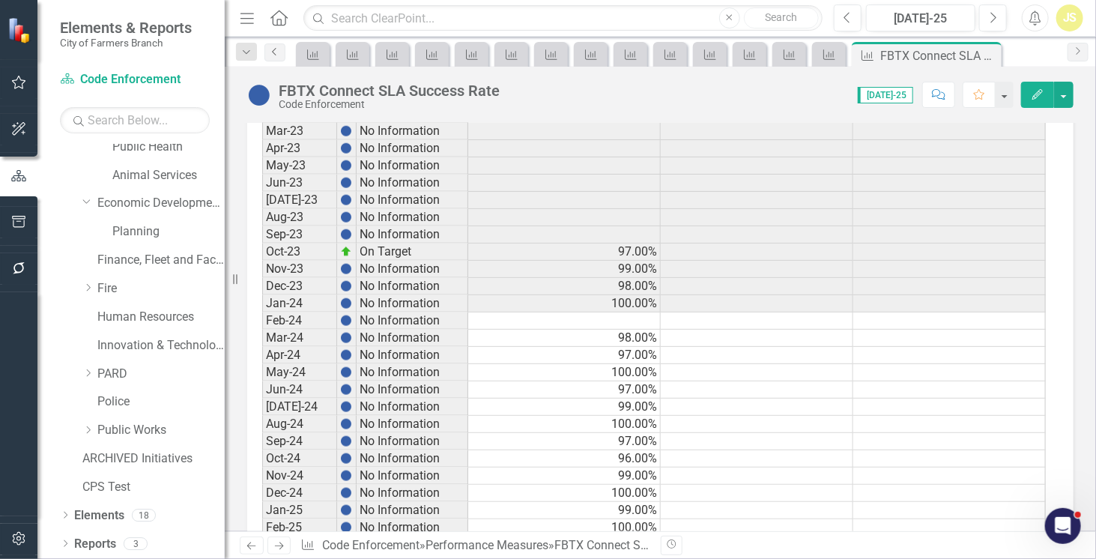
click at [273, 50] on icon "Previous" at bounding box center [275, 51] width 12 height 9
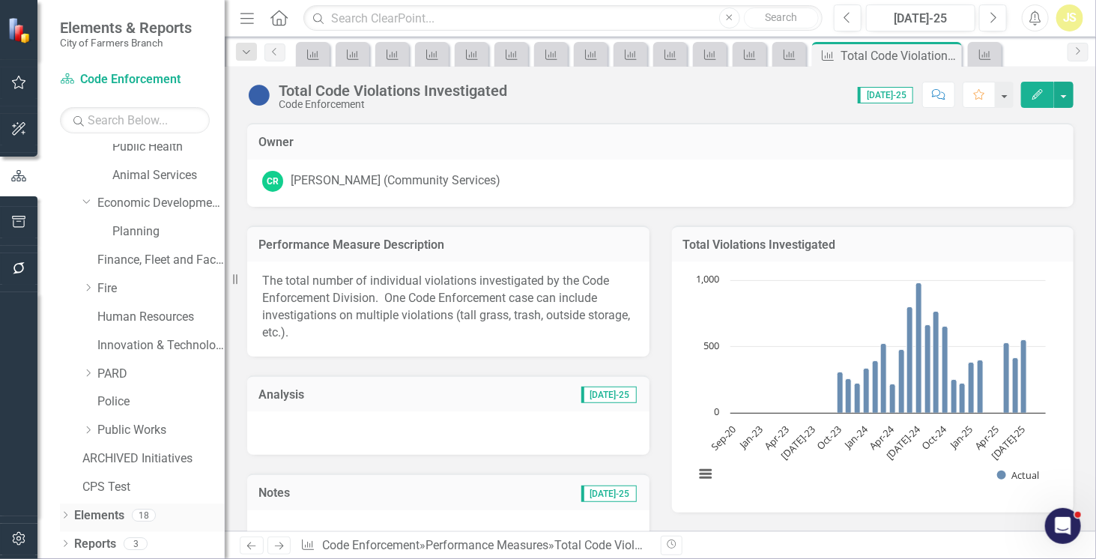
click at [112, 514] on link "Elements" at bounding box center [99, 515] width 50 height 17
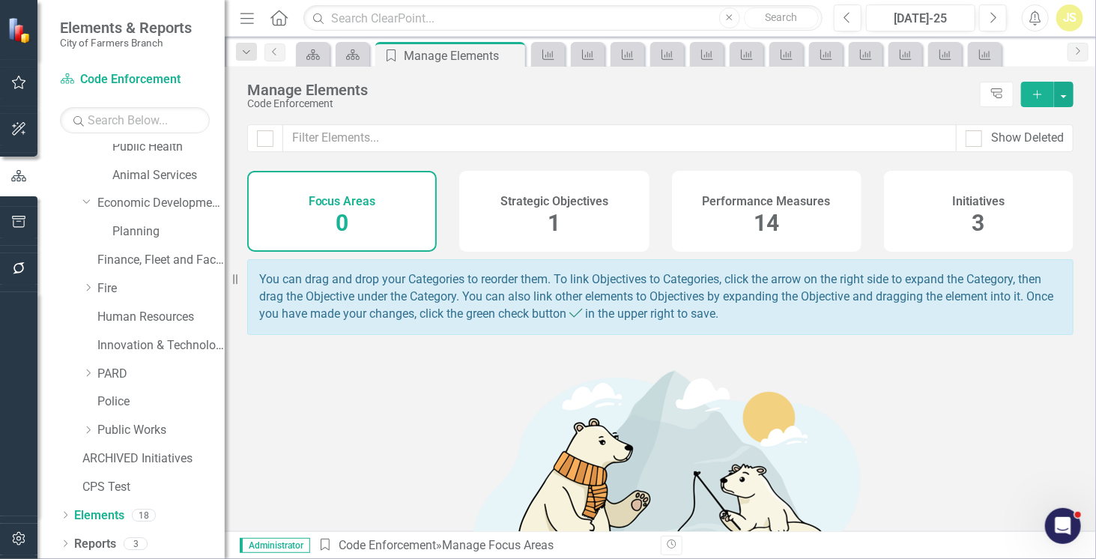
click at [684, 243] on div "Performance Measures 14" at bounding box center [766, 211] width 189 height 81
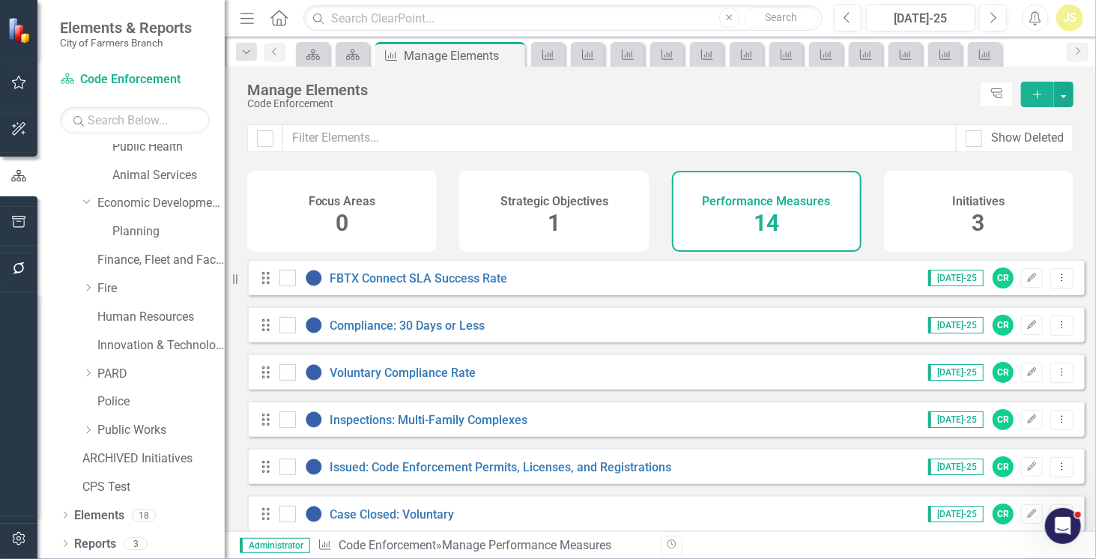
checkbox input "false"
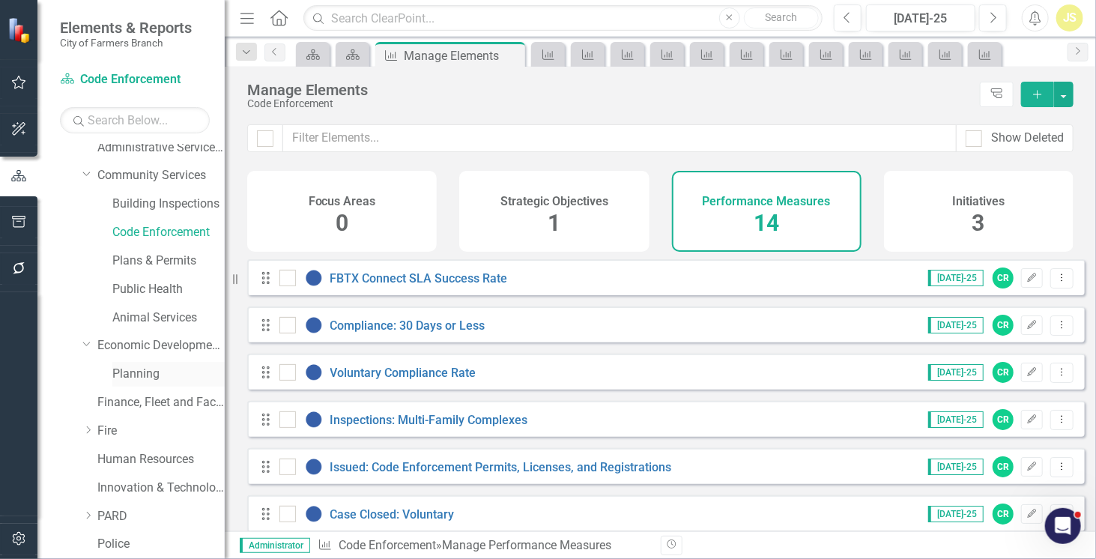
scroll to position [93, 0]
click at [160, 264] on link "Plans & Permits" at bounding box center [168, 262] width 112 height 17
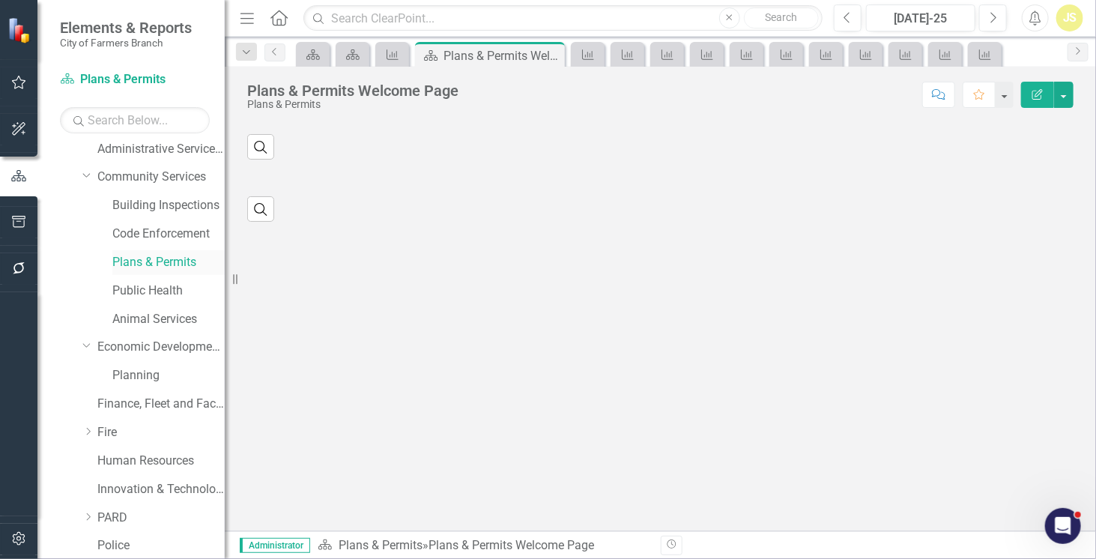
click at [160, 264] on link "Plans & Permits" at bounding box center [168, 262] width 112 height 17
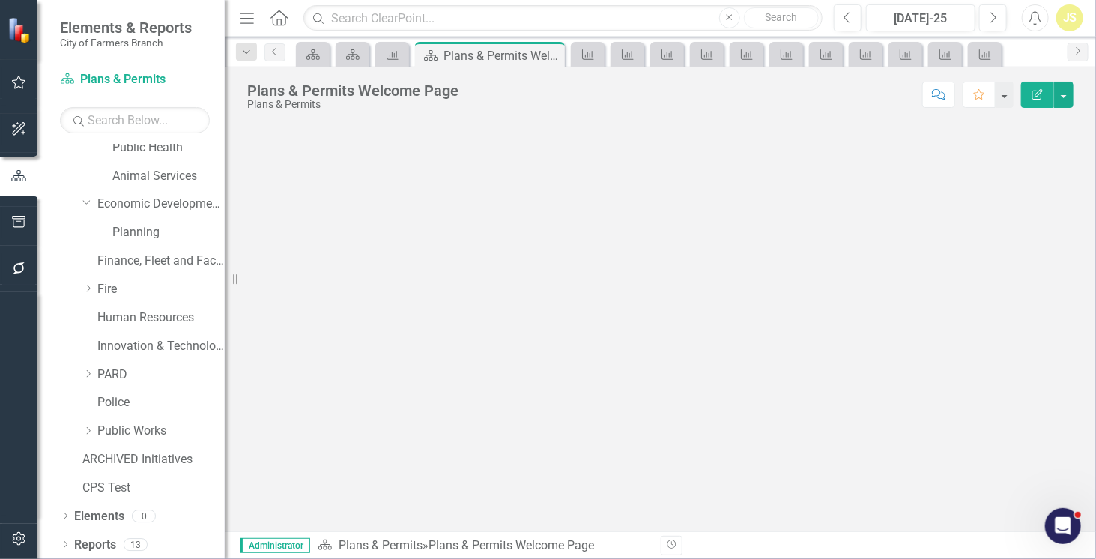
scroll to position [237, 0]
click at [97, 544] on link "Reports" at bounding box center [95, 543] width 42 height 17
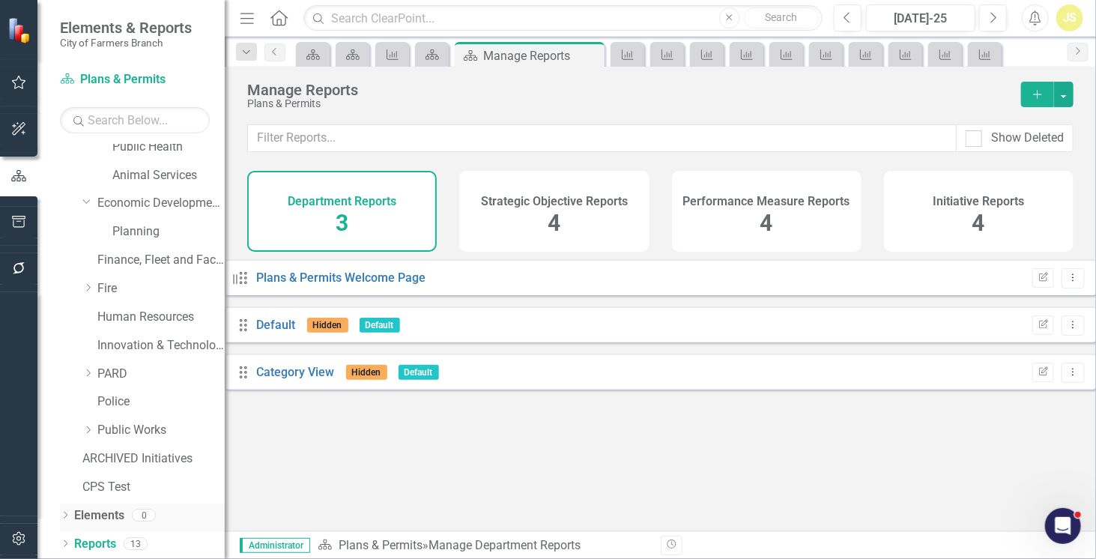
click at [97, 522] on link "Elements" at bounding box center [99, 515] width 50 height 17
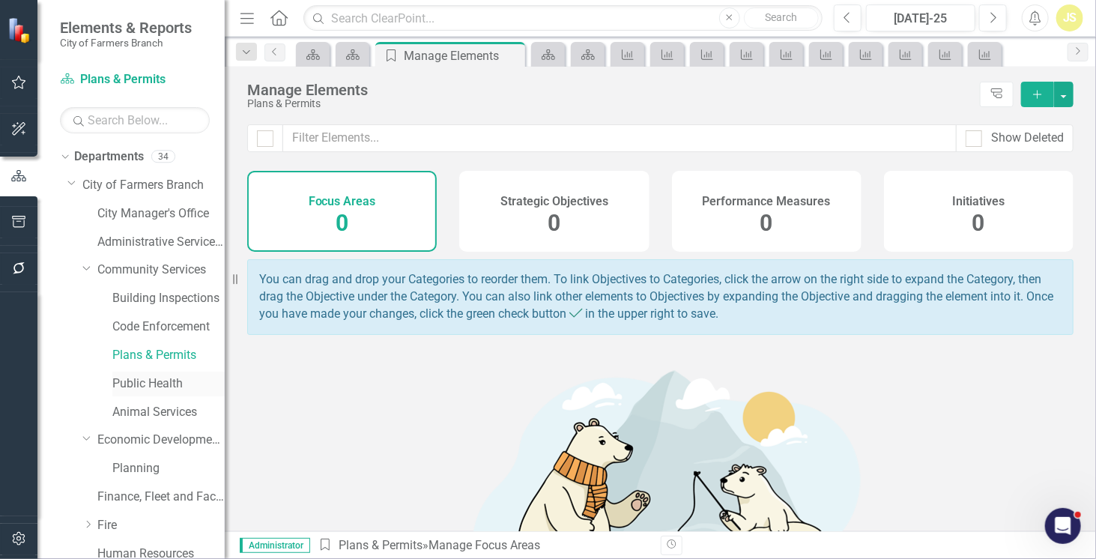
click at [138, 382] on link "Public Health" at bounding box center [168, 383] width 112 height 17
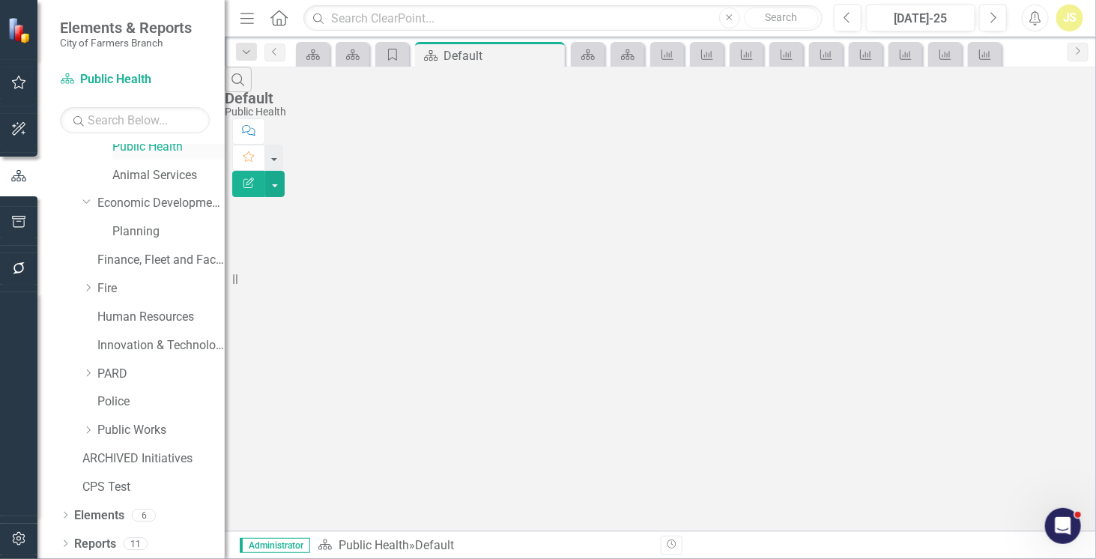
scroll to position [235, 0]
click at [115, 523] on link "Elements" at bounding box center [99, 516] width 50 height 17
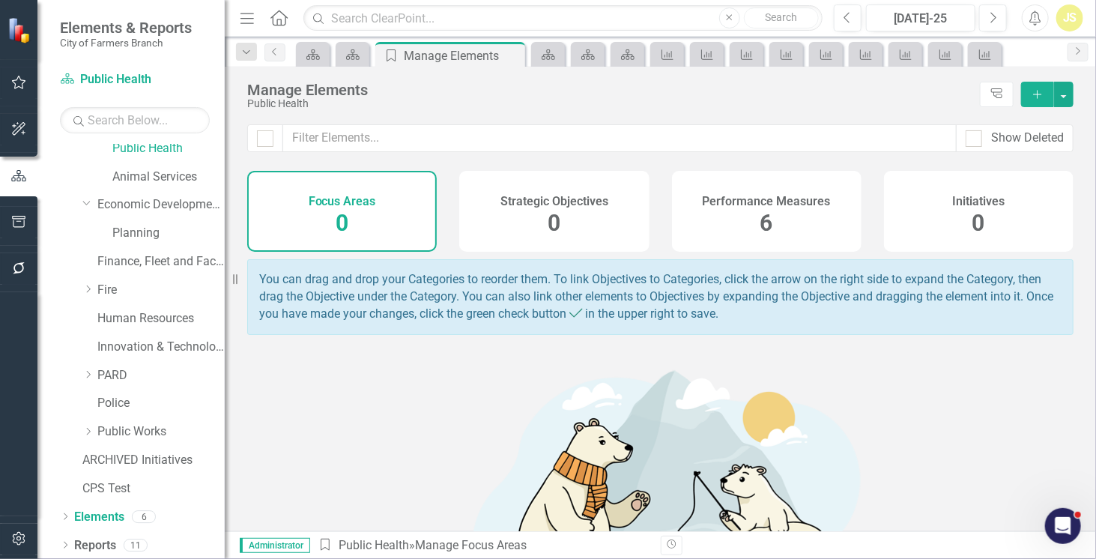
click at [660, 194] on div "Focus Areas 0 Strategic Objectives 0 Performance Measures 6 Initiatives 0" at bounding box center [660, 211] width 826 height 81
click at [681, 200] on div "Performance Measures 6" at bounding box center [766, 211] width 189 height 81
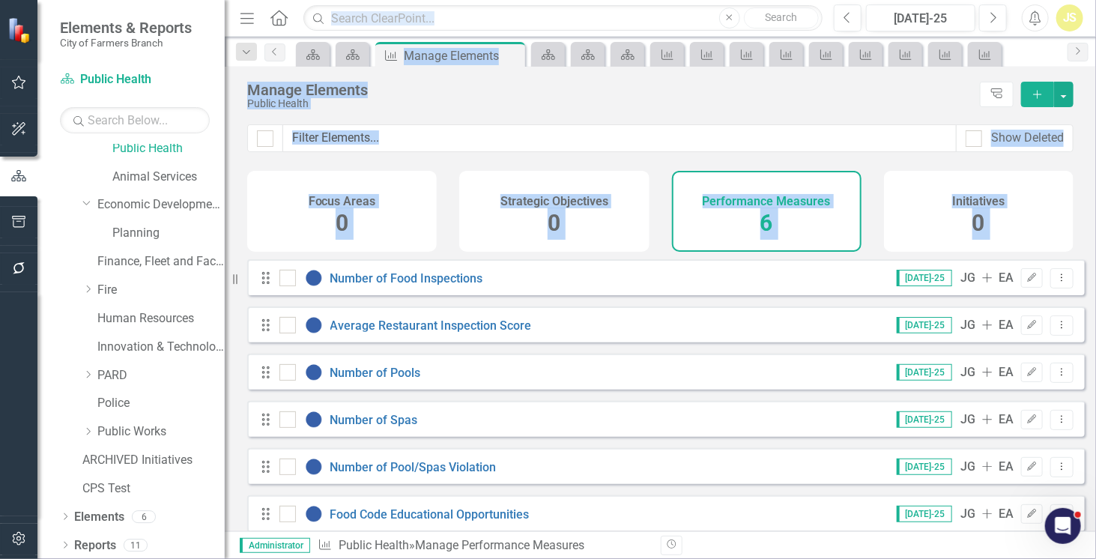
drag, startPoint x: 346, startPoint y: 313, endPoint x: 804, endPoint y: -89, distance: 609.1
click at [804, 0] on html "Elements & Reports City of Farmers Branch Department Public Health Search Dropd…" at bounding box center [548, 279] width 1096 height 559
click at [741, 111] on div "Manage Elements Public Health Tree Explorer Add" at bounding box center [660, 96] width 871 height 58
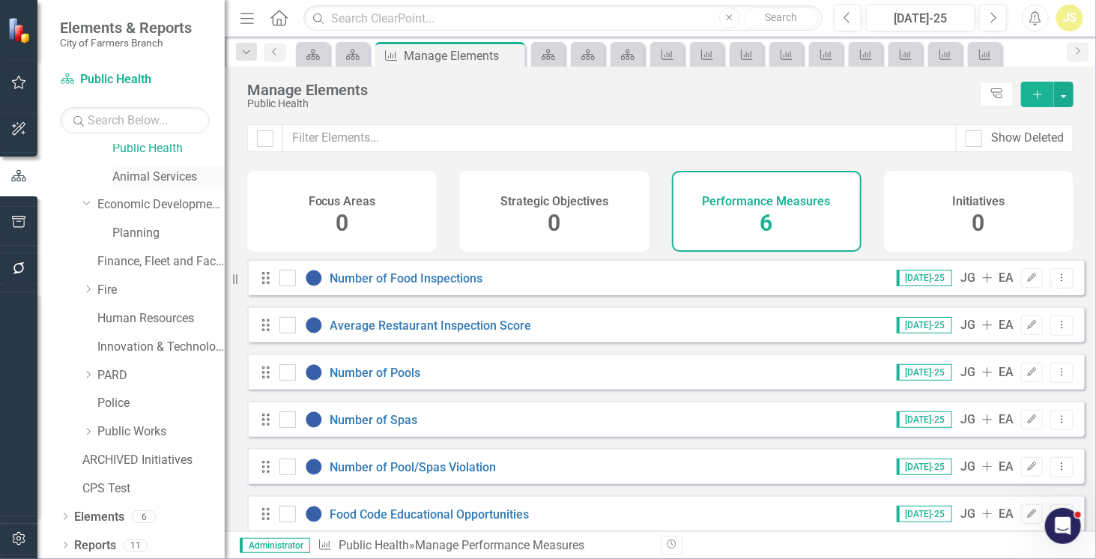
click at [166, 183] on link "Animal Services" at bounding box center [168, 176] width 112 height 17
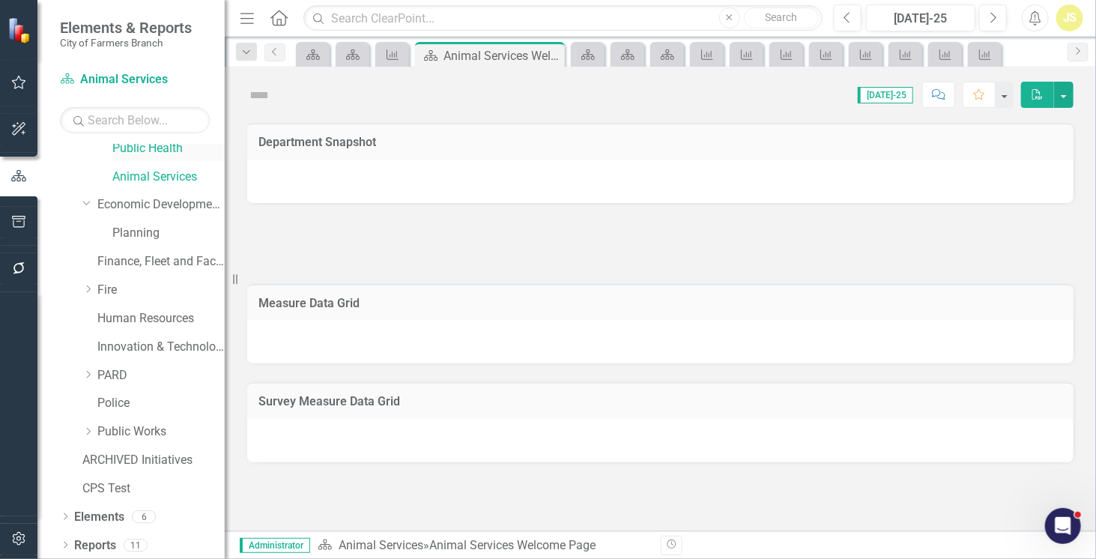
click at [160, 149] on link "Public Health" at bounding box center [168, 148] width 112 height 17
